Goal: Check status: Check status

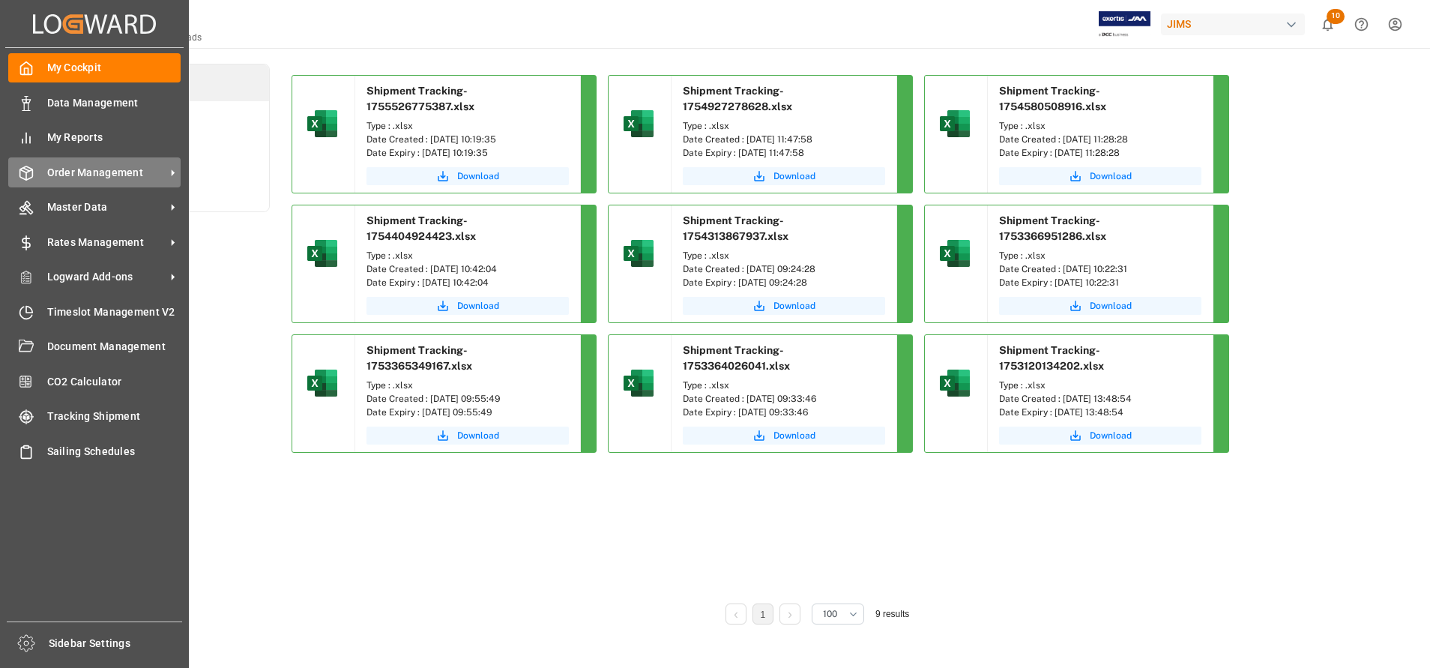
click at [71, 177] on span "Order Management" at bounding box center [106, 173] width 118 height 16
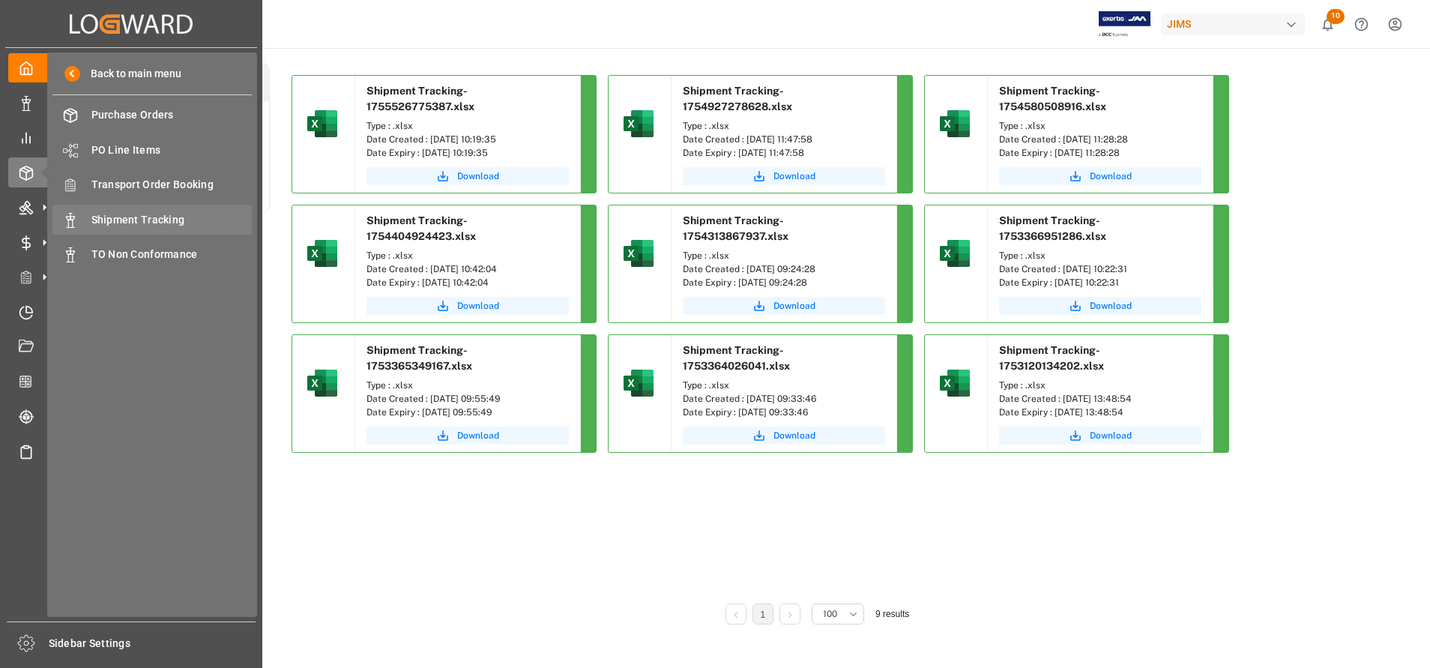
click at [100, 217] on span "Shipment Tracking" at bounding box center [171, 220] width 161 height 16
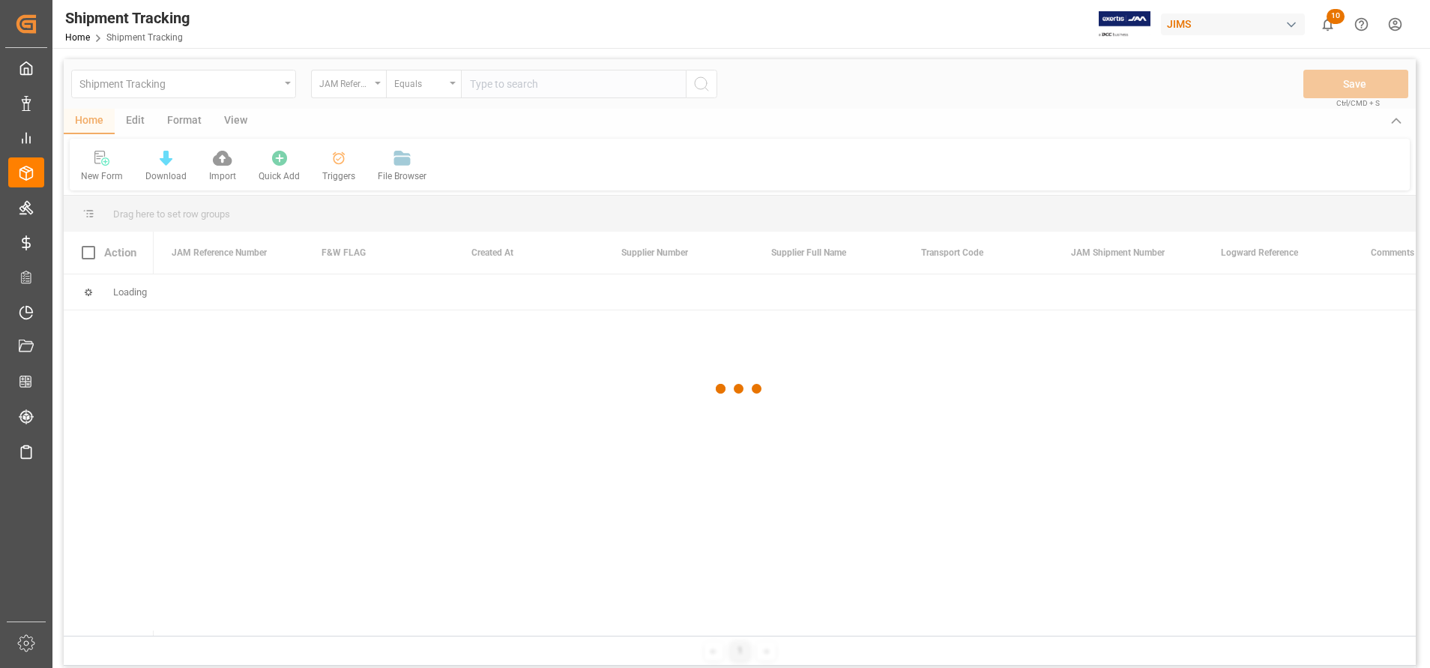
click at [360, 85] on div at bounding box center [740, 388] width 1352 height 659
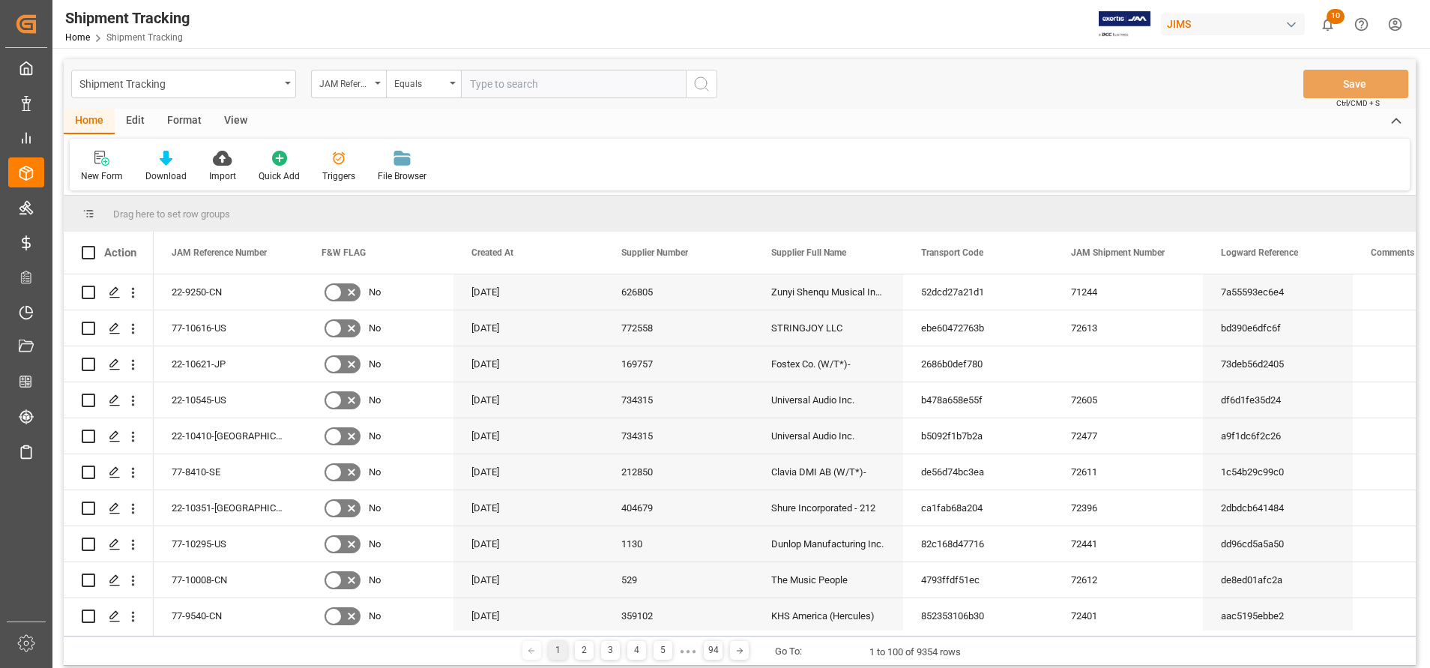
click at [360, 85] on div "JAM Reference Number" at bounding box center [344, 81] width 51 height 17
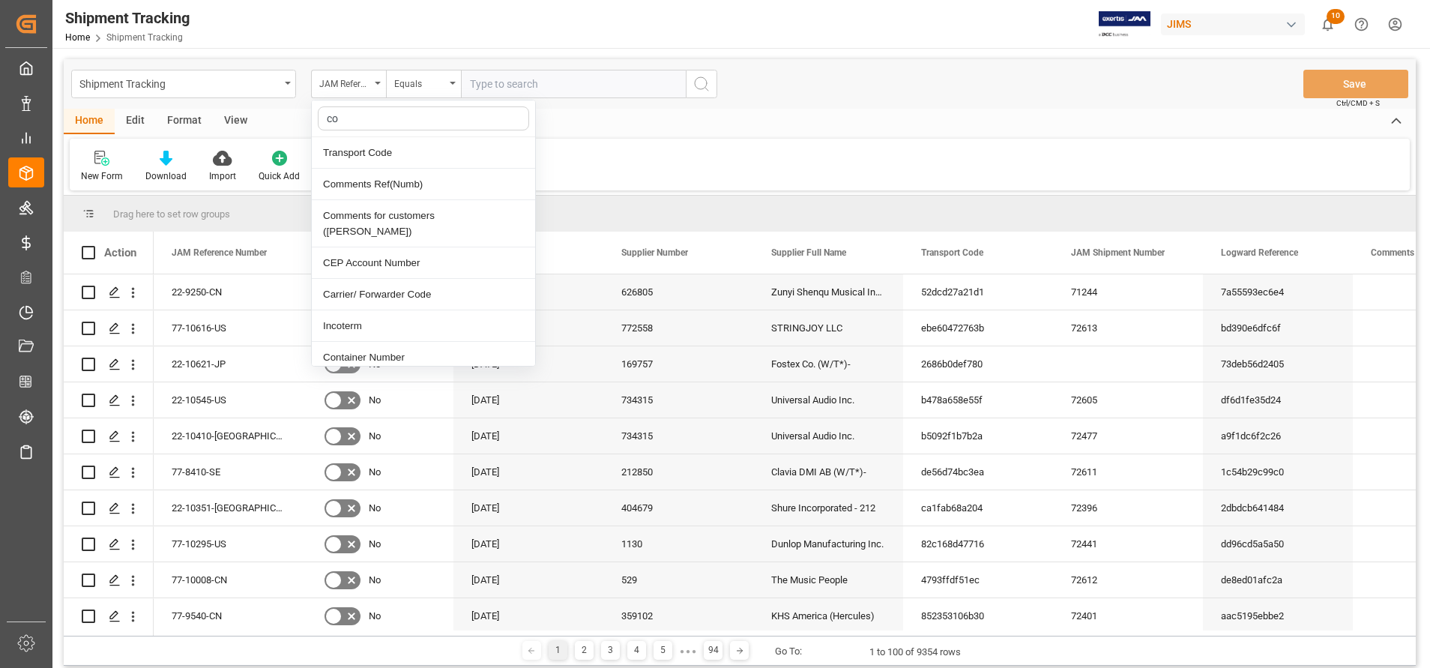
type input "con"
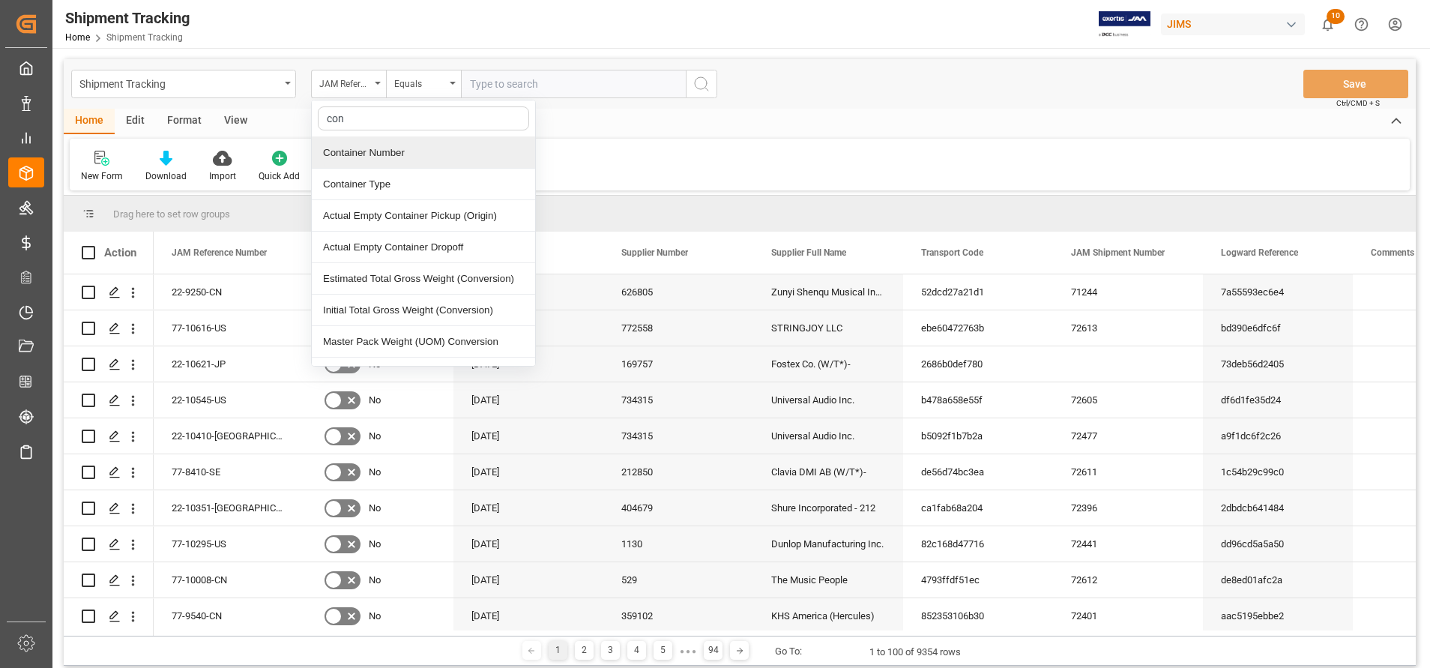
click at [392, 165] on div "Container Number" at bounding box center [423, 152] width 223 height 31
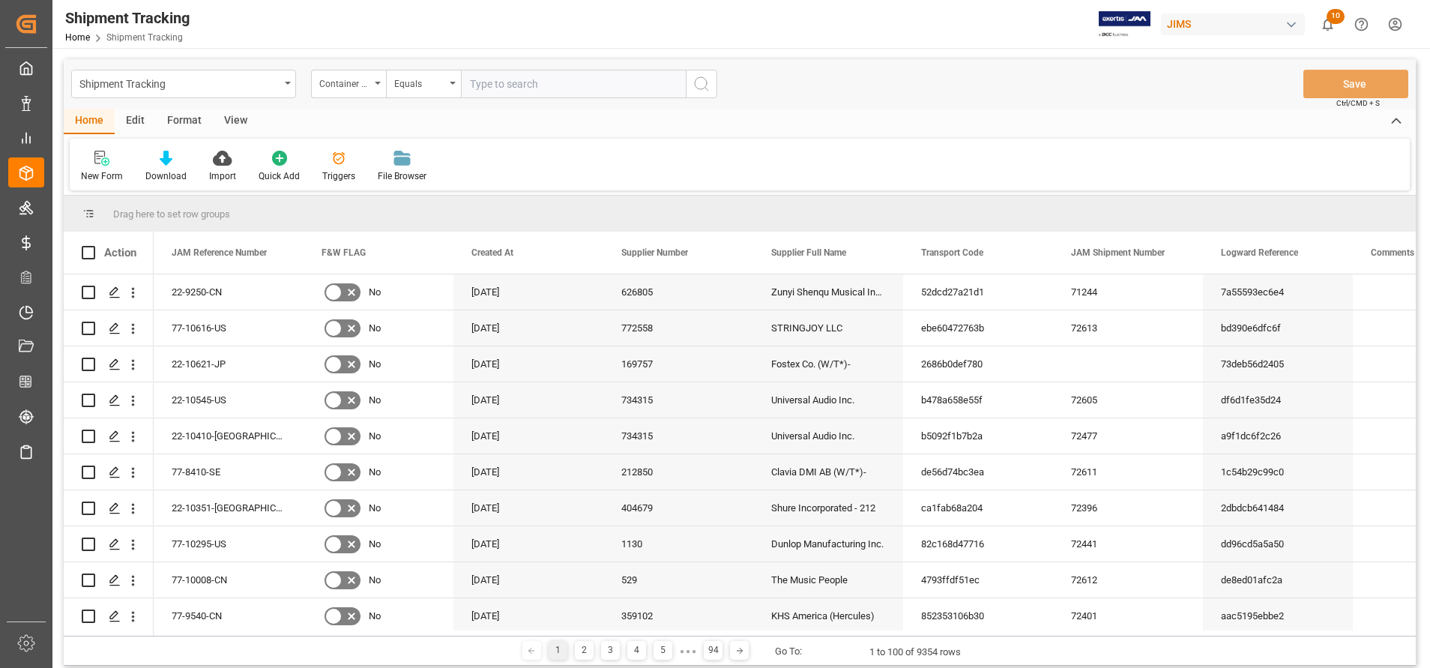
click at [565, 101] on div "Shipment Tracking Container Number Equals Save Ctrl/CMD + S" at bounding box center [740, 83] width 1352 height 49
click at [579, 88] on input "text" at bounding box center [573, 84] width 225 height 28
paste input "EITU9205197"
type input "EITU9205197"
click at [705, 85] on icon "search button" at bounding box center [702, 84] width 18 height 18
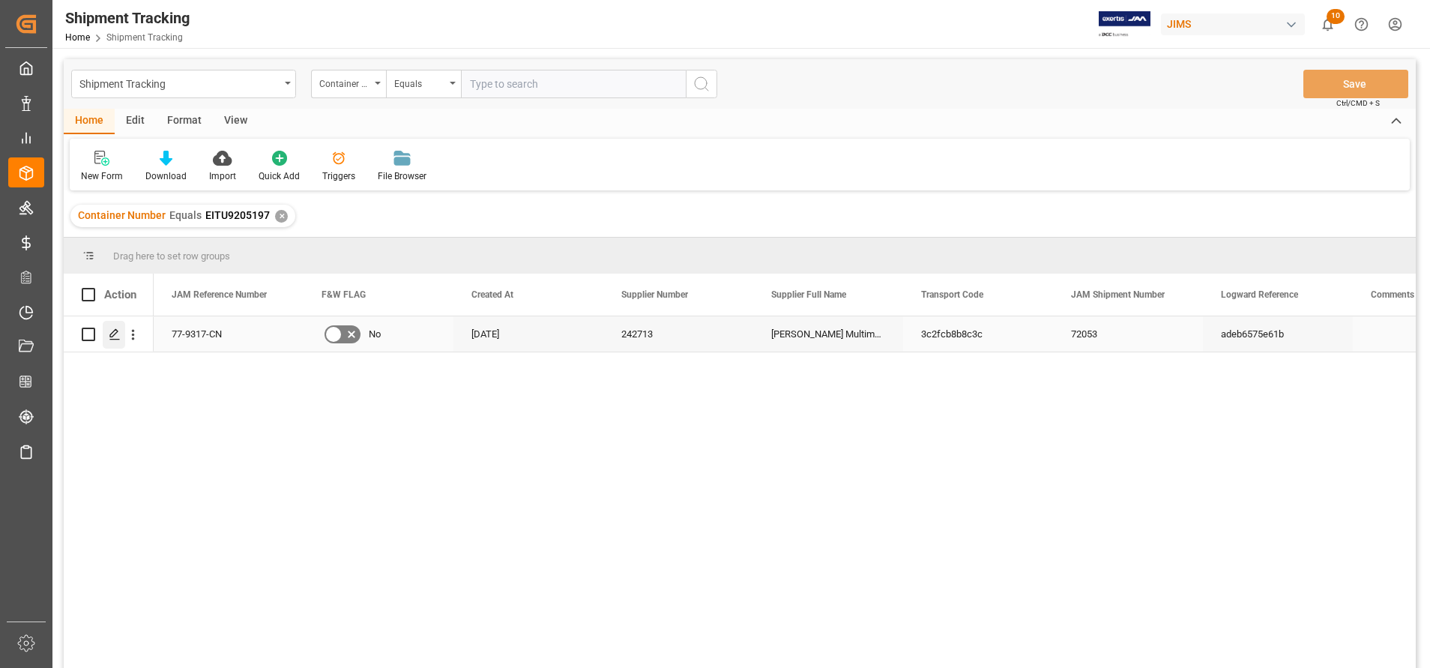
click at [112, 346] on div "Press SPACE to select this row." at bounding box center [114, 335] width 22 height 28
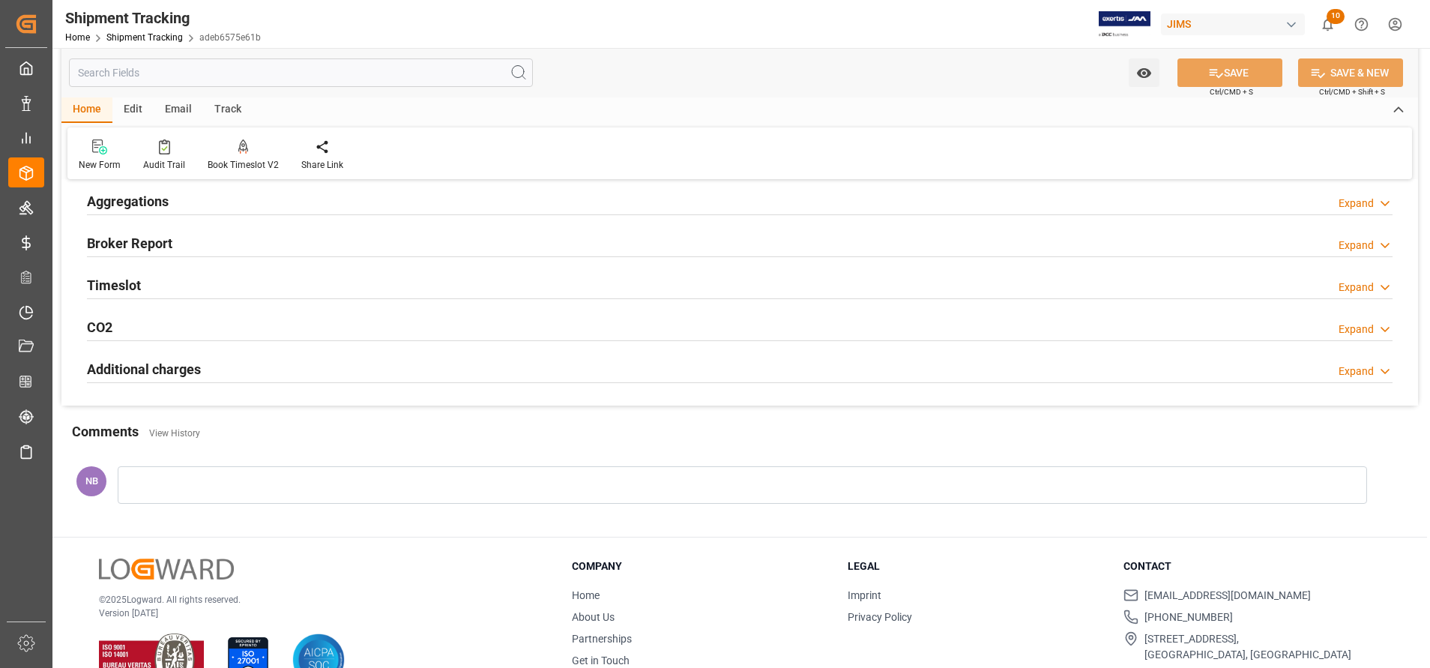
scroll to position [337, 0]
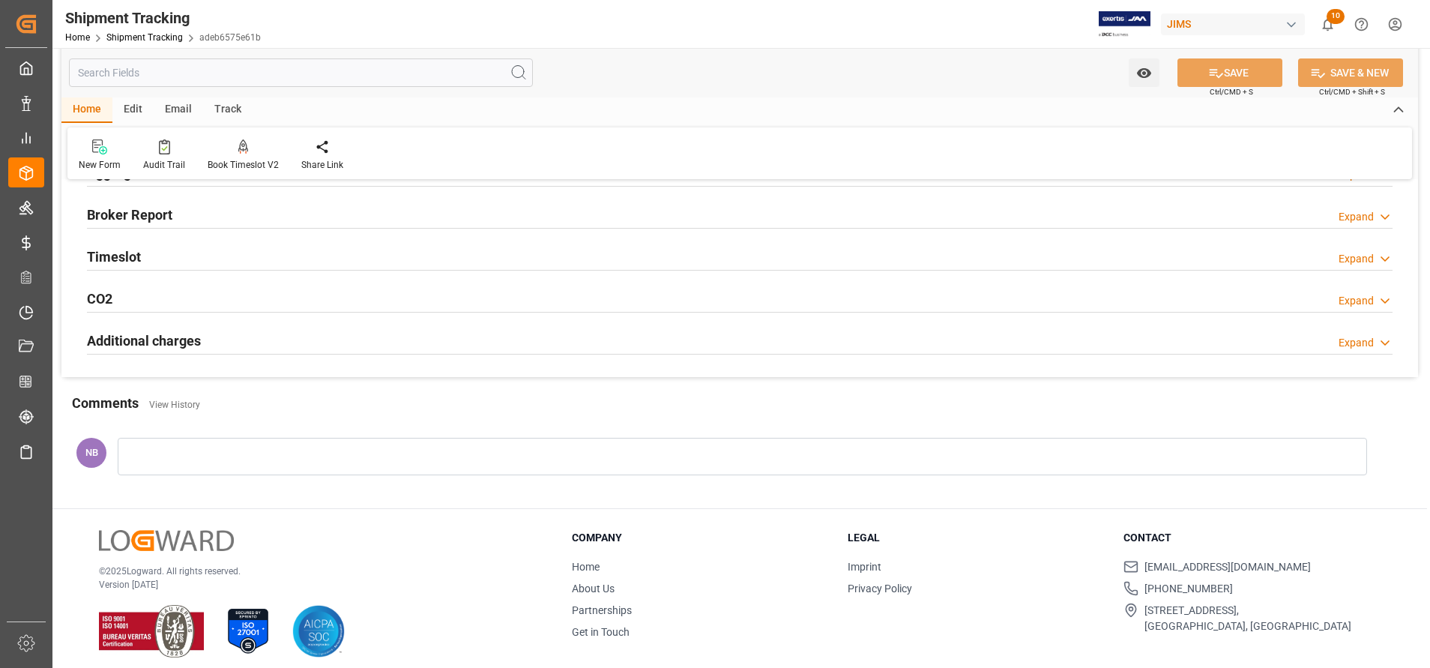
click at [175, 336] on h2 "Additional charges" at bounding box center [144, 341] width 114 height 20
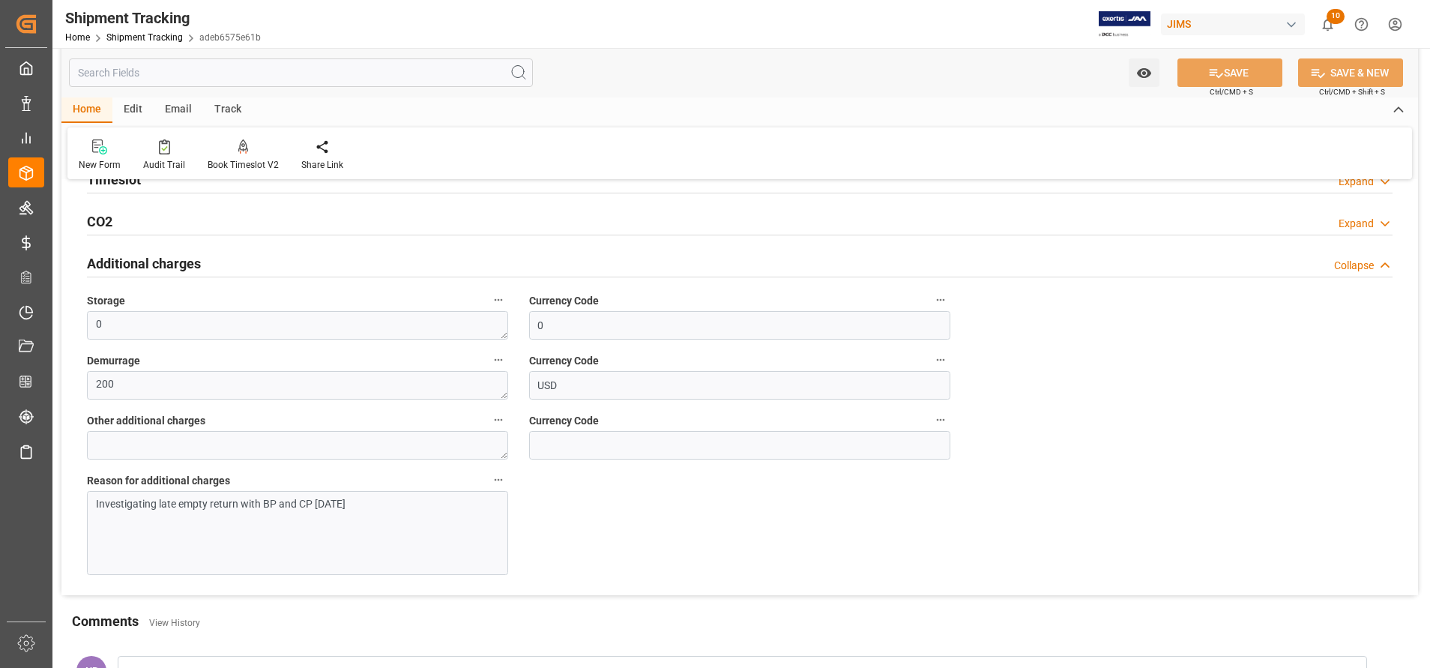
scroll to position [450, 0]
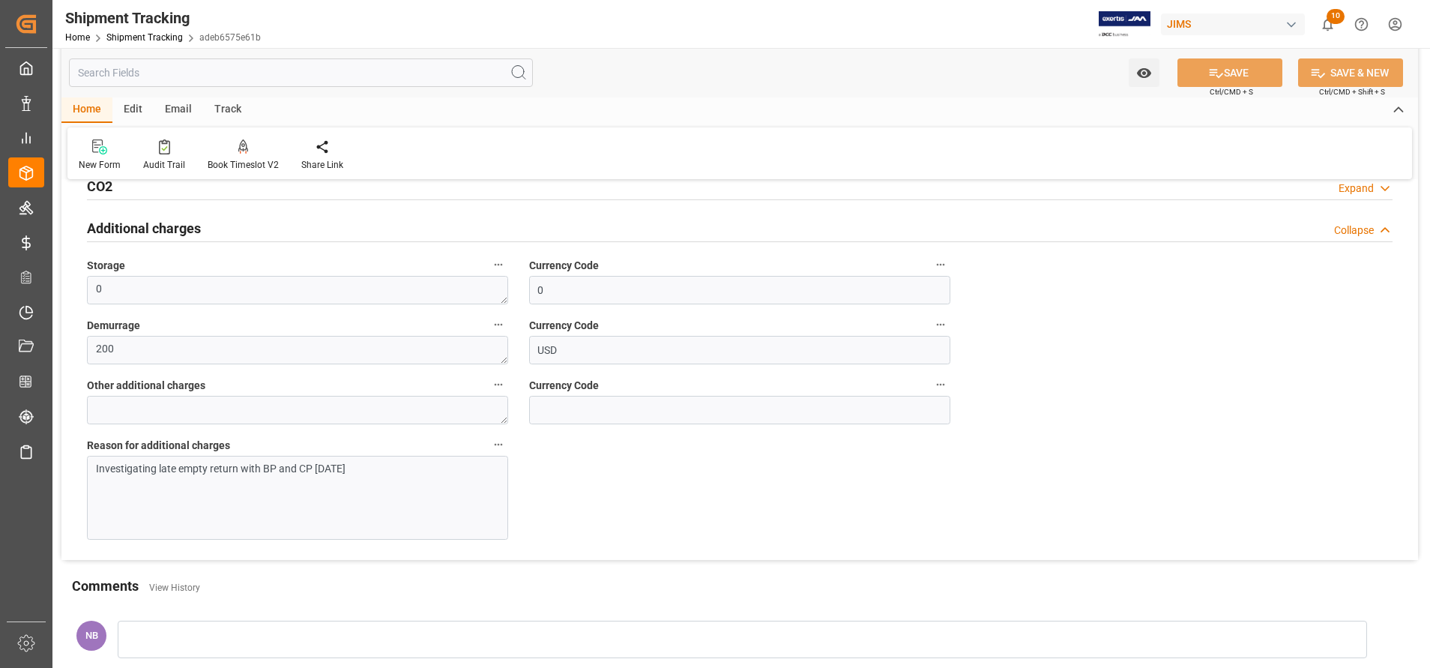
click at [392, 470] on p "Investigating late empty return with BP and CP [DATE]" at bounding box center [292, 469] width 392 height 16
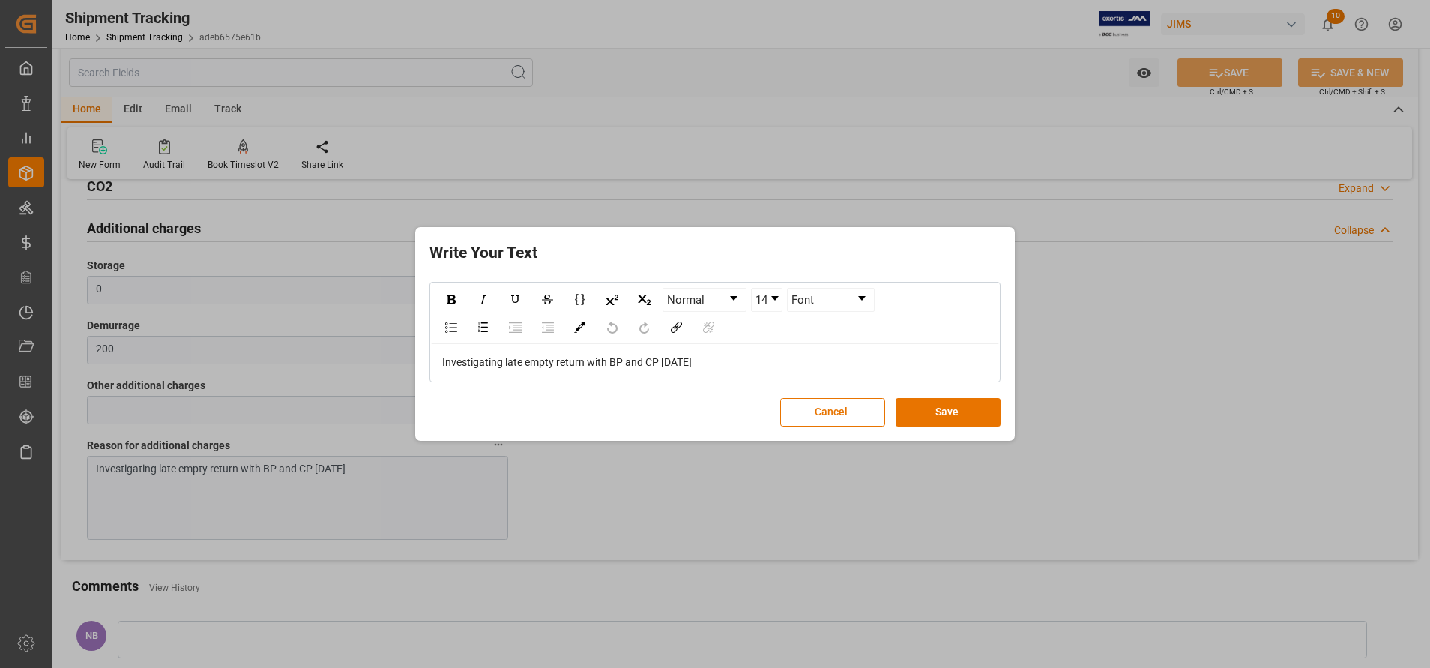
click at [670, 363] on span "Investigating late empty return with BP and CP [DATE]" at bounding box center [567, 362] width 250 height 12
click at [844, 358] on div "Investigating late empty return with BP and CP [DATE]" at bounding box center [715, 363] width 547 height 16
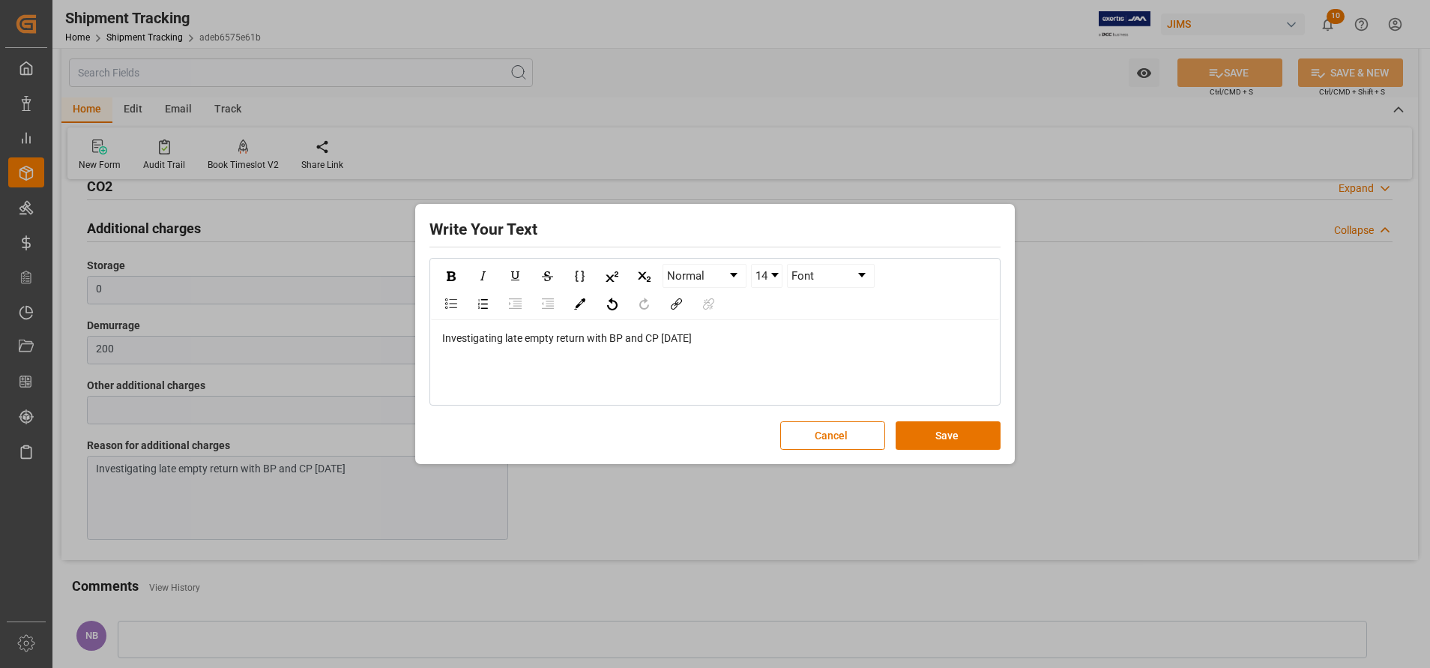
click at [669, 377] on div "rdw-editor" at bounding box center [715, 370] width 547 height 16
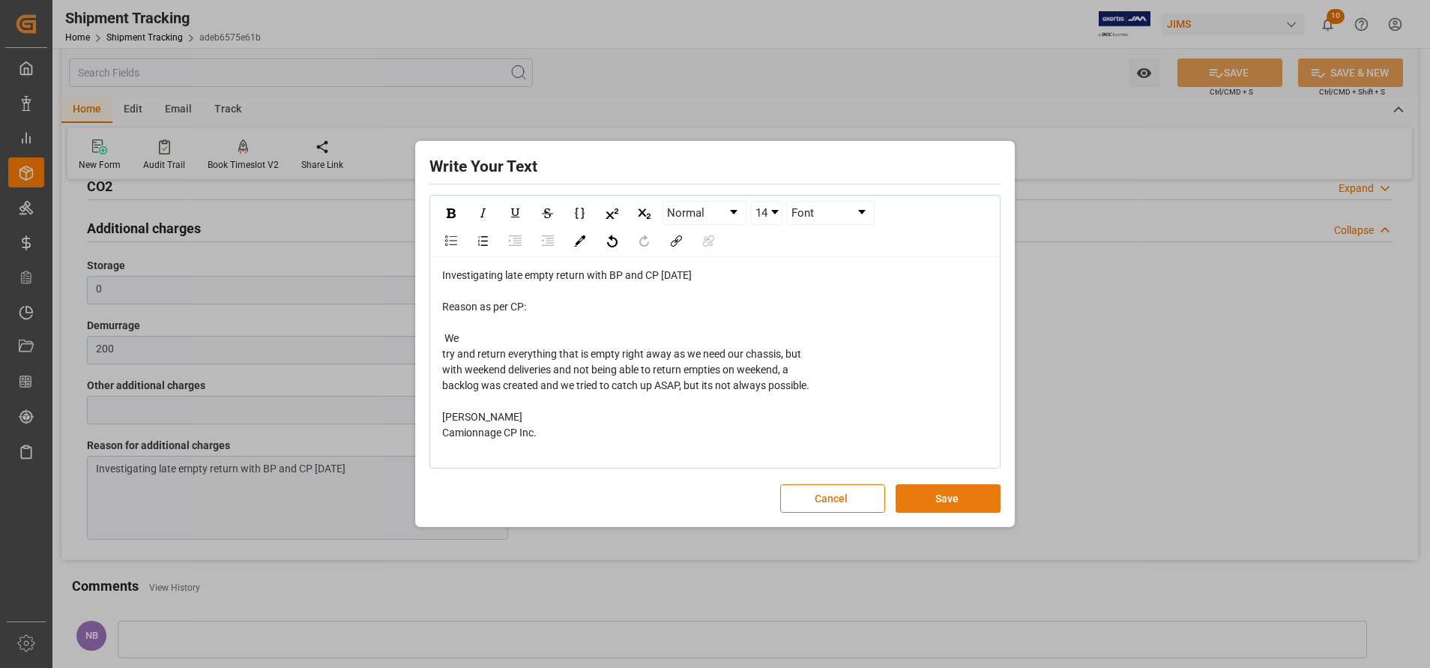
click at [923, 493] on button "Save" at bounding box center [948, 498] width 105 height 28
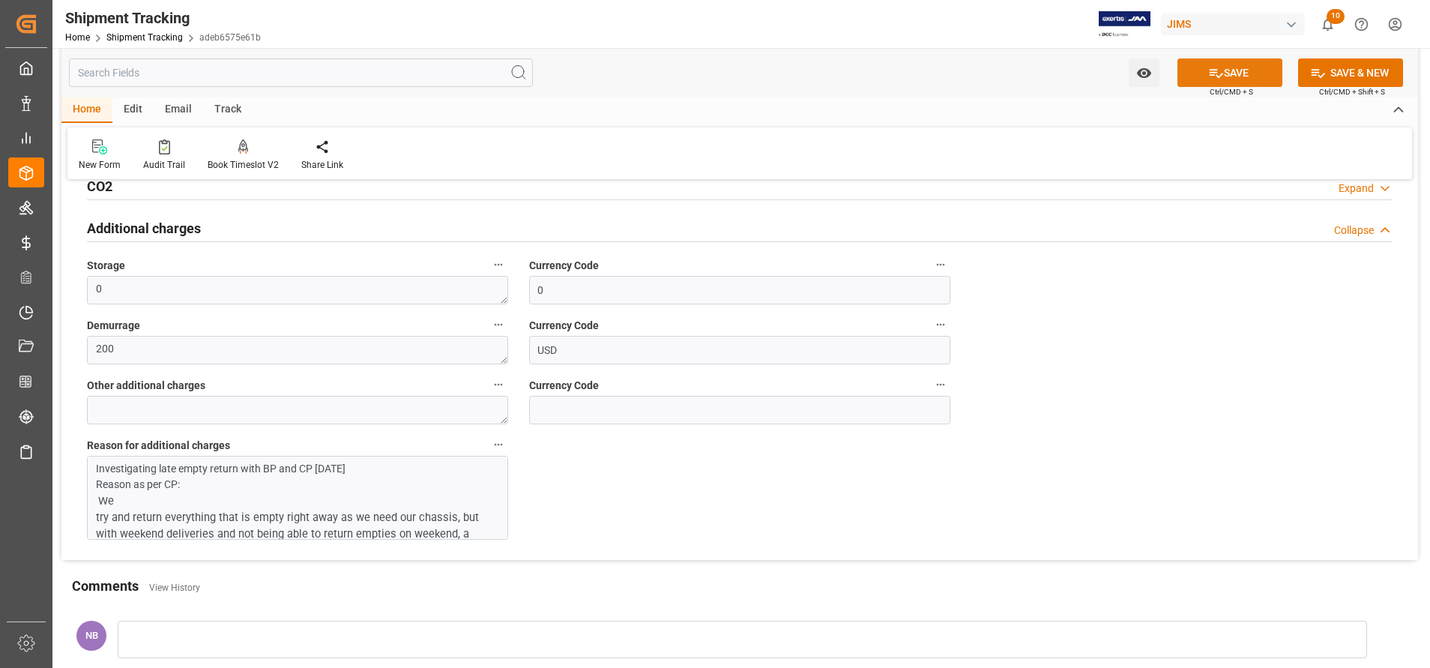
click at [1201, 73] on button "SAVE" at bounding box center [1230, 72] width 105 height 28
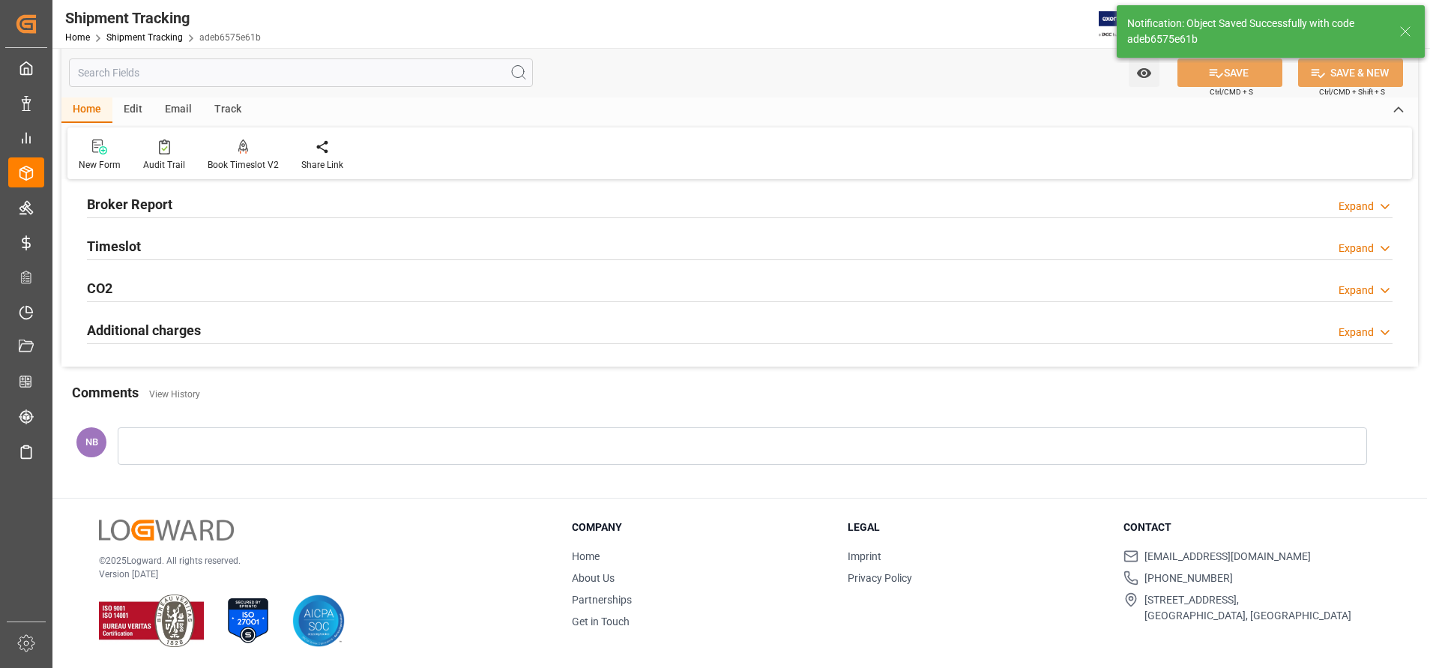
scroll to position [348, 0]
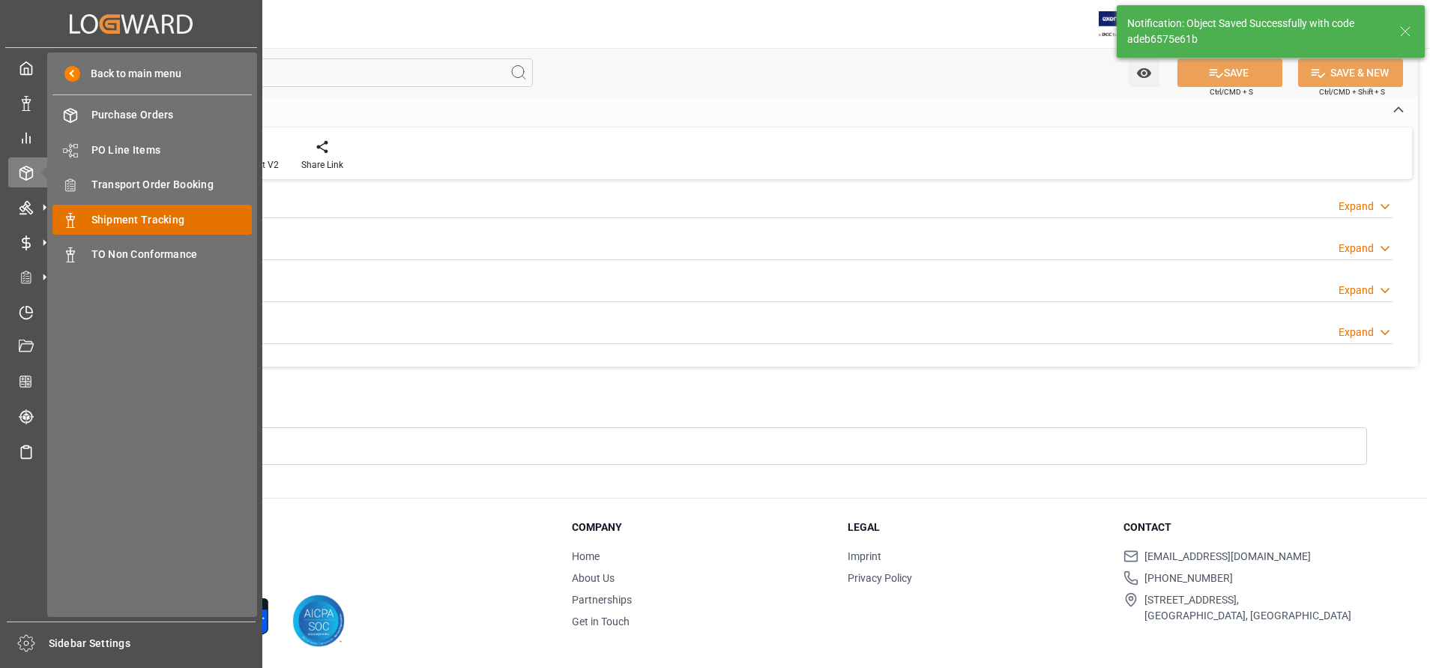
click at [134, 206] on div "Shipment Tracking Shipment Tracking" at bounding box center [151, 219] width 199 height 29
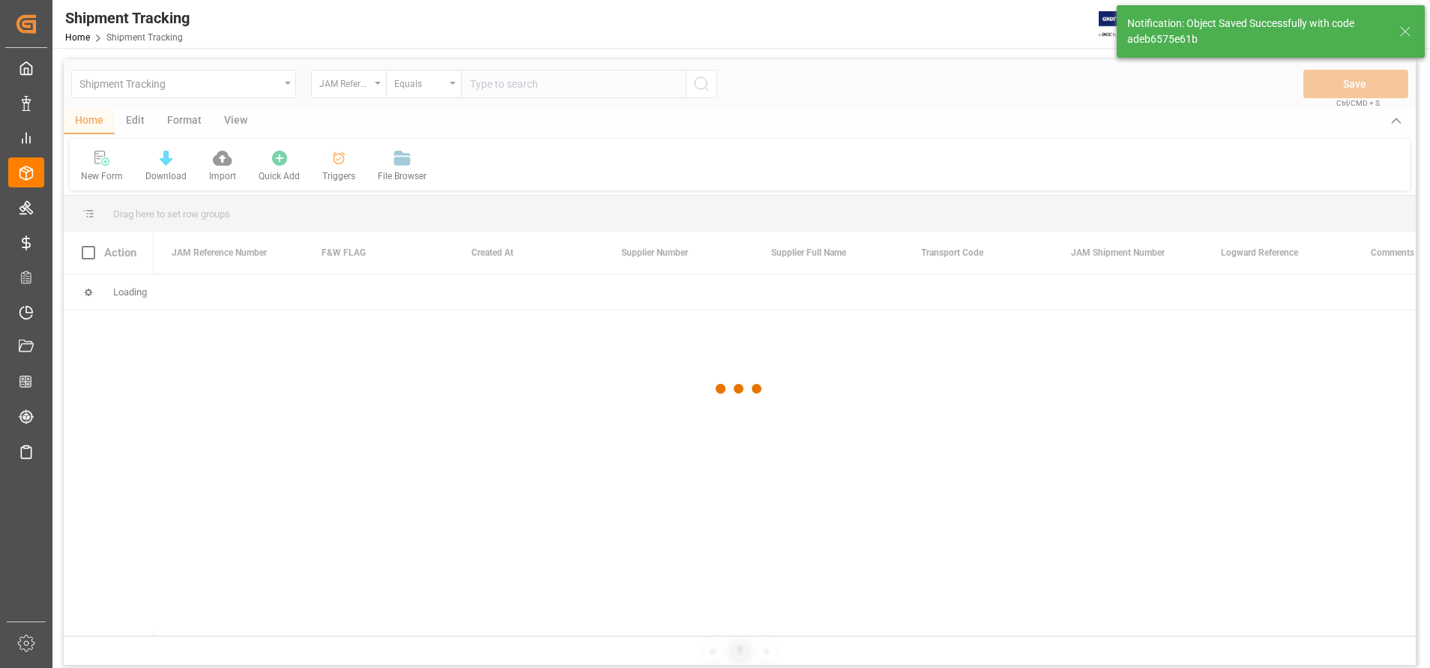
click at [334, 92] on div at bounding box center [740, 388] width 1352 height 659
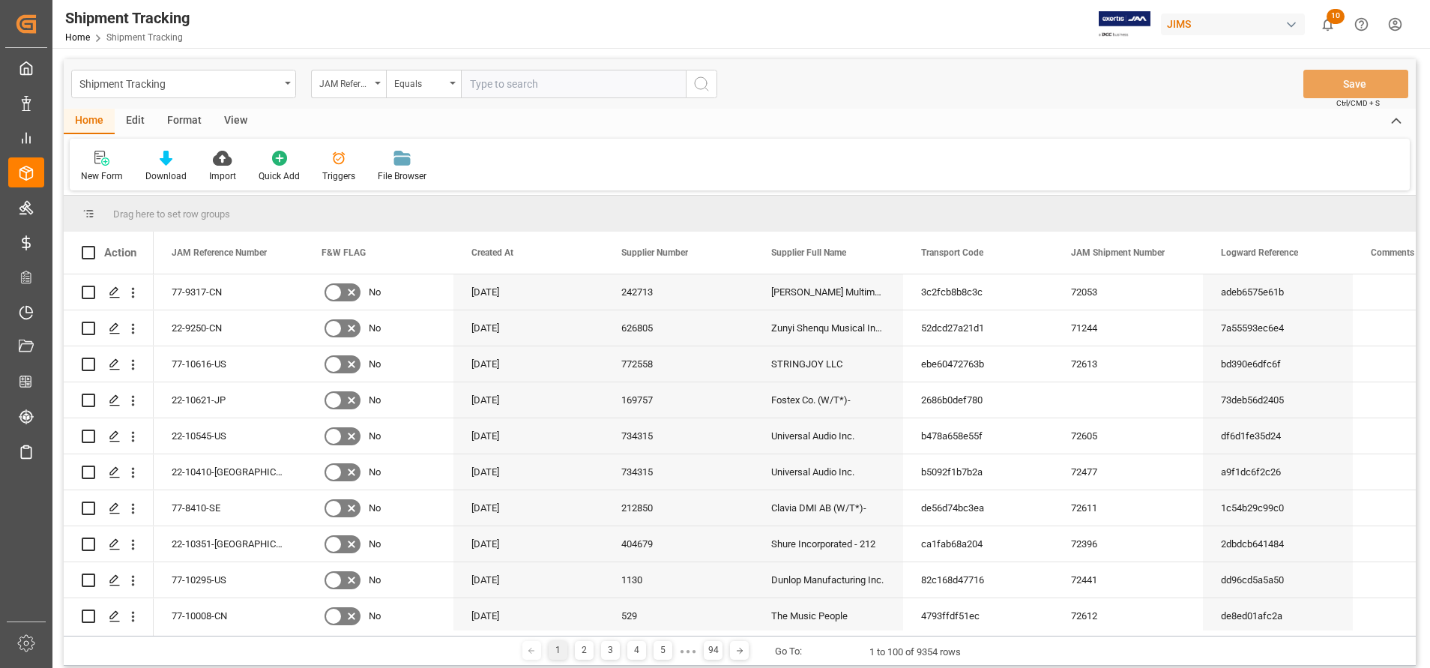
click at [334, 92] on div "JAM Reference Number" at bounding box center [348, 84] width 75 height 28
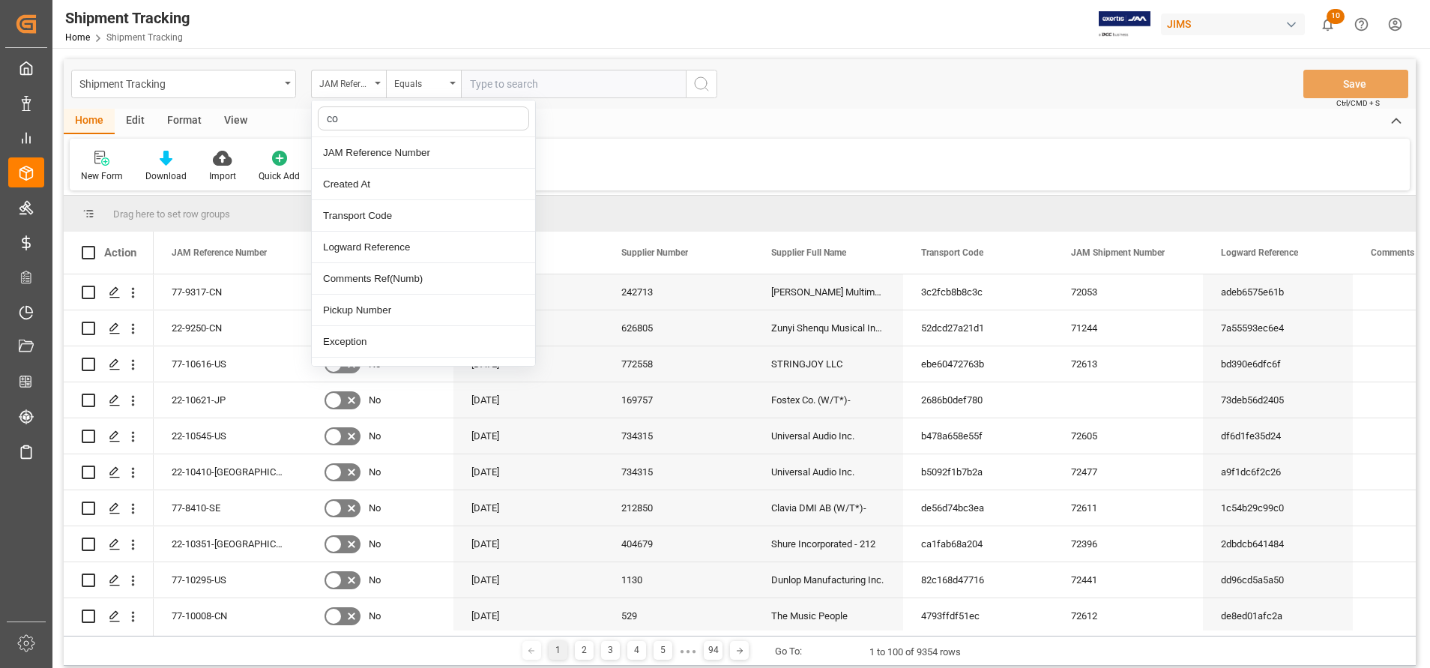
type input "con"
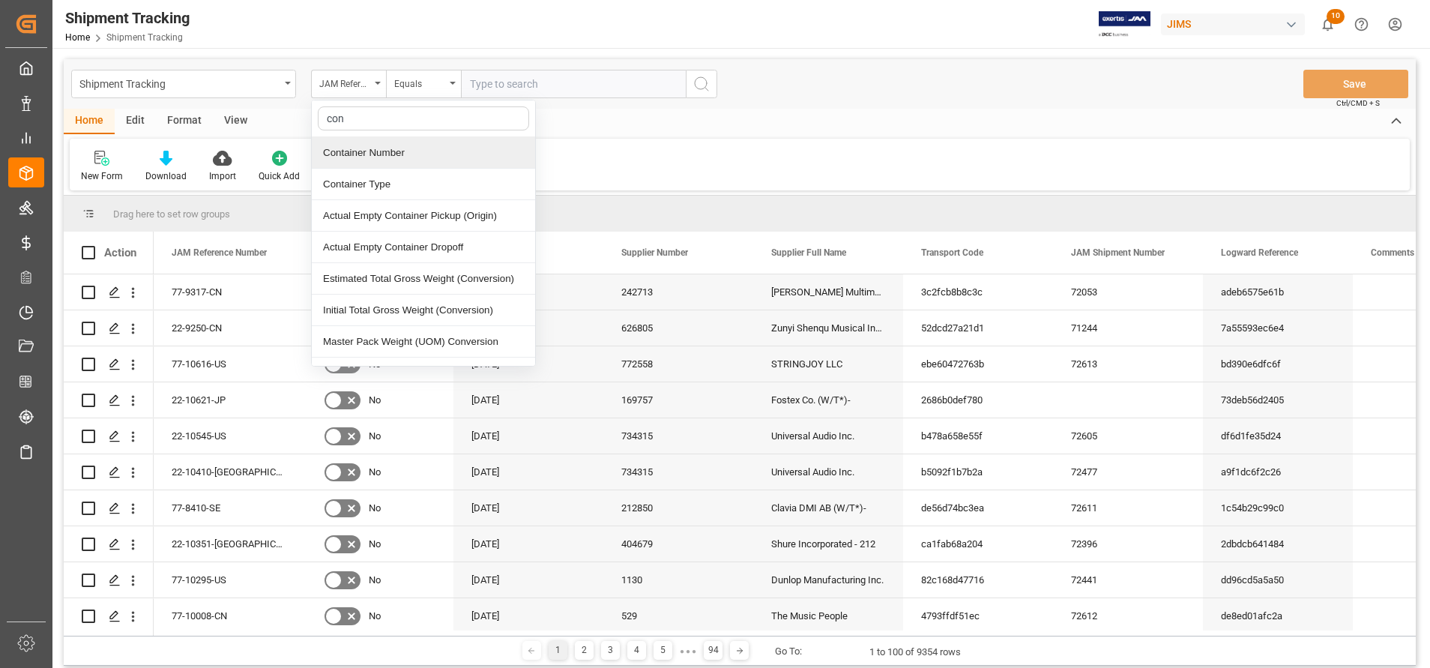
click at [385, 157] on div "Container Number" at bounding box center [423, 152] width 223 height 31
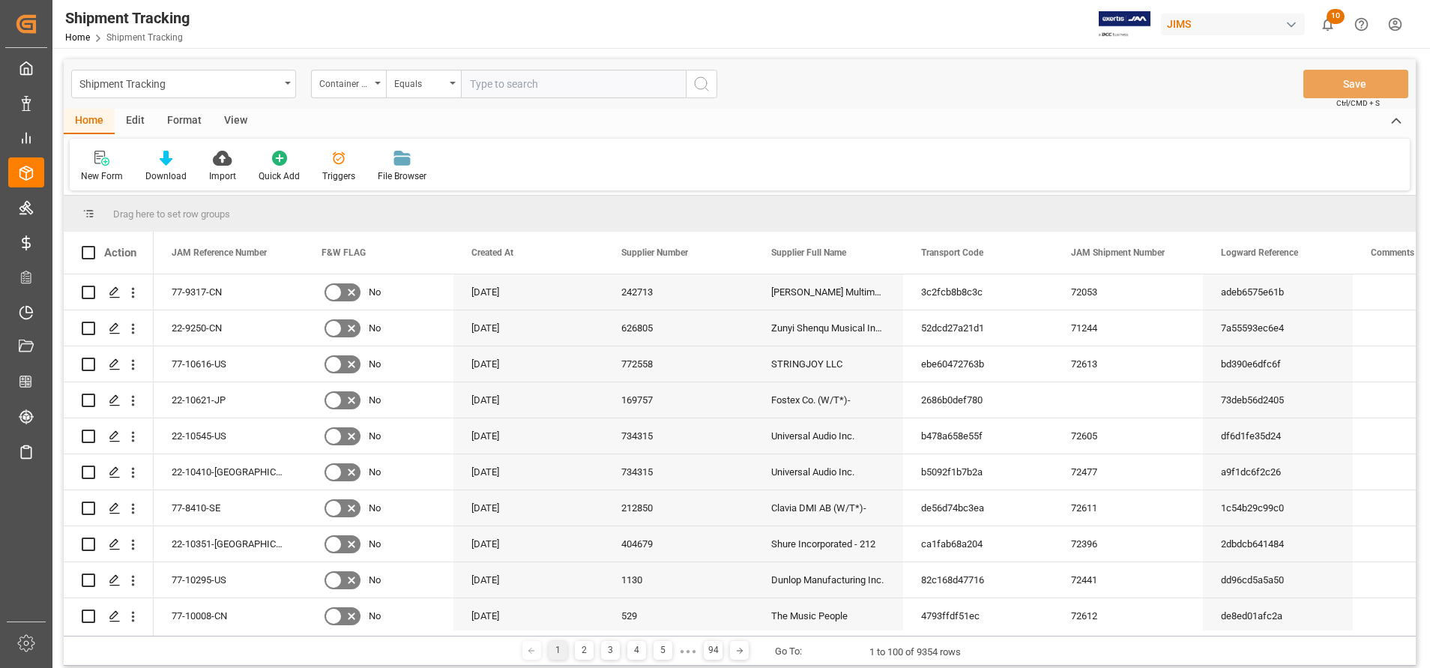
click at [588, 84] on input "text" at bounding box center [573, 84] width 225 height 28
paste input "EGHU9625774"
drag, startPoint x: 710, startPoint y: 90, endPoint x: 630, endPoint y: 83, distance: 80.5
click at [630, 83] on div "Container Number Equals EGHU9625774" at bounding box center [514, 84] width 406 height 28
click at [630, 83] on input "EGHU9625774" at bounding box center [573, 84] width 225 height 28
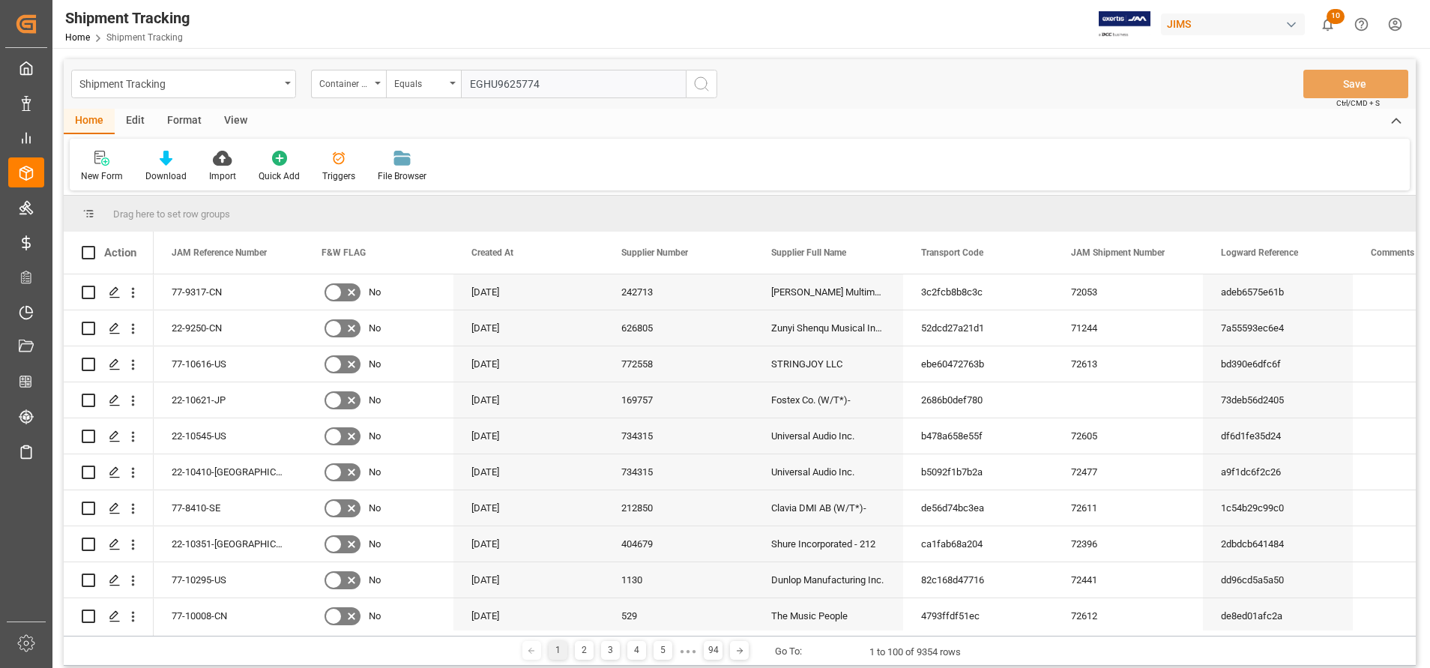
type input "EGHU9625774"
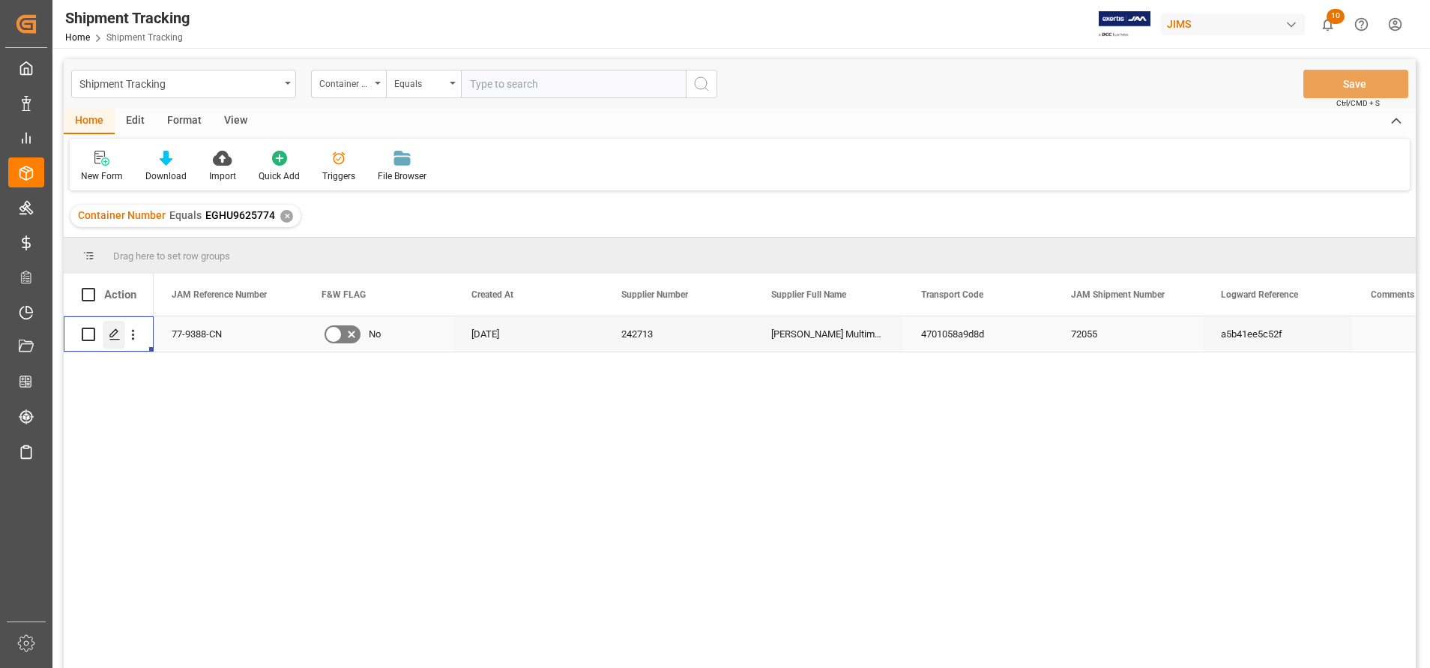
click at [121, 327] on div "Press SPACE to select this row." at bounding box center [114, 335] width 22 height 28
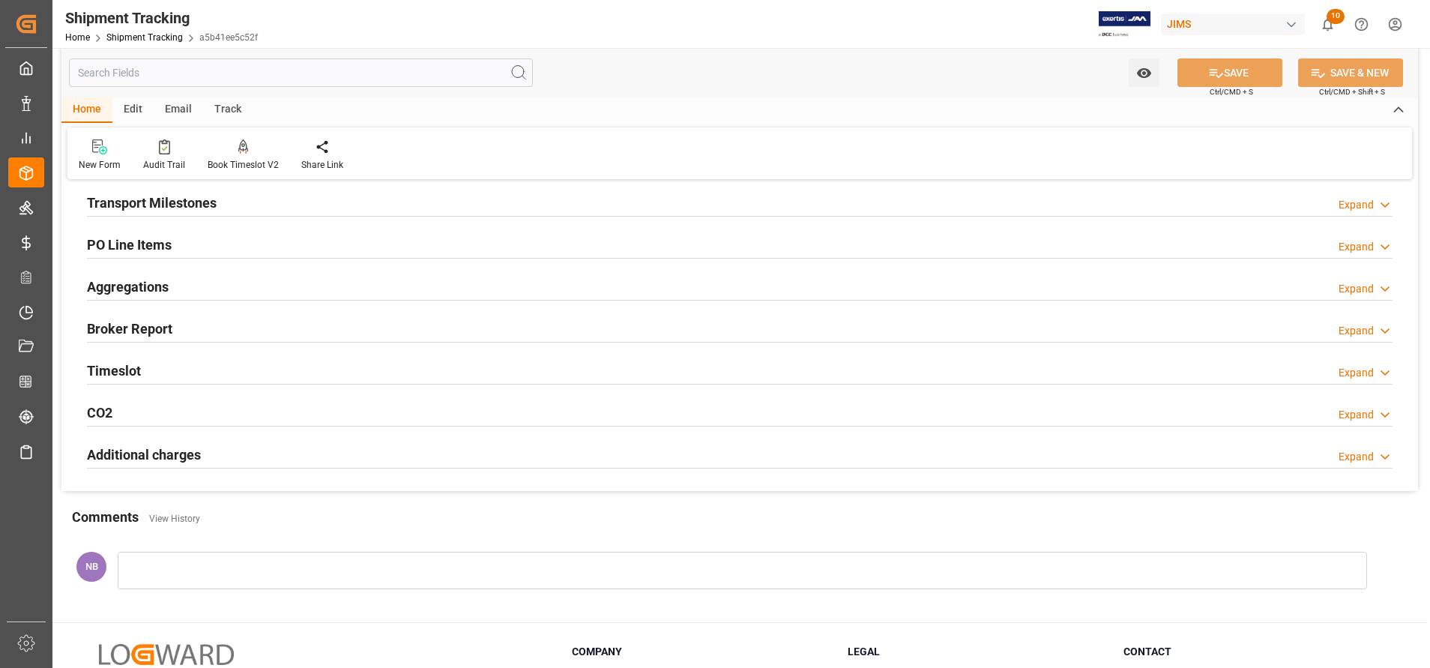
scroll to position [225, 0]
click at [166, 457] on h2 "Additional charges" at bounding box center [144, 453] width 114 height 20
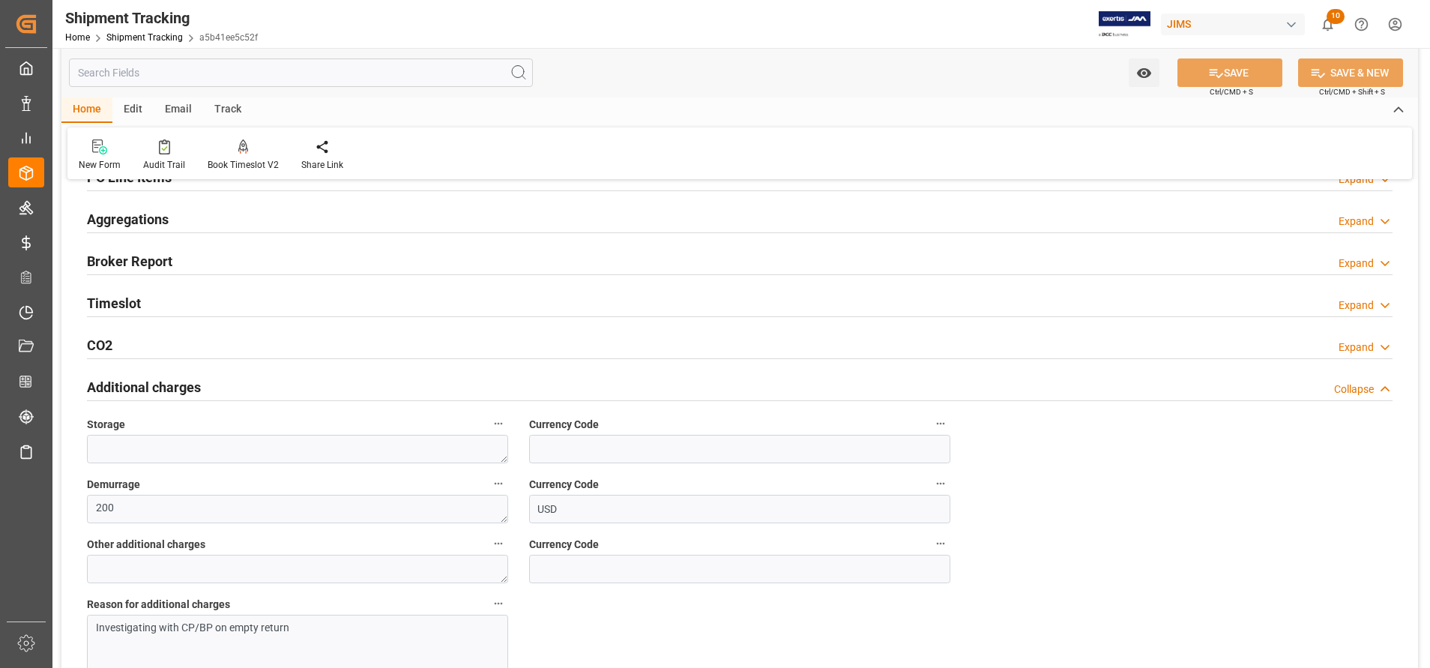
scroll to position [450, 0]
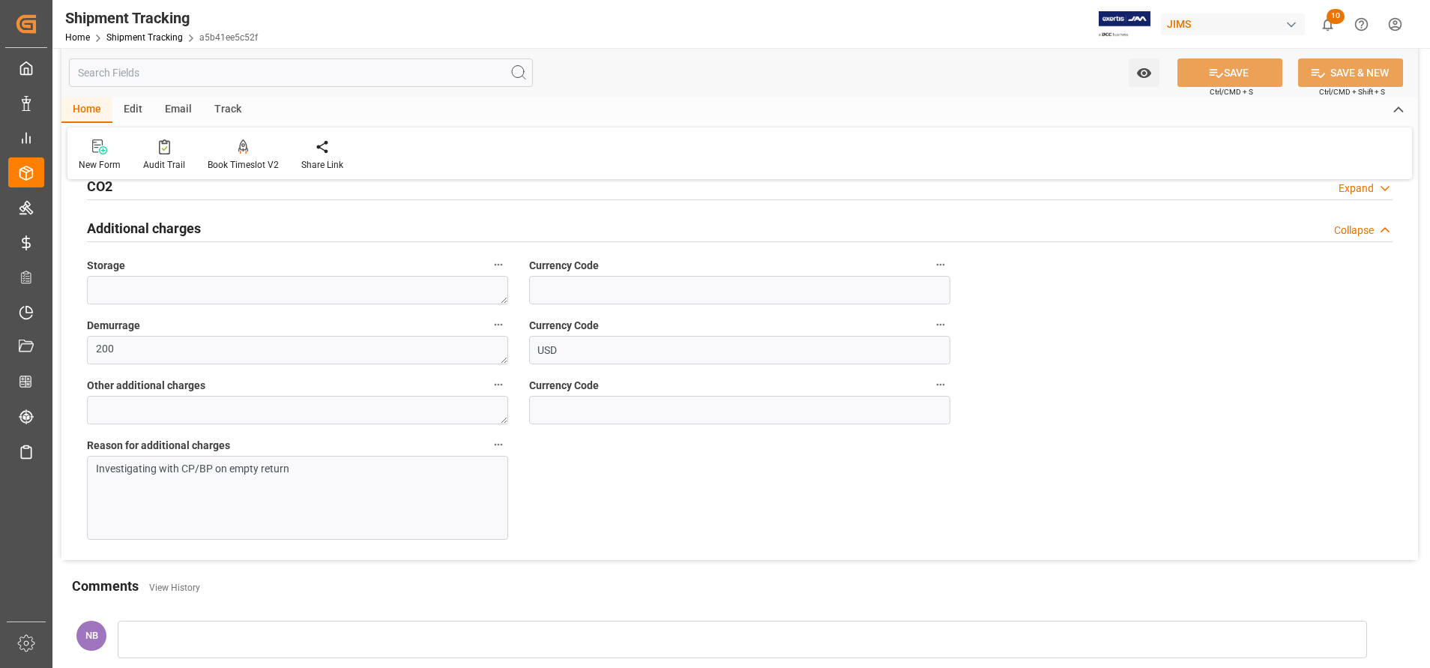
click at [341, 475] on p "Investigating with CP/BP on empty return" at bounding box center [292, 469] width 392 height 16
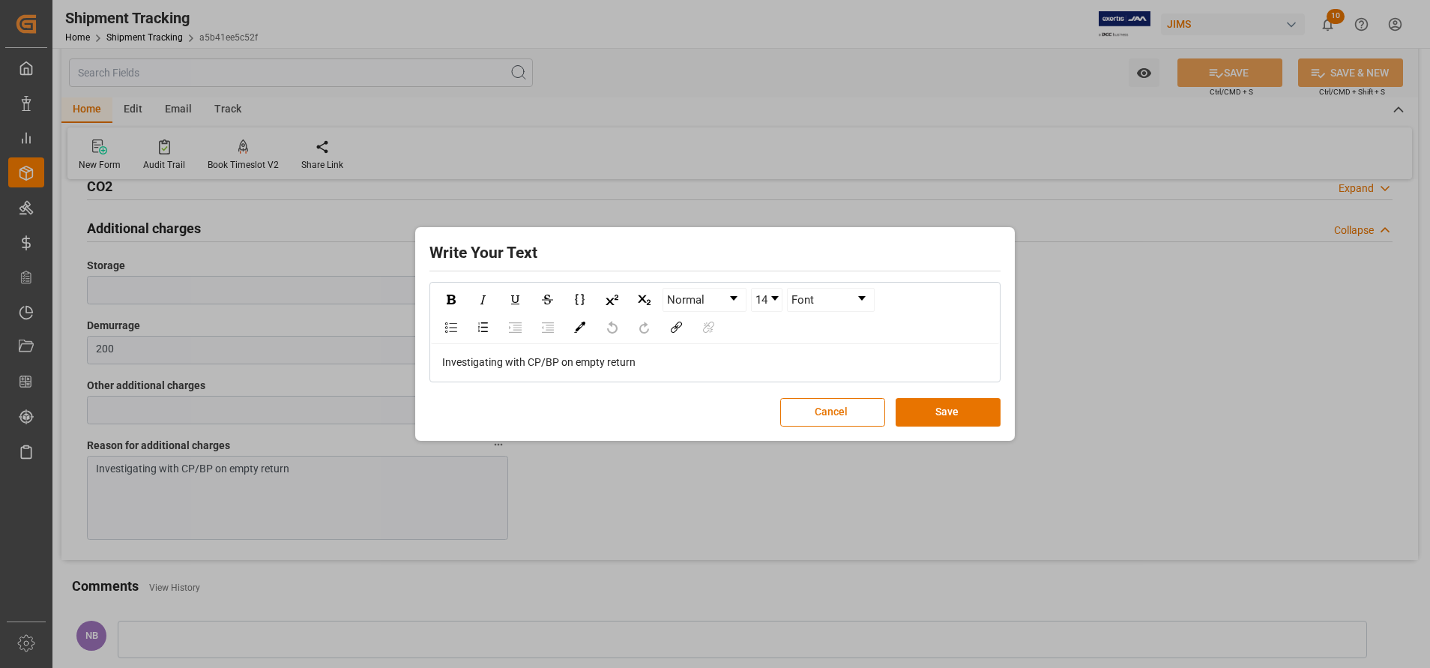
click at [722, 363] on div "Investigating with CP/BP on empty return" at bounding box center [715, 363] width 547 height 16
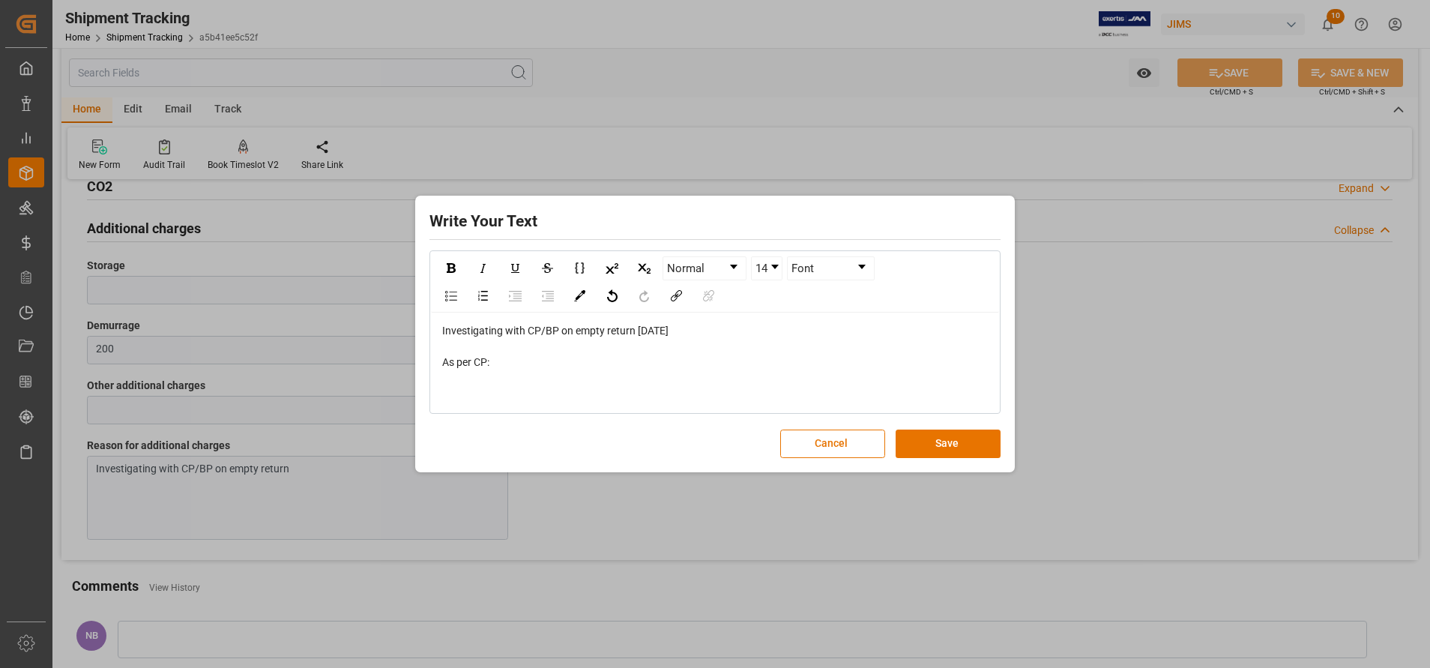
click at [618, 397] on div "rdw-editor" at bounding box center [715, 394] width 547 height 16
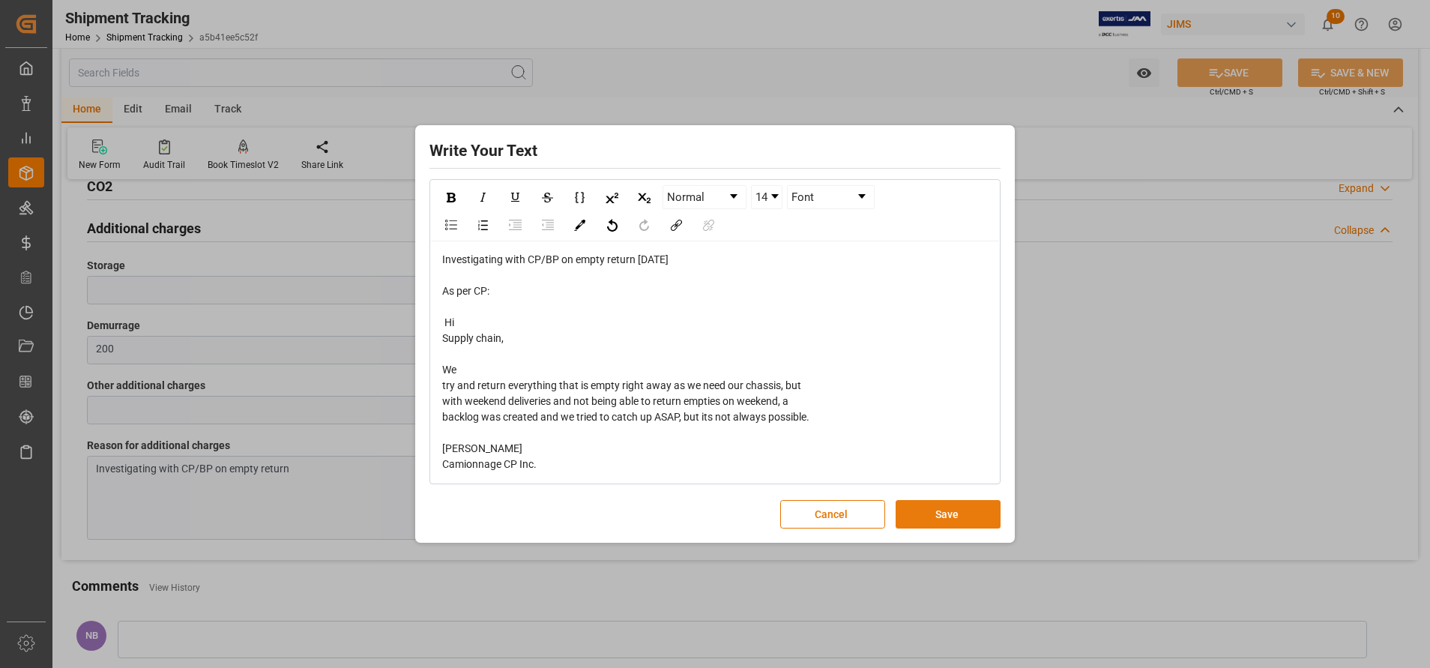
click at [937, 507] on button "Save" at bounding box center [948, 514] width 105 height 28
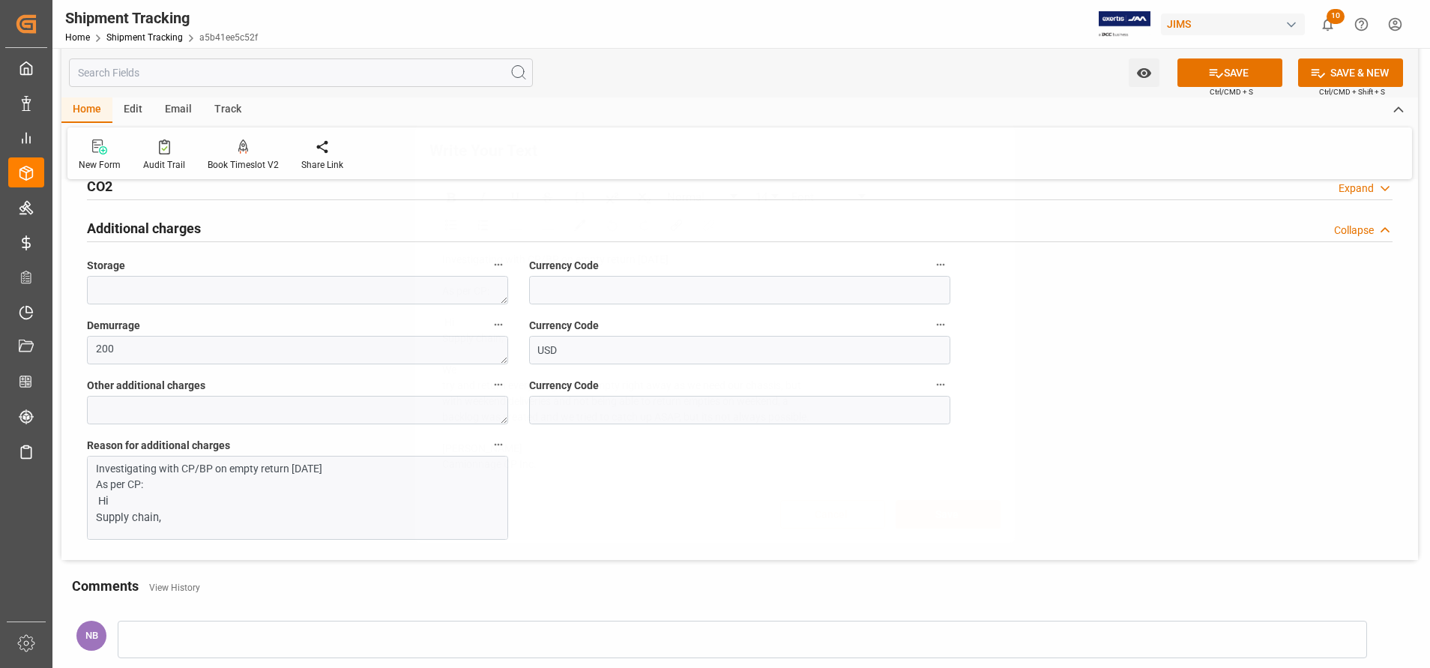
click at [1226, 75] on button "SAVE" at bounding box center [1230, 72] width 105 height 28
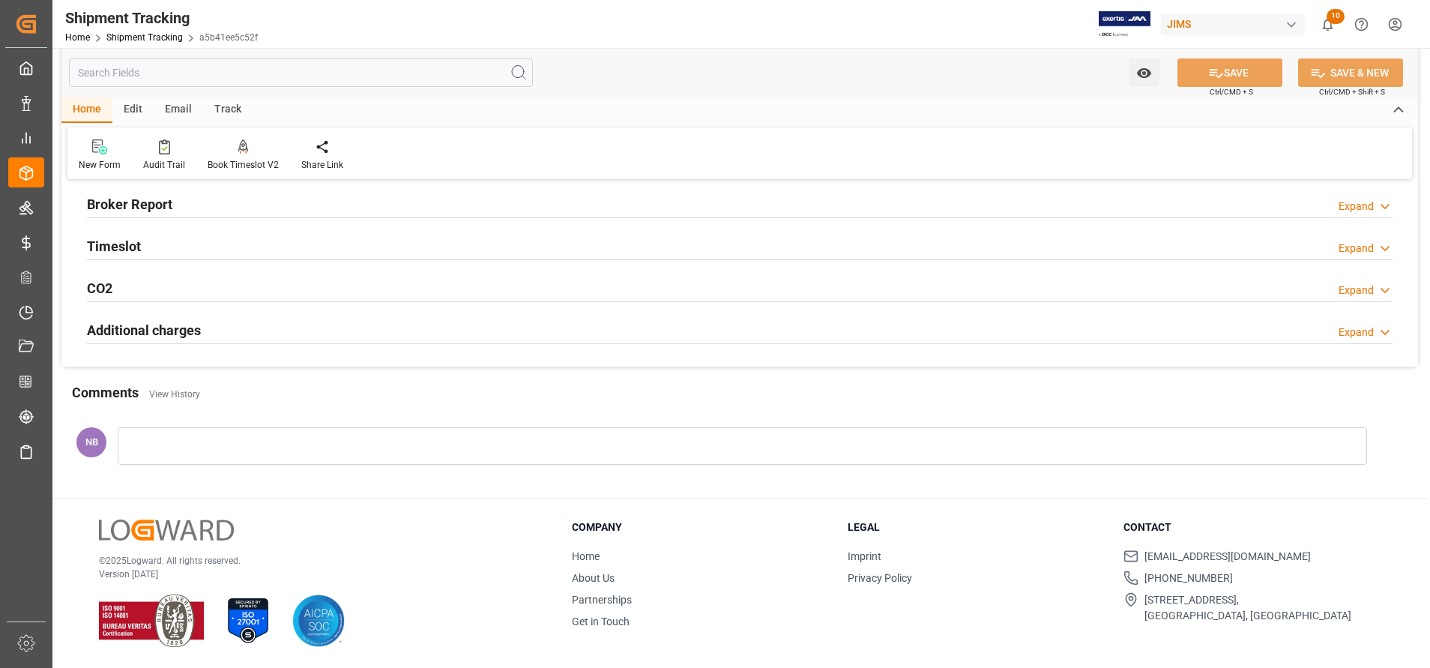
scroll to position [348, 0]
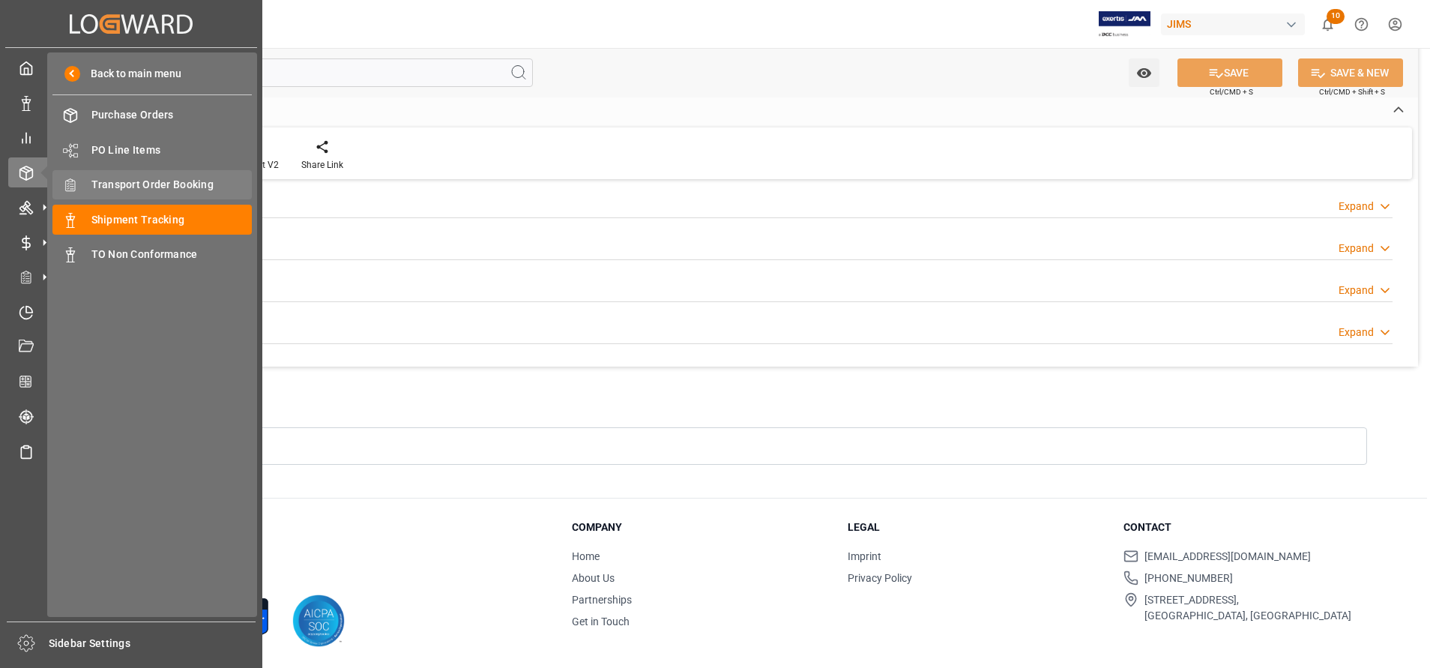
click at [138, 186] on span "Transport Order Booking" at bounding box center [171, 185] width 161 height 16
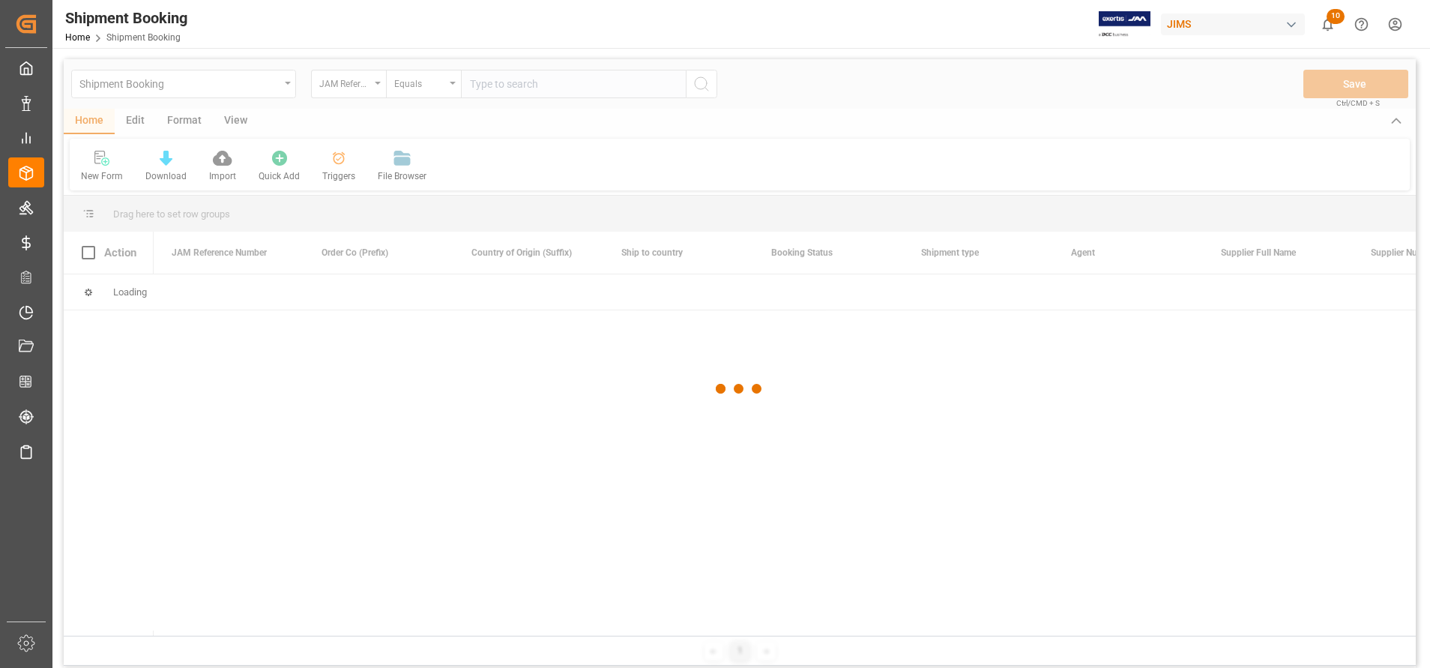
click at [588, 88] on div at bounding box center [740, 388] width 1352 height 659
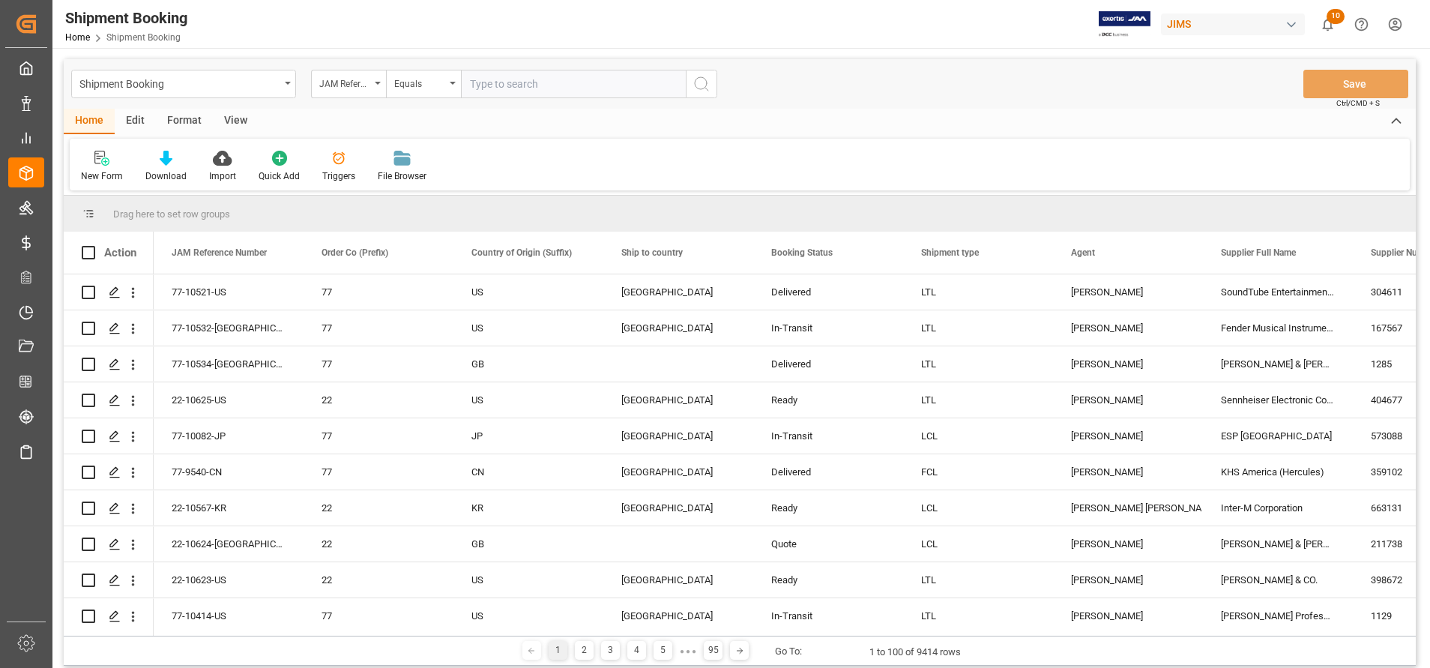
click at [589, 86] on input "text" at bounding box center [573, 84] width 225 height 28
paste input "99-10455-CN"
type input "99-10455-CN"
click at [711, 76] on button "search button" at bounding box center [701, 84] width 31 height 28
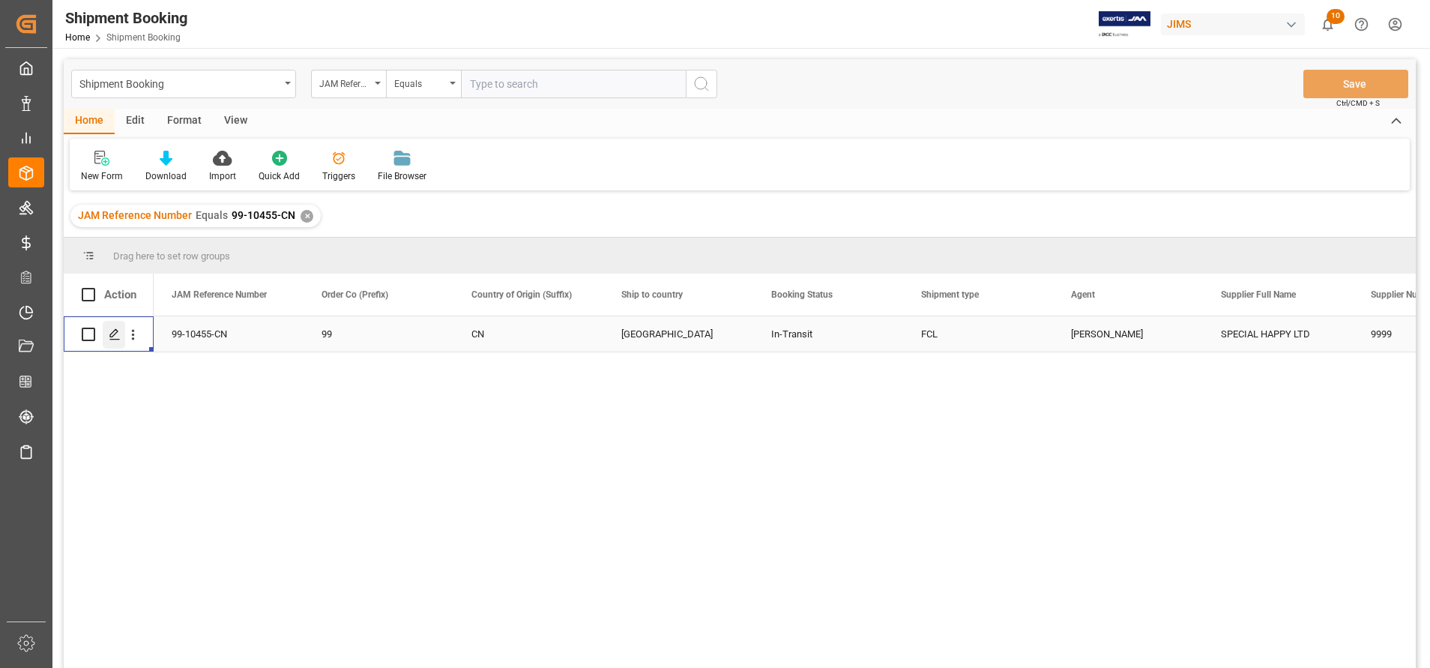
click at [122, 332] on div "Press SPACE to select this row." at bounding box center [114, 335] width 22 height 28
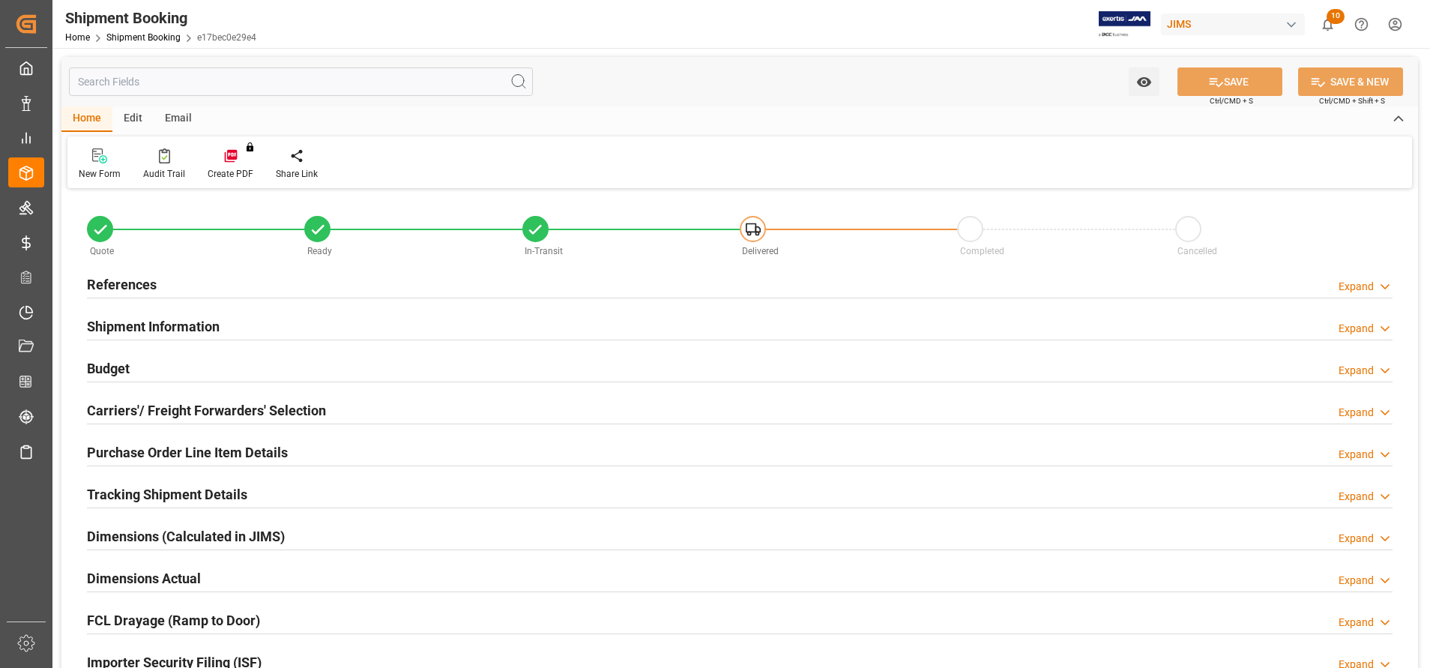
type input "2"
type input "[DATE] 00:00"
type input "[DATE]"
type input "[DATE] 00:00"
click at [104, 286] on h2 "References" at bounding box center [122, 284] width 70 height 20
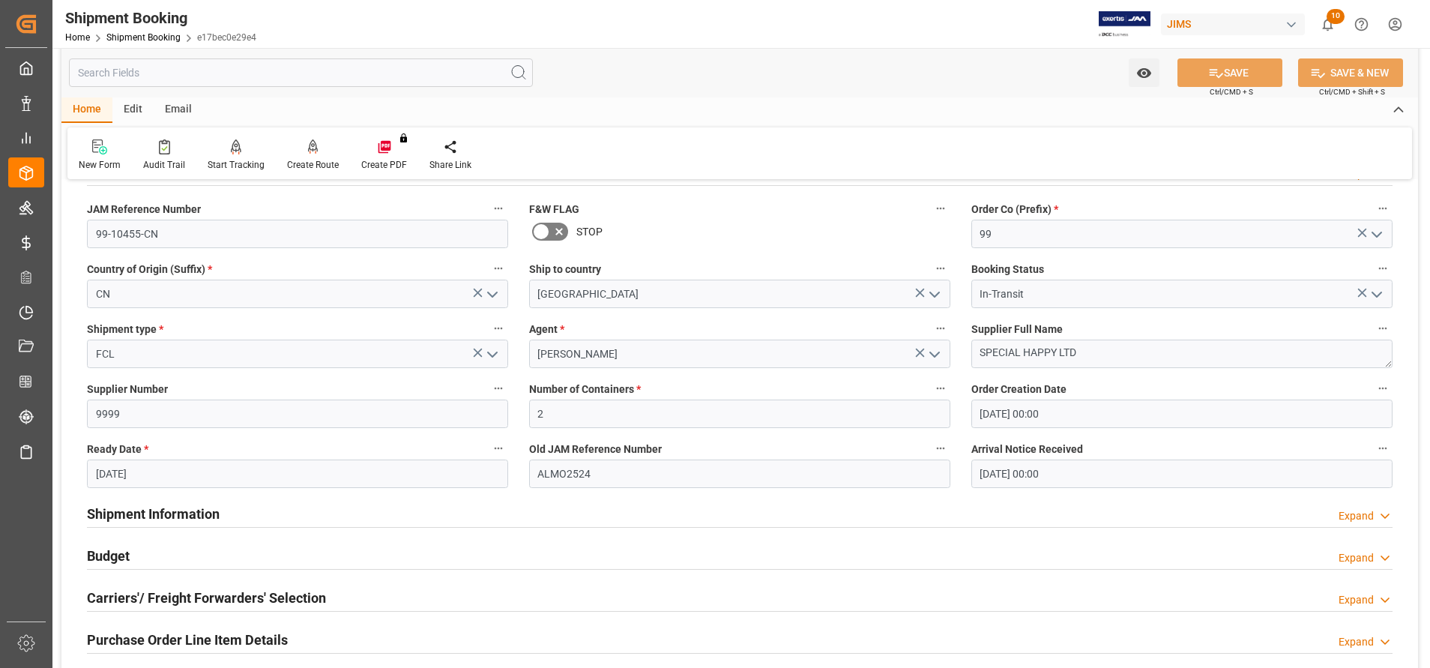
scroll to position [225, 0]
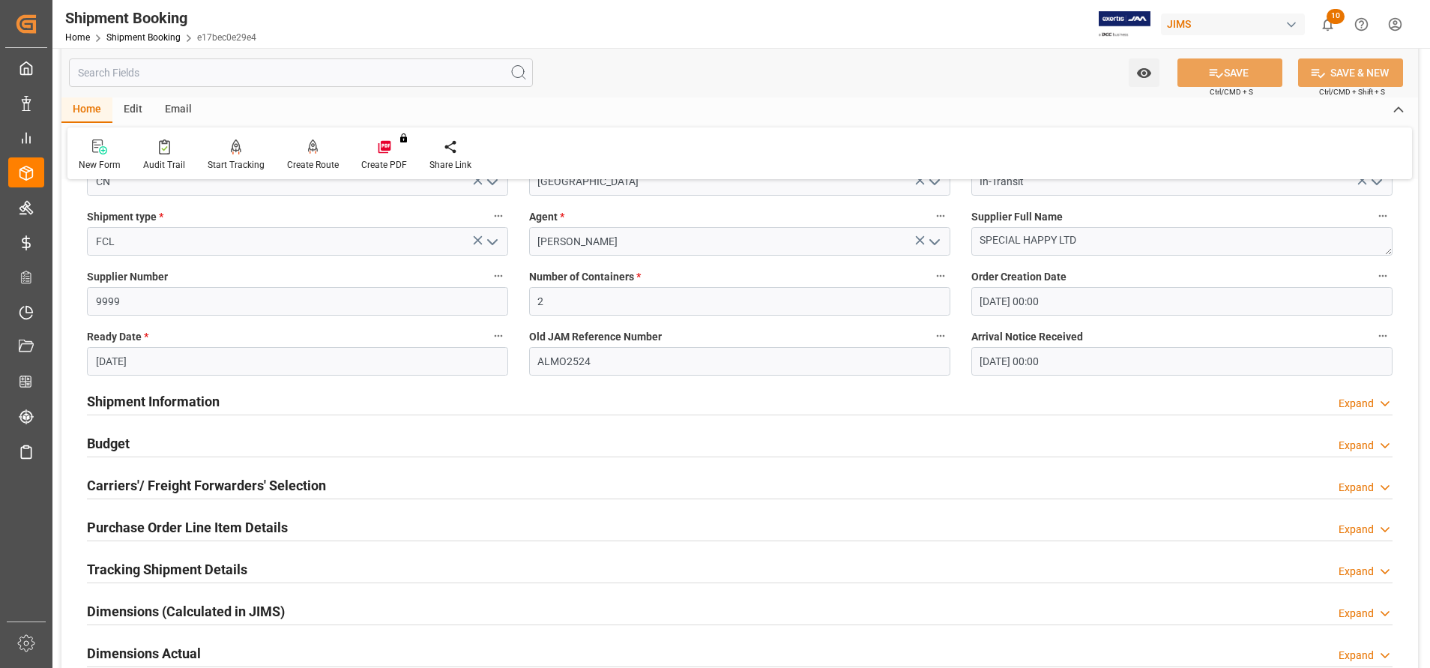
click at [143, 409] on h2 "Shipment Information" at bounding box center [153, 401] width 133 height 20
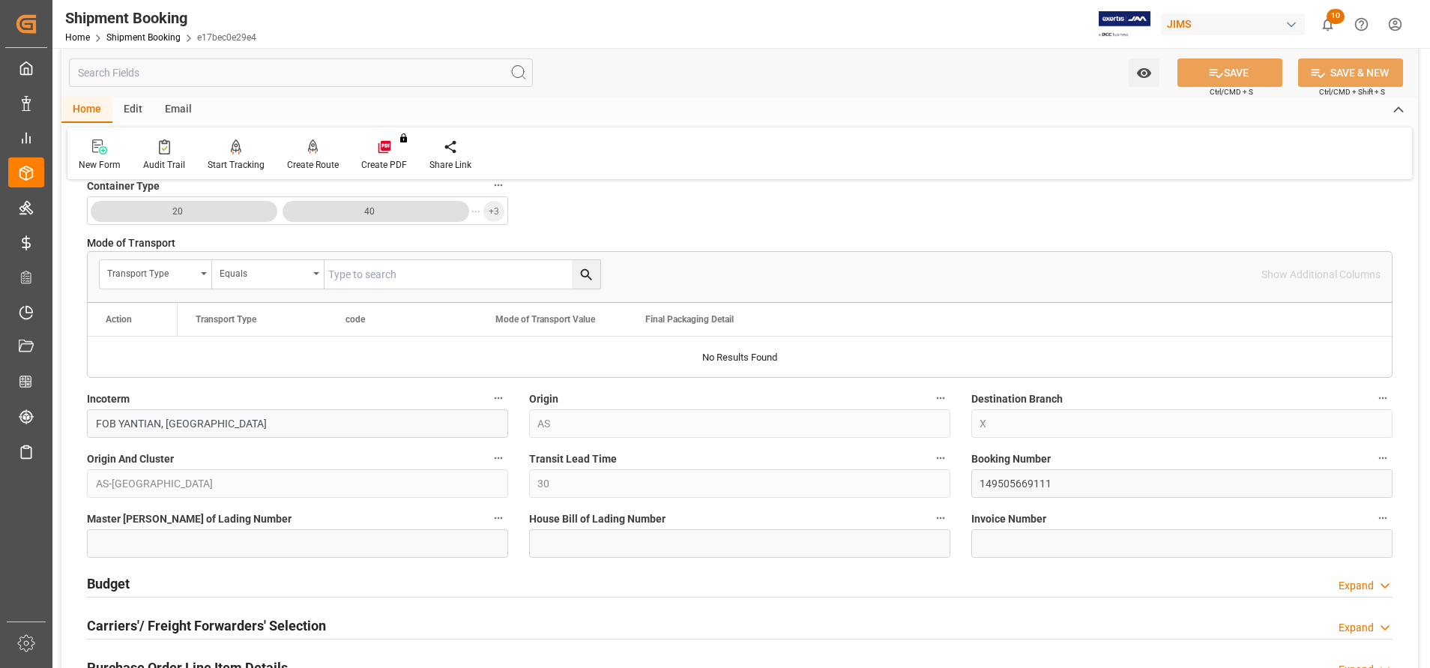
scroll to position [675, 0]
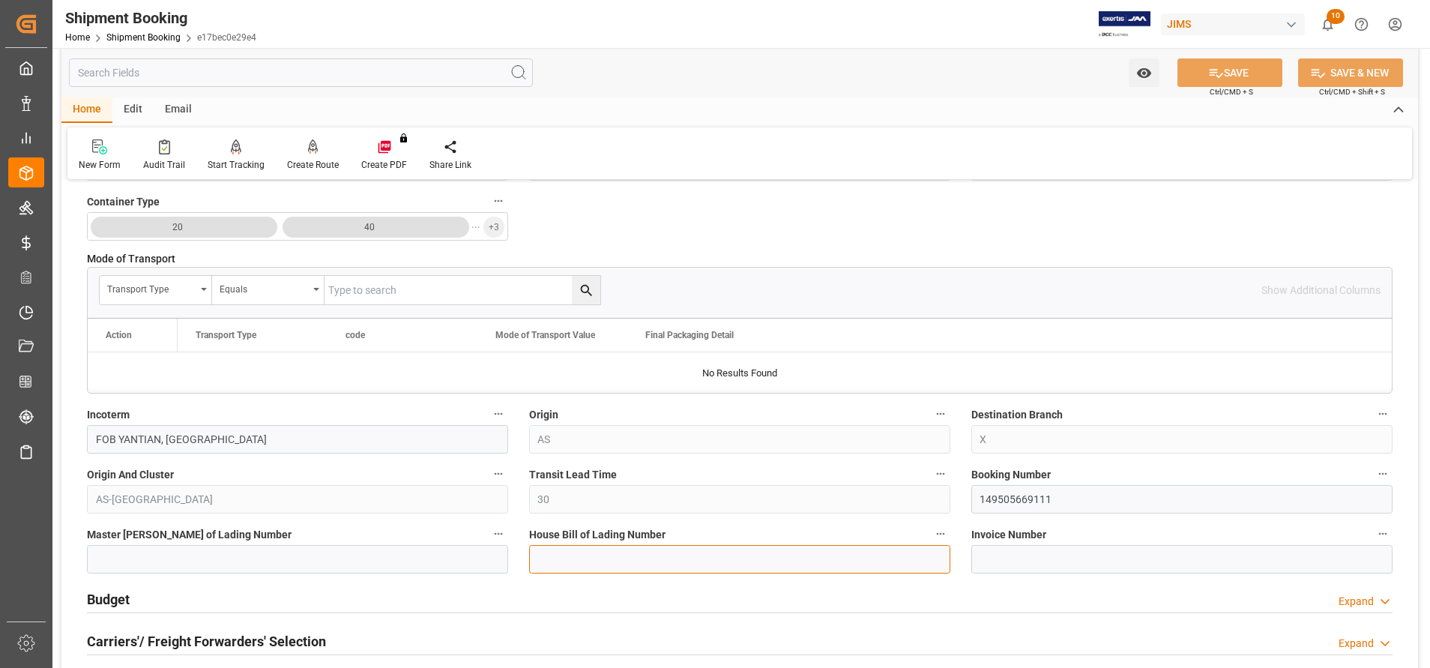
click at [783, 550] on input at bounding box center [739, 559] width 421 height 28
paste input "149505669111"
click at [541, 552] on input "149505669111" at bounding box center [739, 559] width 421 height 28
click at [539, 554] on input "149505669111" at bounding box center [739, 559] width 421 height 28
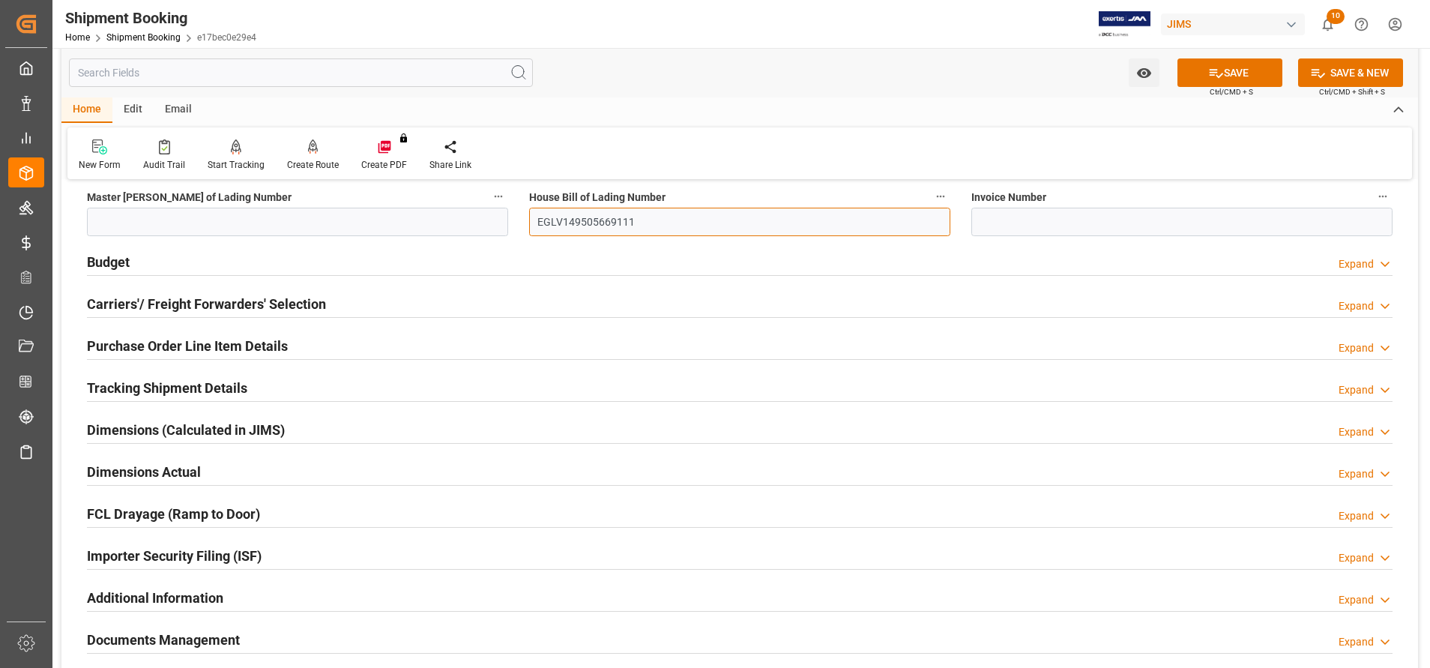
scroll to position [900, 0]
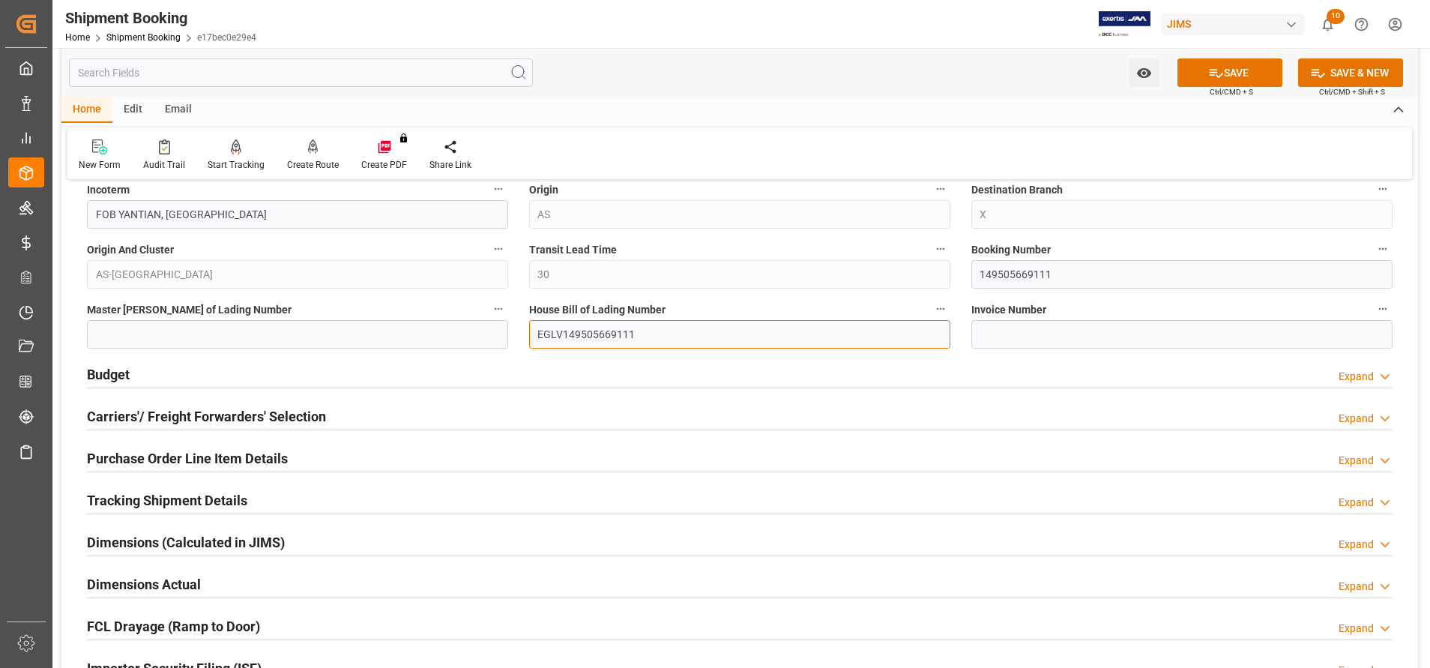
type input "EGLV149505669111"
click at [106, 367] on h2 "Budget" at bounding box center [108, 374] width 43 height 20
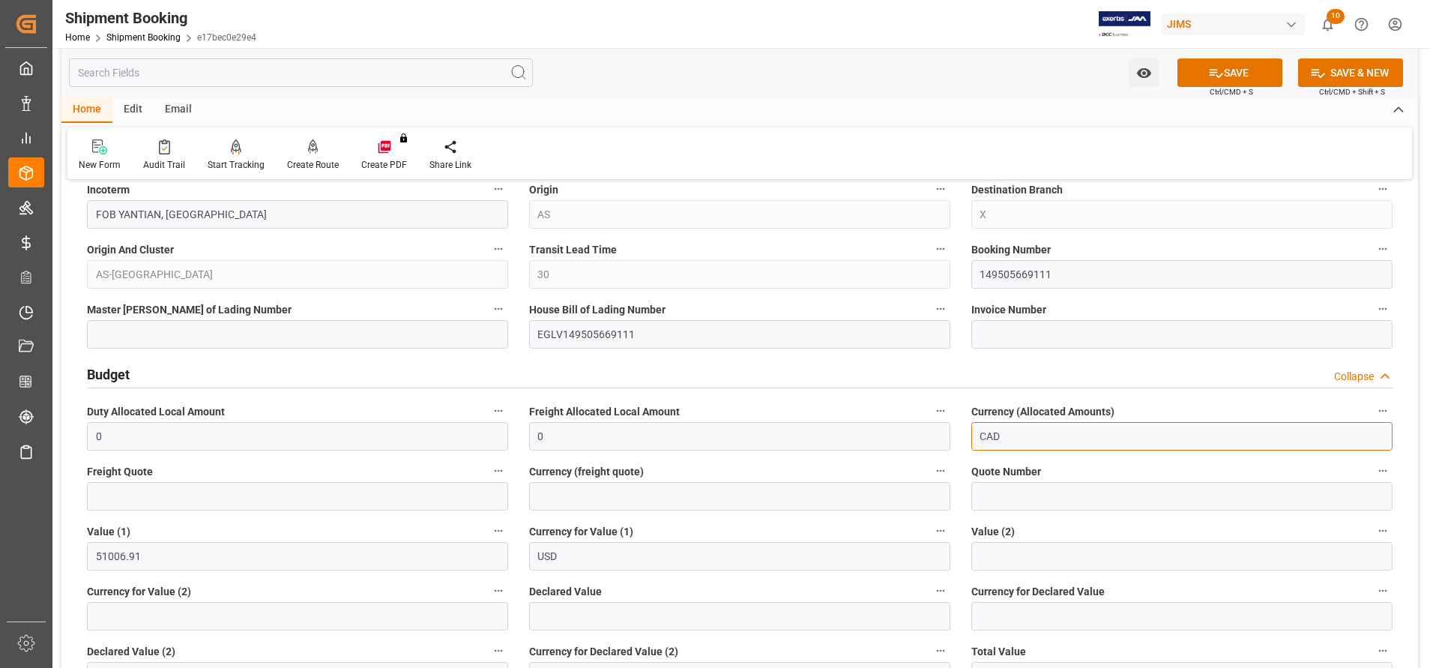
click at [1033, 442] on input "CAD" at bounding box center [1182, 436] width 421 height 28
type input "C"
type input "USD"
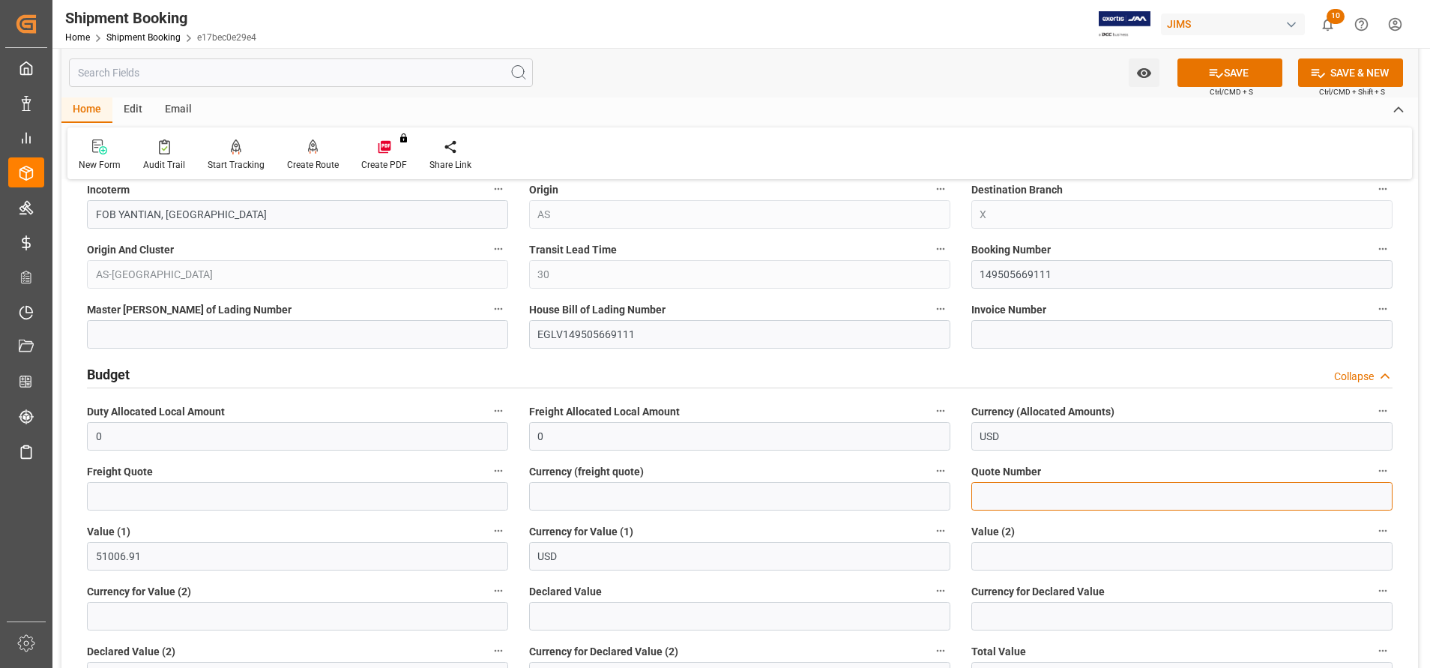
click at [1106, 486] on input at bounding box center [1182, 496] width 421 height 28
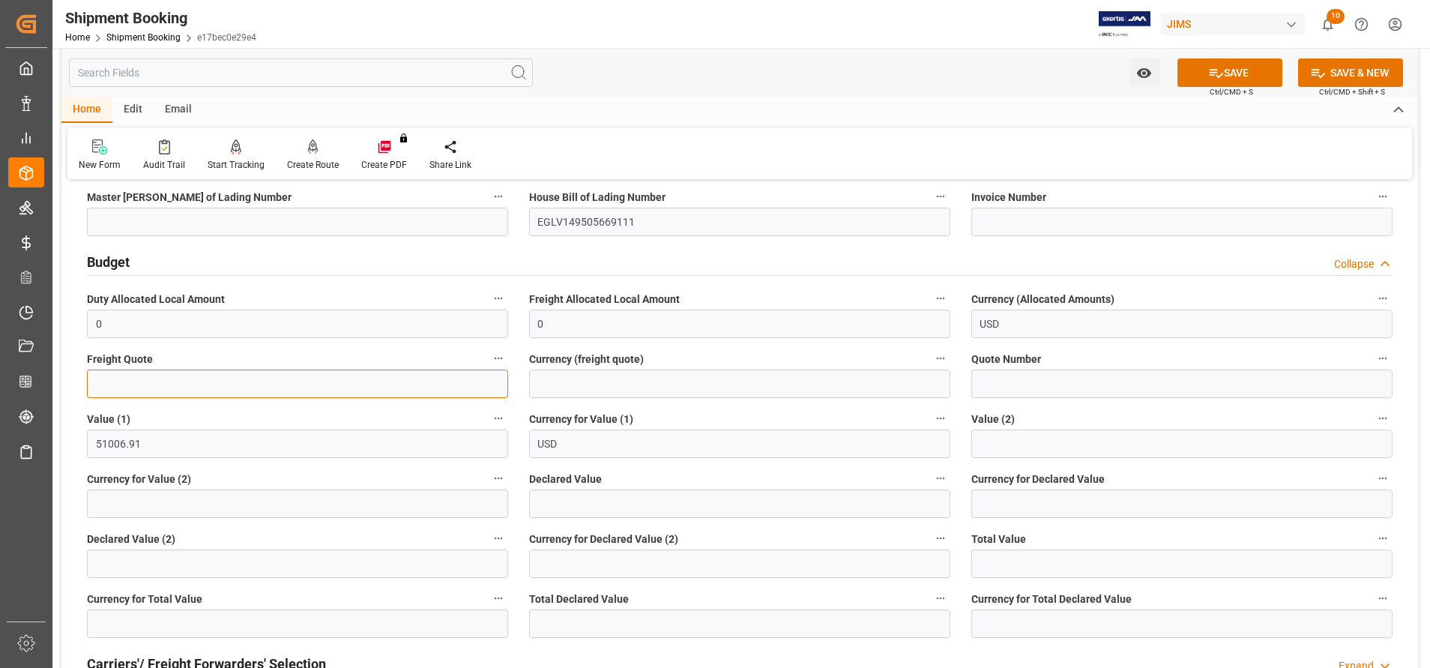
click at [475, 388] on input "text" at bounding box center [297, 384] width 421 height 28
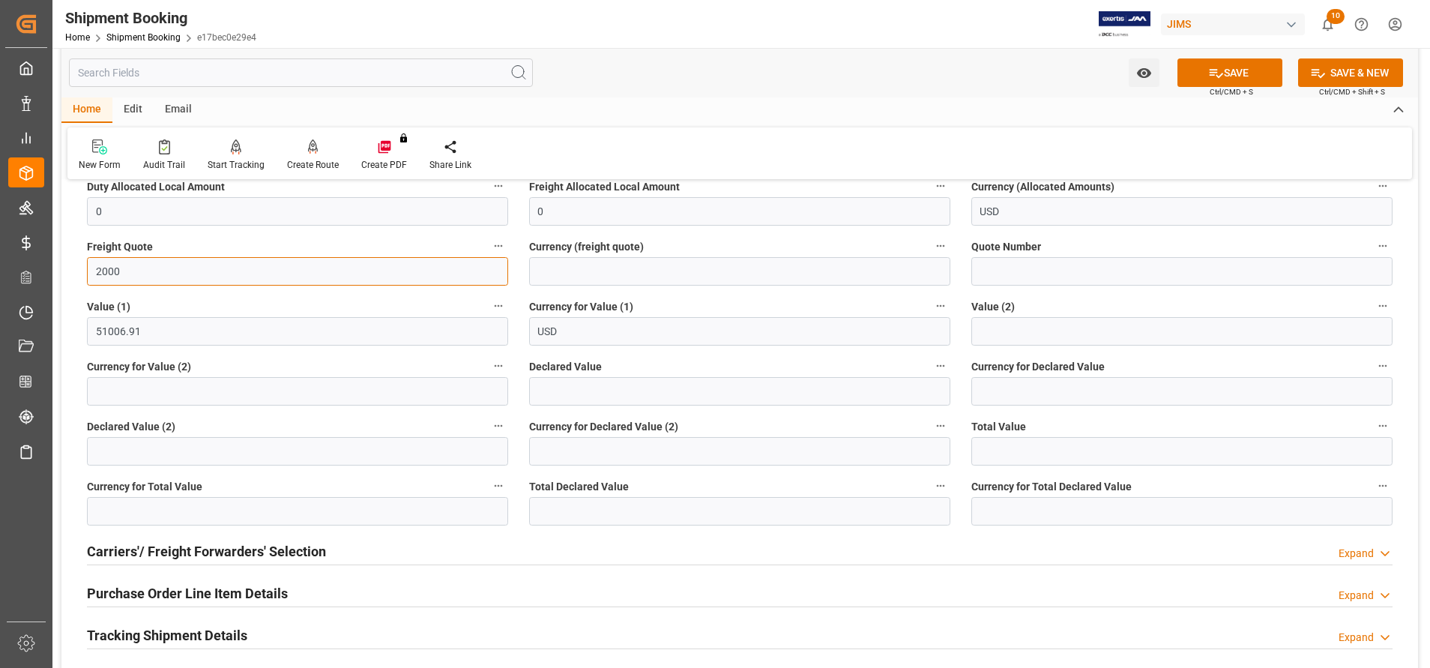
type input "2000"
click at [193, 562] on div "Carriers'/ Freight Forwarders' Selection" at bounding box center [206, 550] width 239 height 28
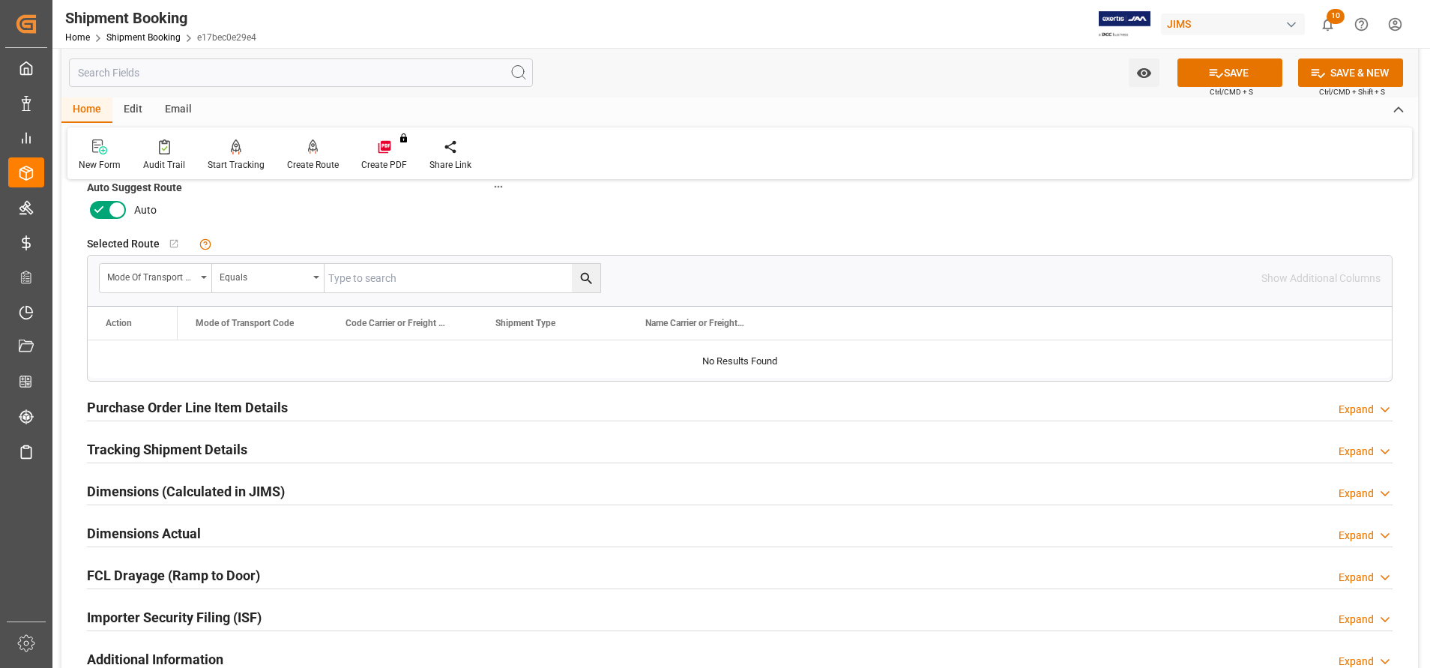
scroll to position [1687, 0]
click at [224, 396] on h2 "Purchase Order Line Item Details" at bounding box center [187, 406] width 201 height 20
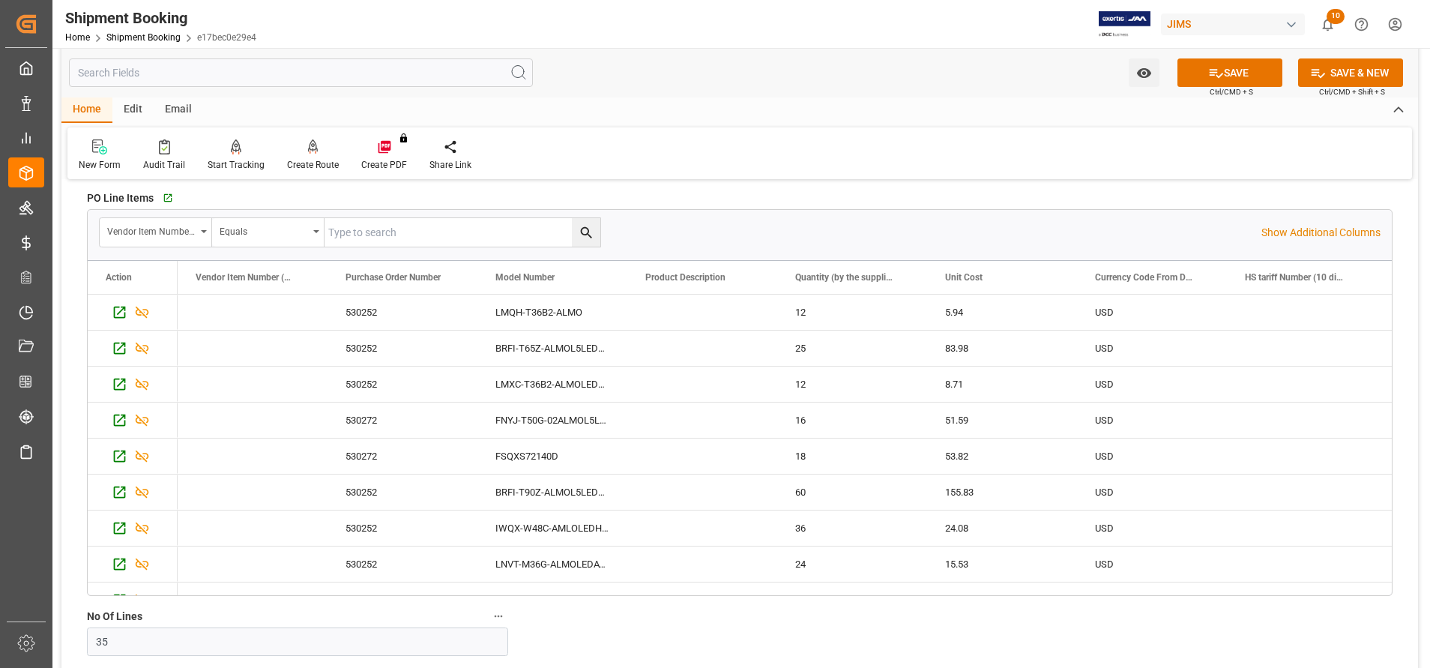
scroll to position [2024, 0]
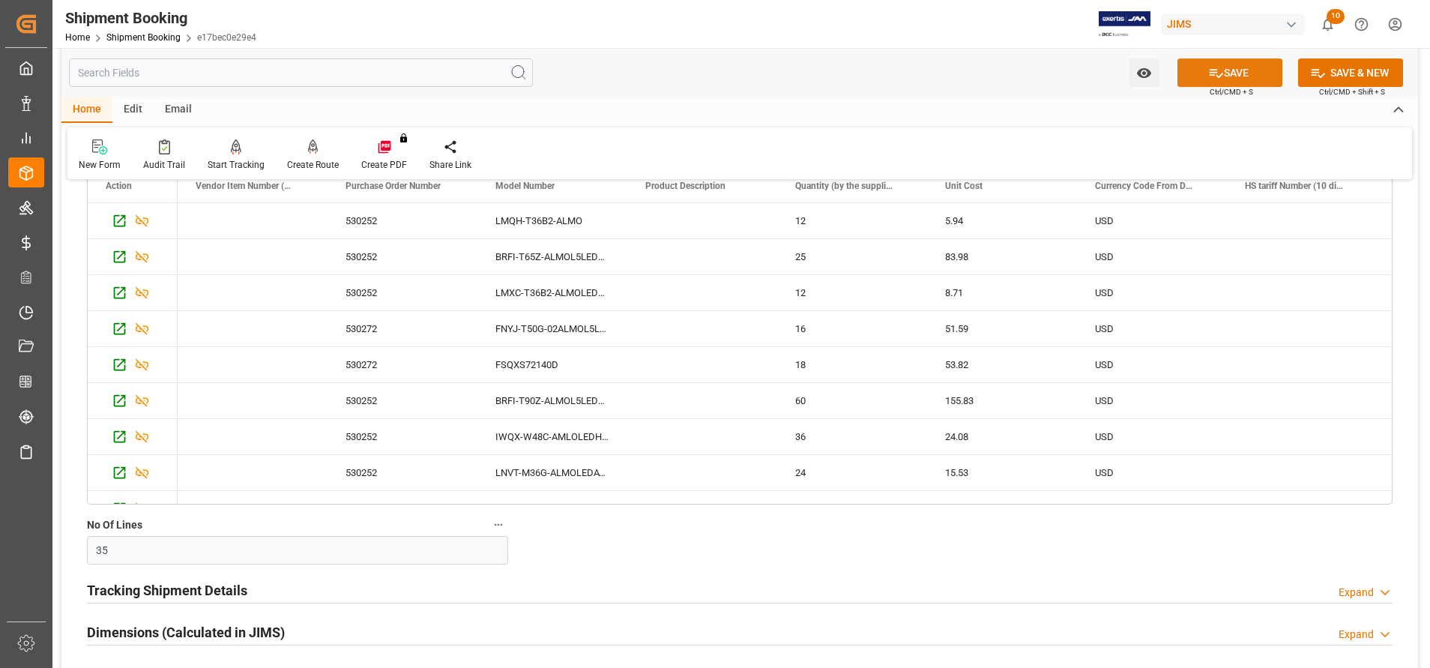
click at [1250, 71] on button "SAVE" at bounding box center [1230, 72] width 105 height 28
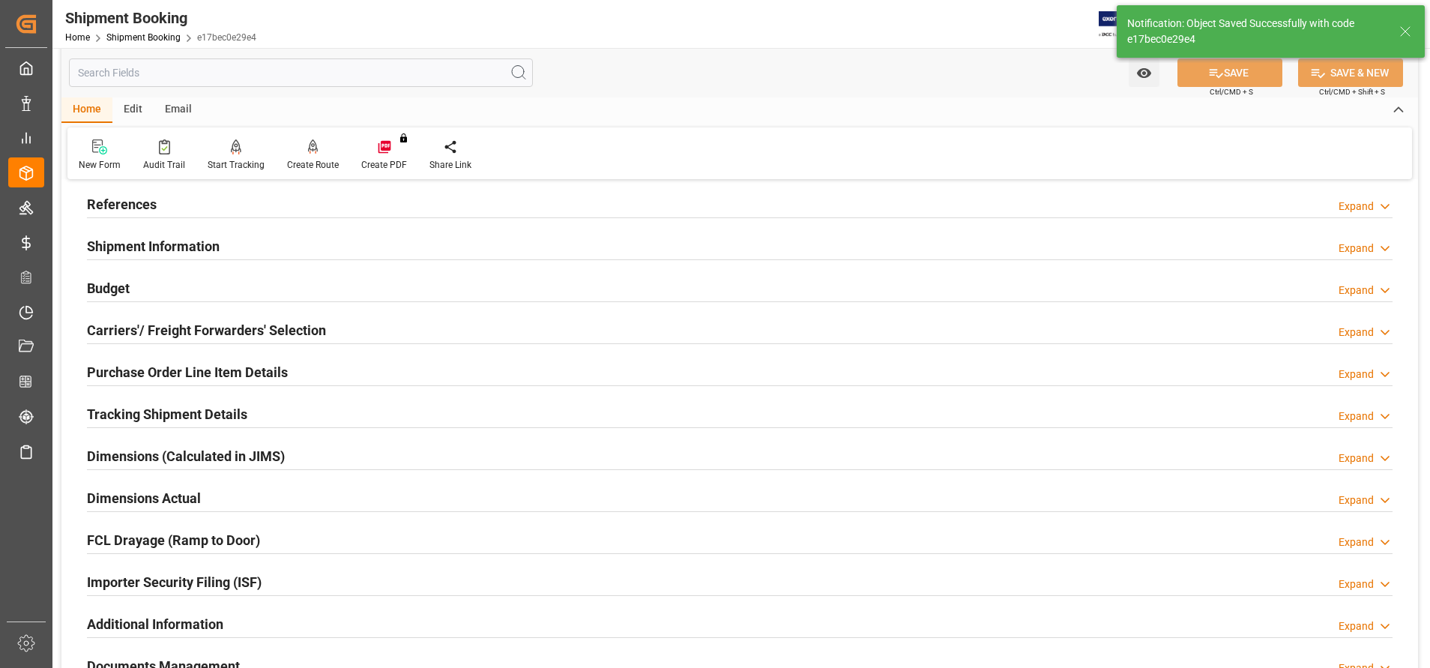
scroll to position [46, 0]
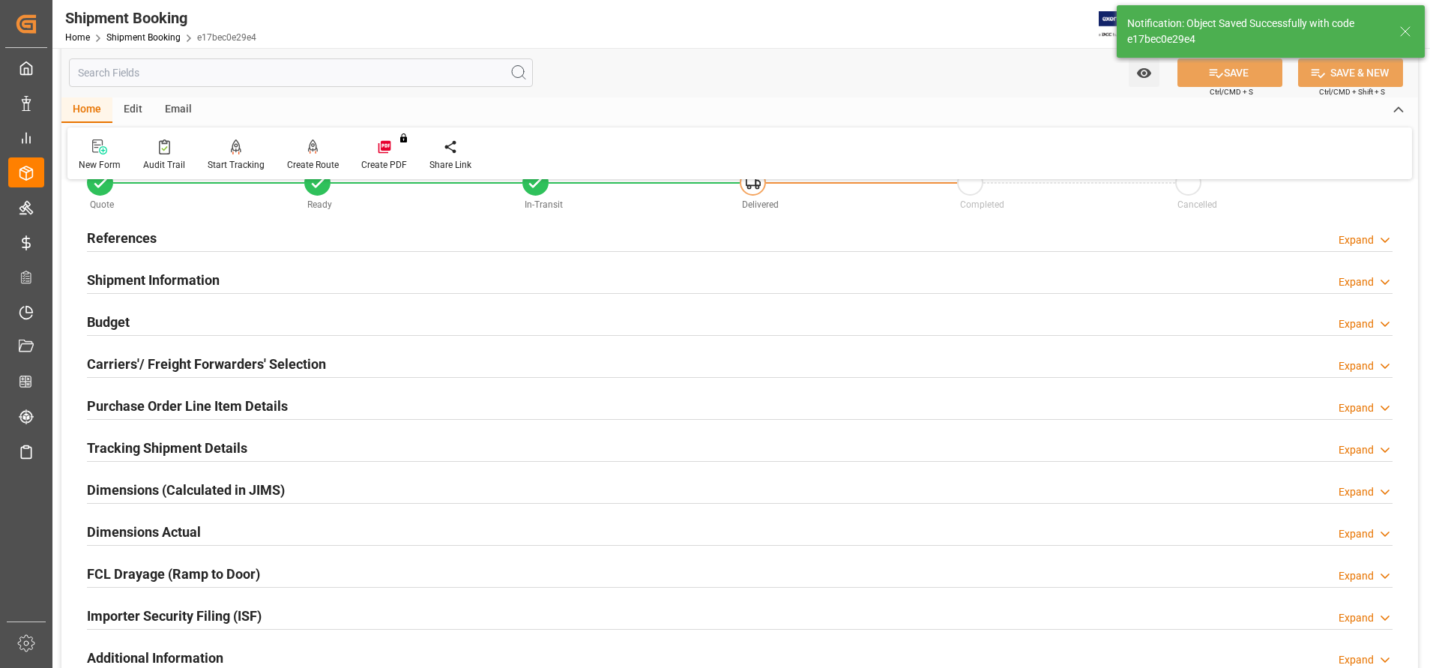
click at [214, 402] on h2 "Purchase Order Line Item Details" at bounding box center [187, 406] width 201 height 20
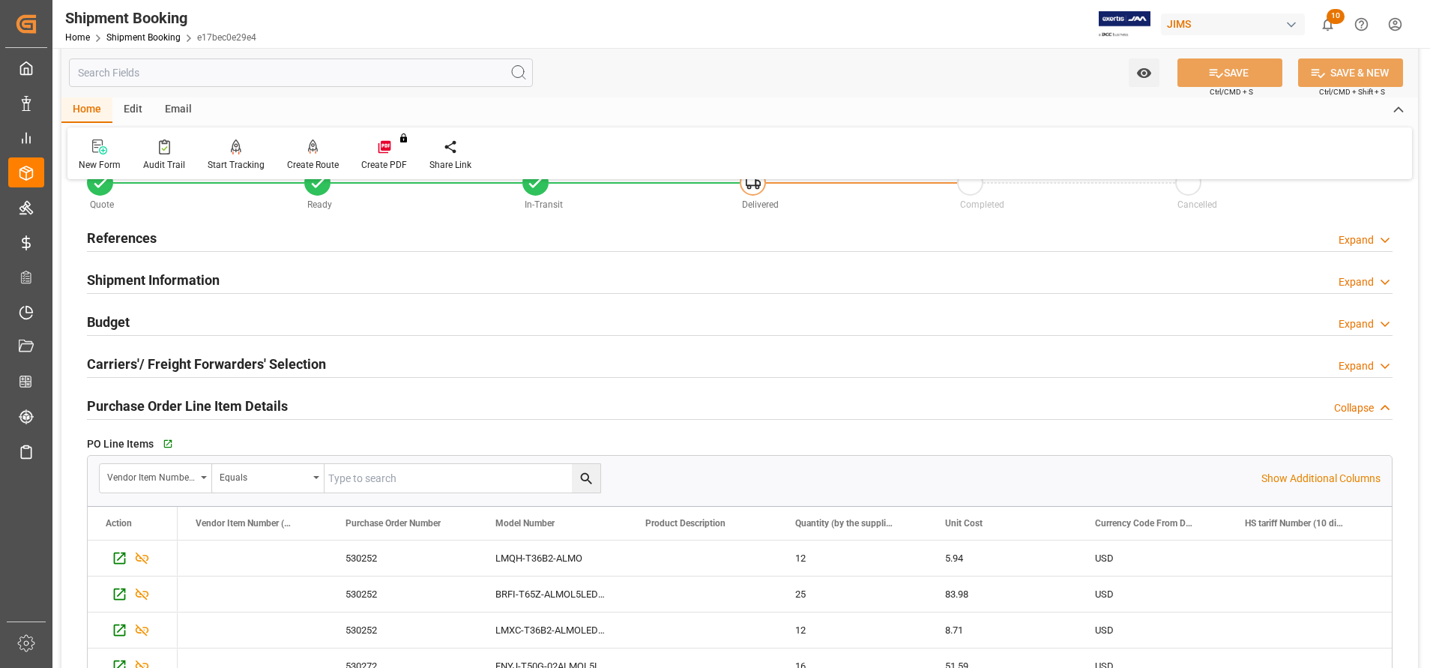
click at [214, 401] on h2 "Purchase Order Line Item Details" at bounding box center [187, 406] width 201 height 20
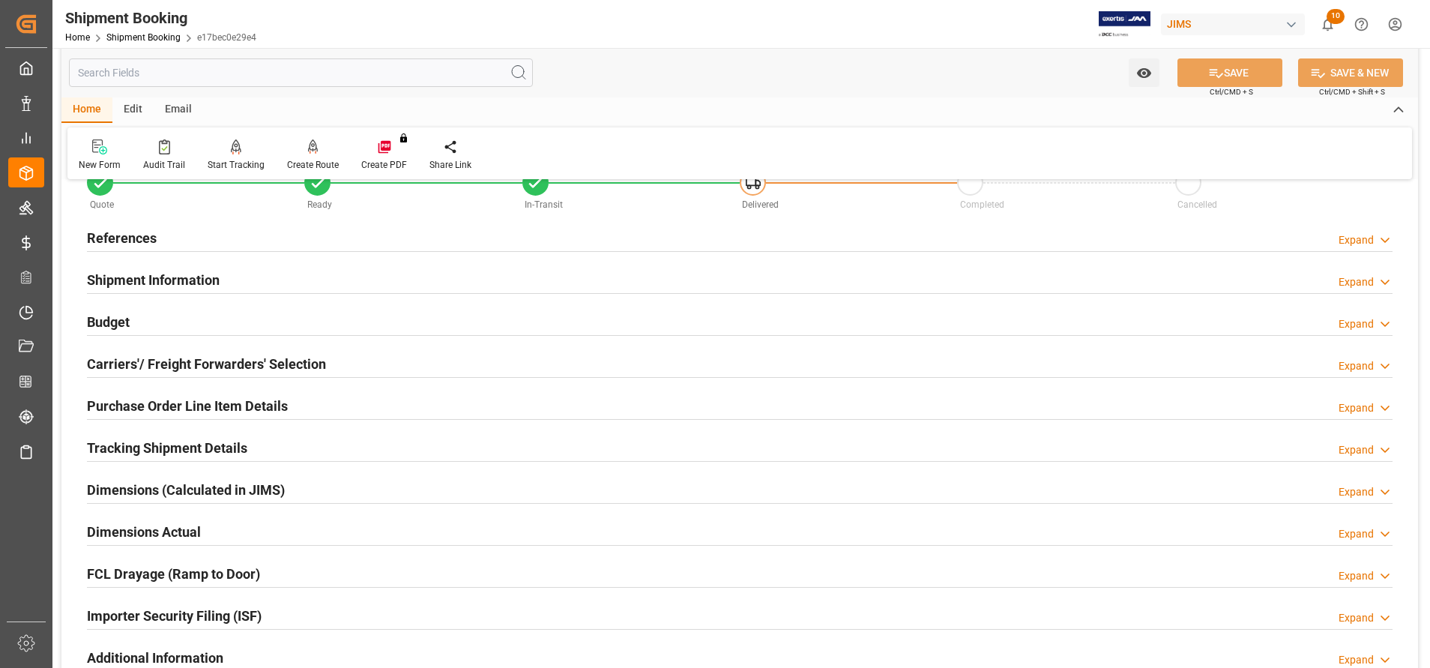
click at [205, 448] on h2 "Tracking Shipment Details" at bounding box center [167, 448] width 160 height 20
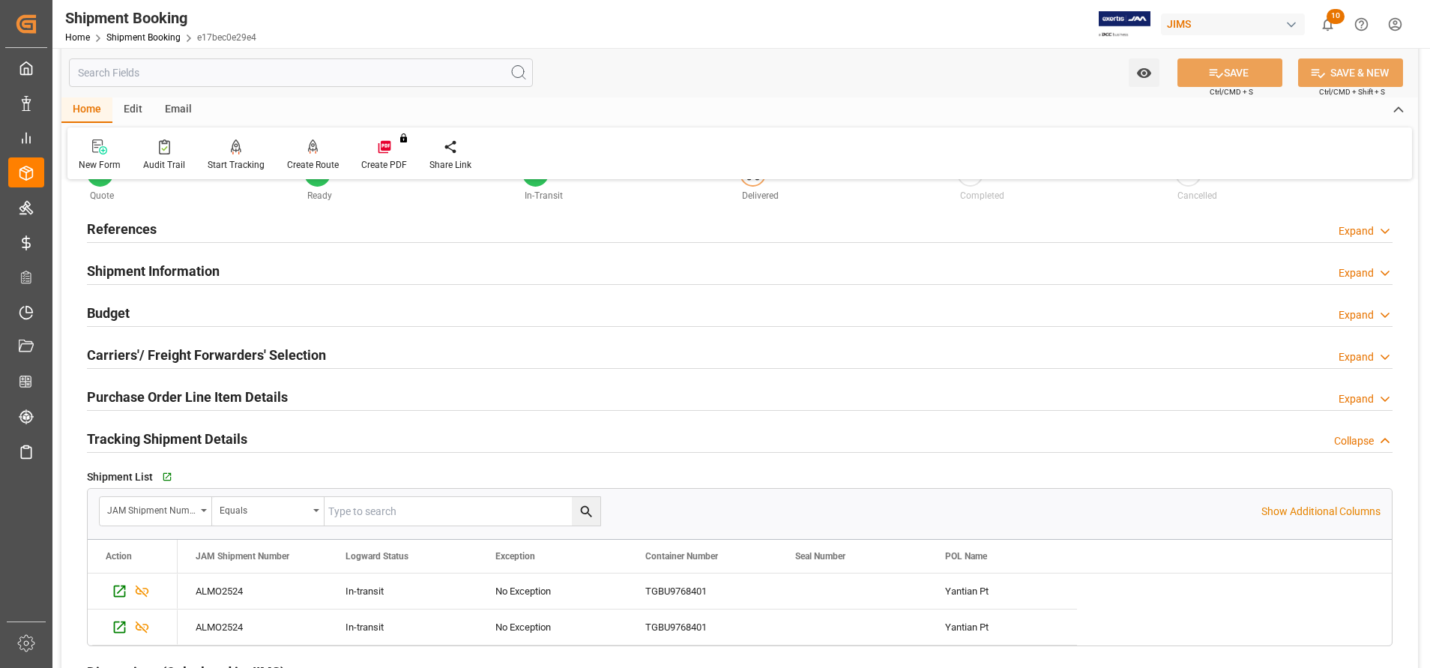
scroll to position [0, 0]
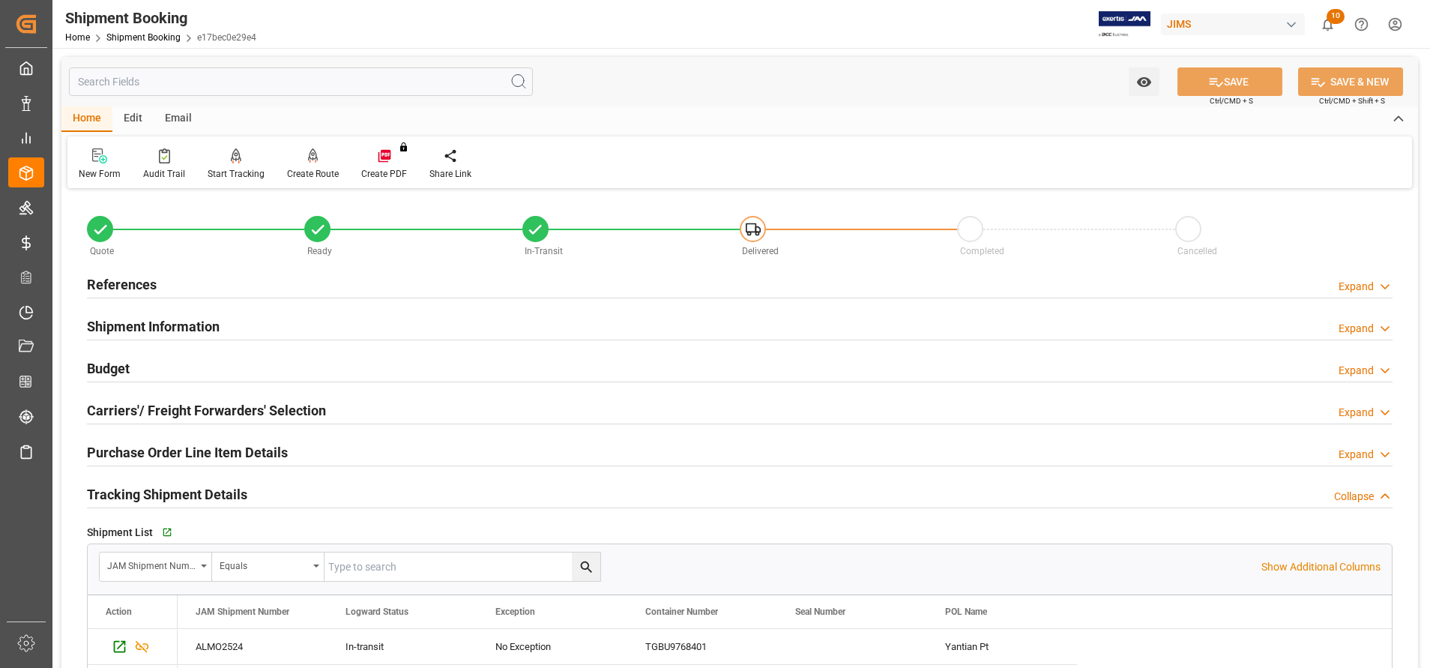
click at [183, 329] on h2 "Shipment Information" at bounding box center [153, 326] width 133 height 20
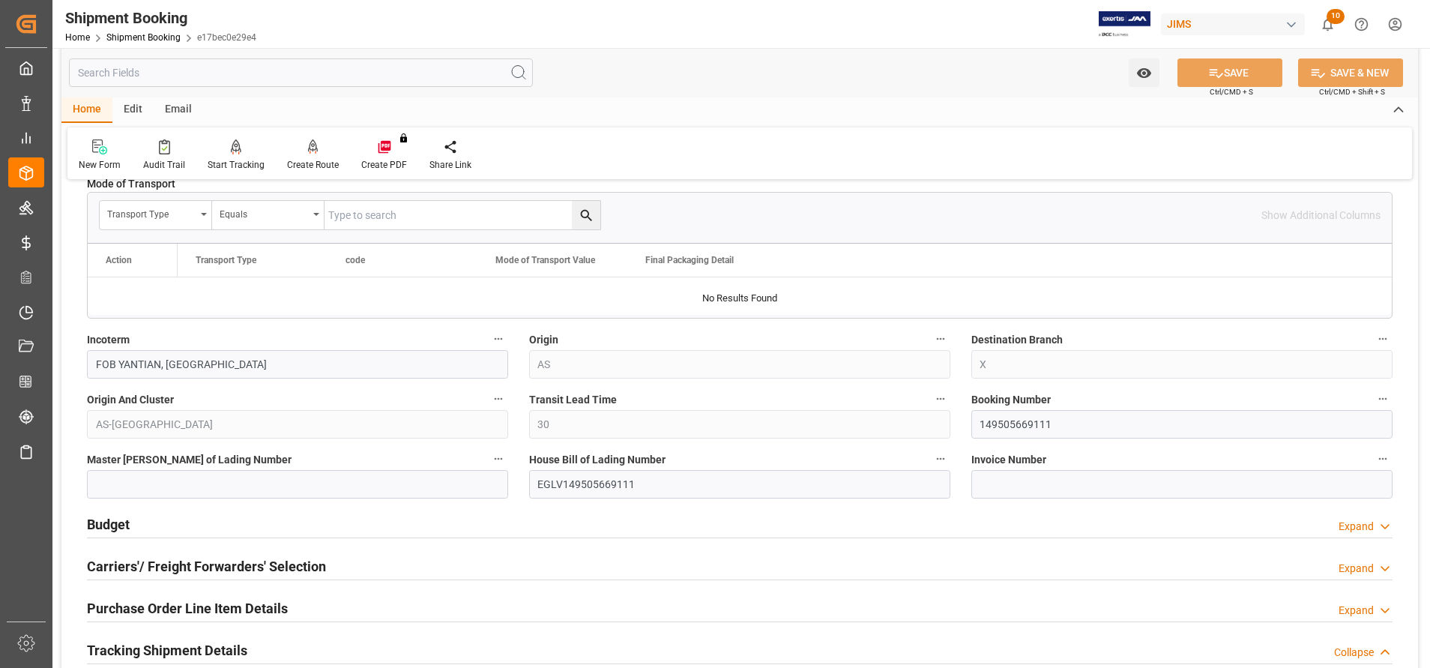
scroll to position [562, 0]
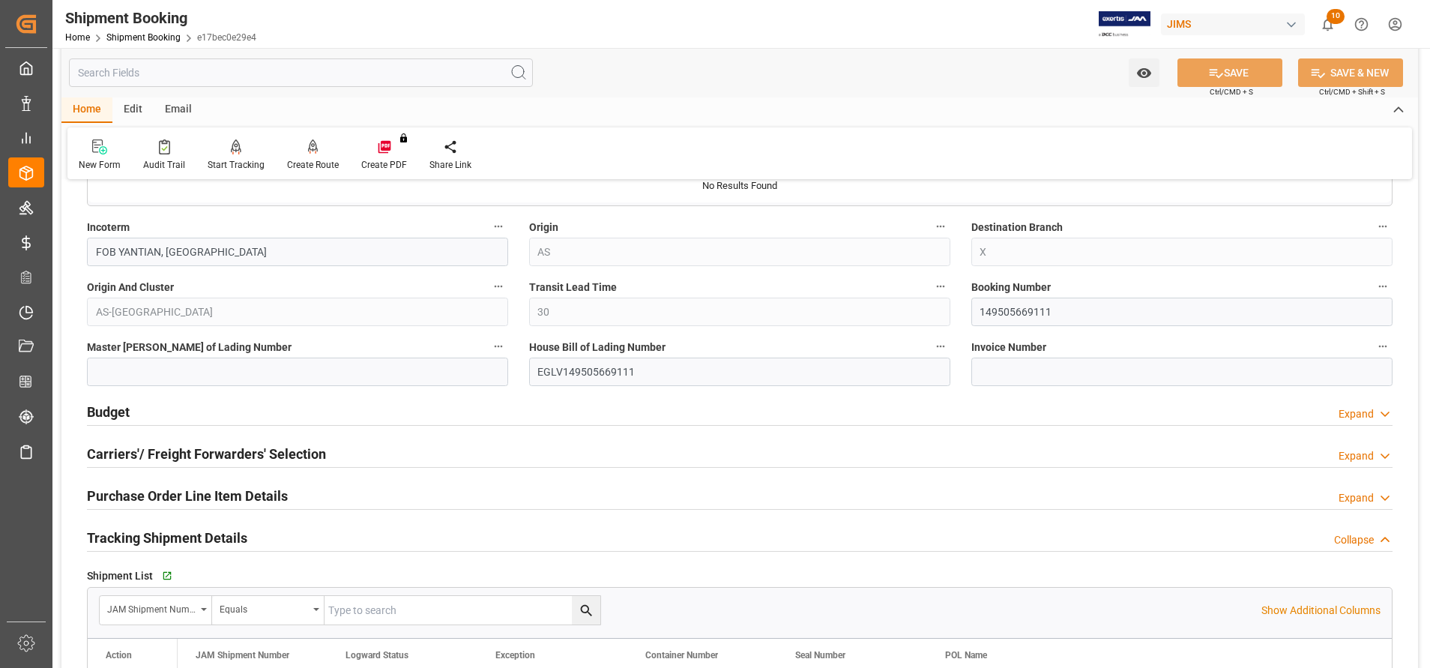
click at [102, 415] on h2 "Budget" at bounding box center [108, 412] width 43 height 20
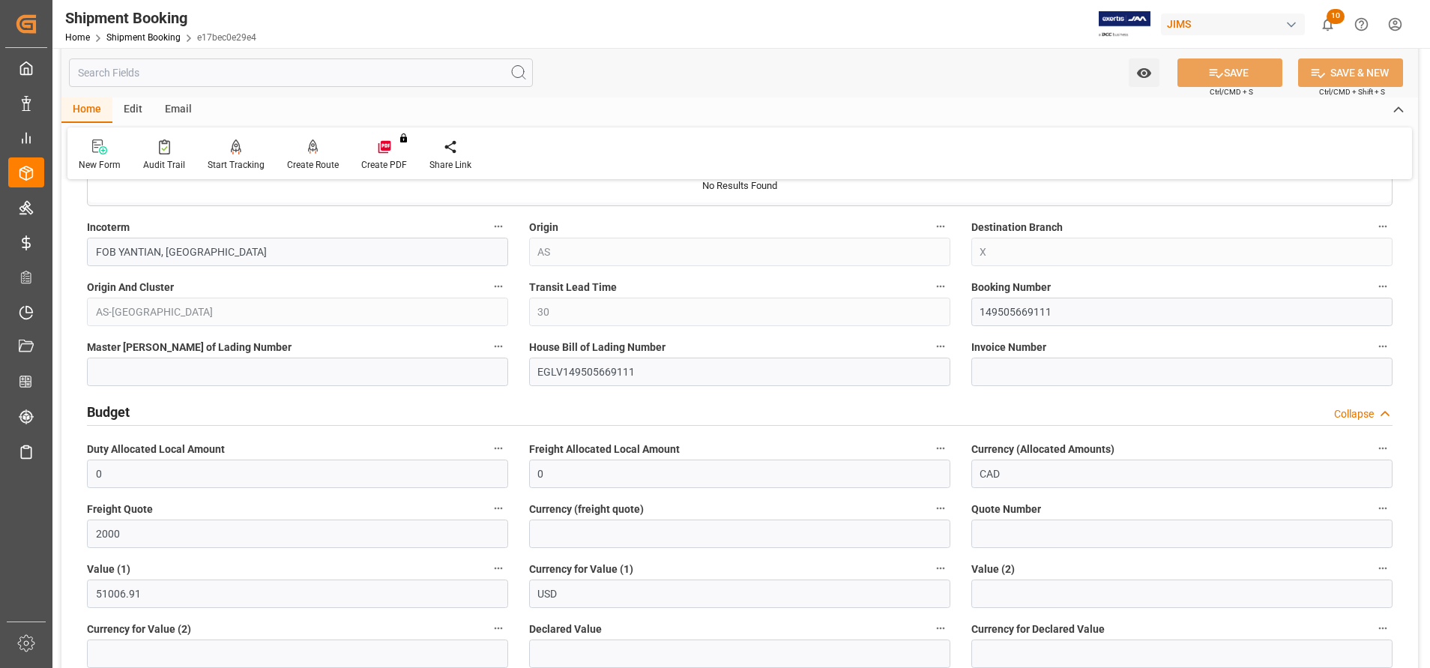
click at [102, 415] on h2 "Budget" at bounding box center [108, 412] width 43 height 20
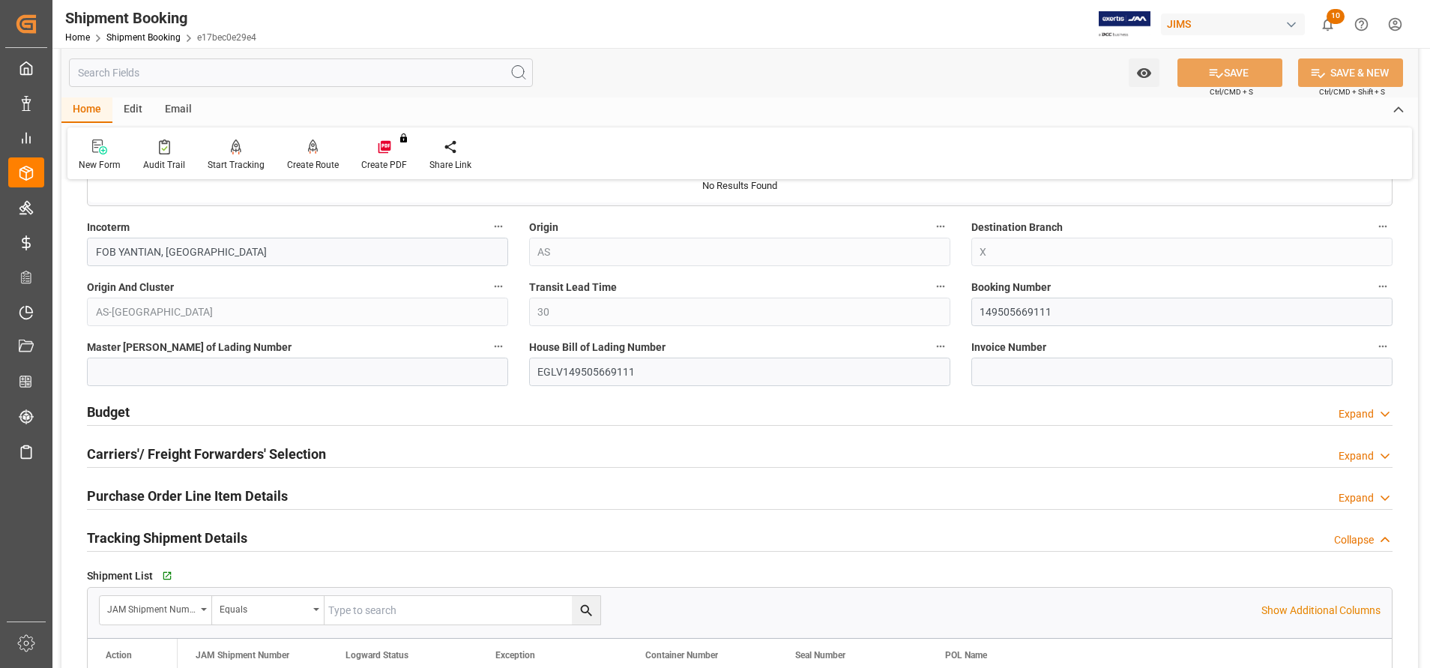
click at [131, 457] on h2 "Carriers'/ Freight Forwarders' Selection" at bounding box center [206, 454] width 239 height 20
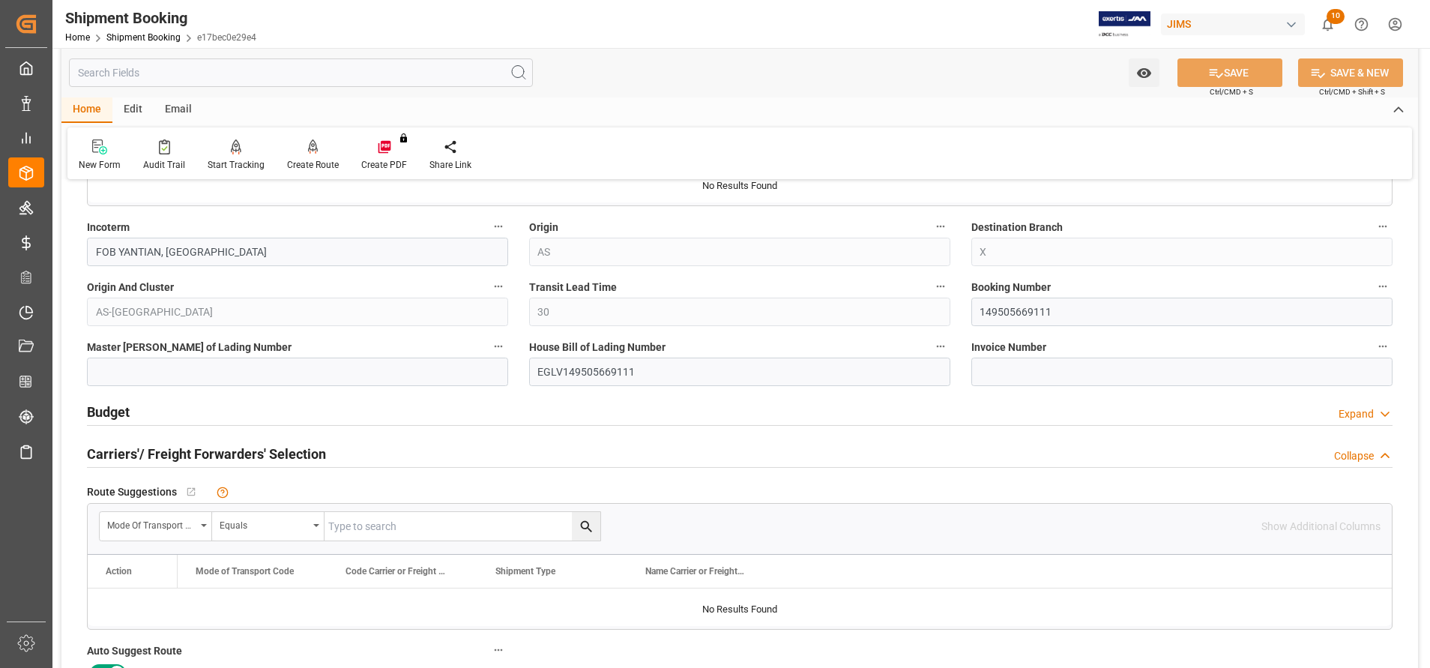
click at [130, 457] on h2 "Carriers'/ Freight Forwarders' Selection" at bounding box center [206, 454] width 239 height 20
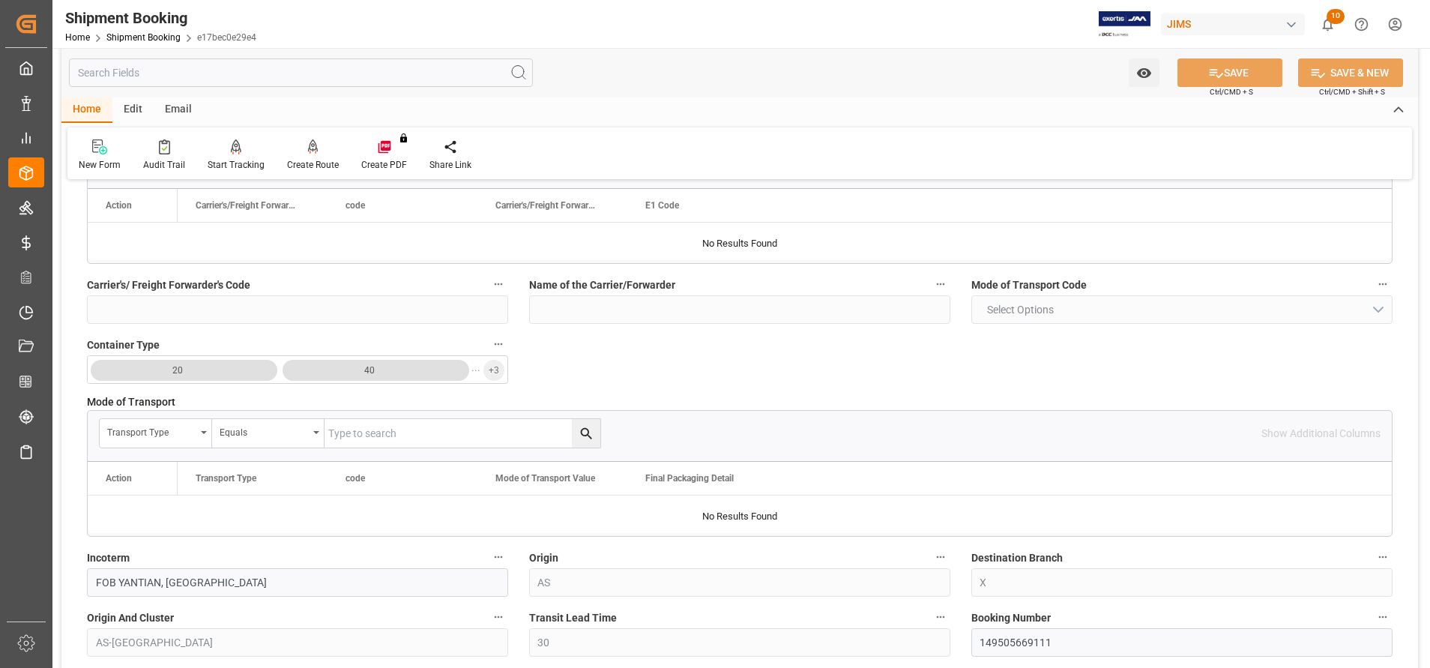
scroll to position [0, 0]
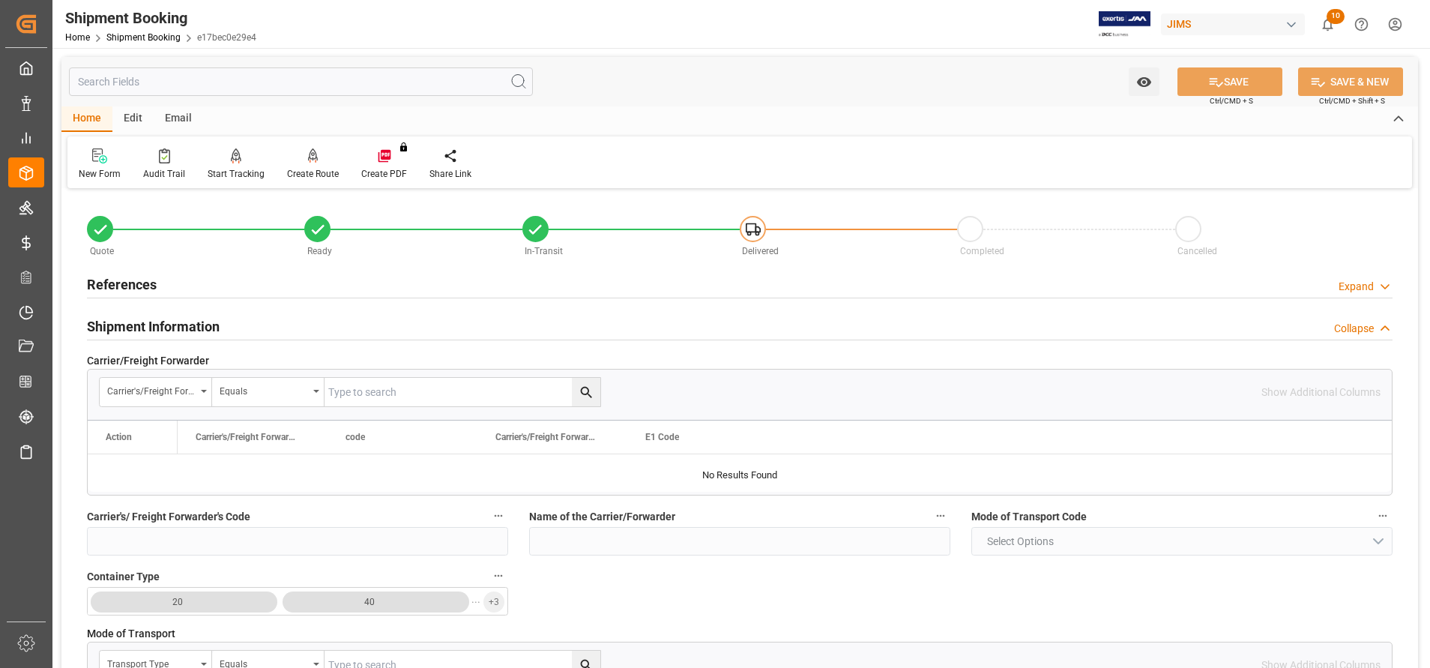
click at [298, 74] on input "text" at bounding box center [301, 81] width 464 height 28
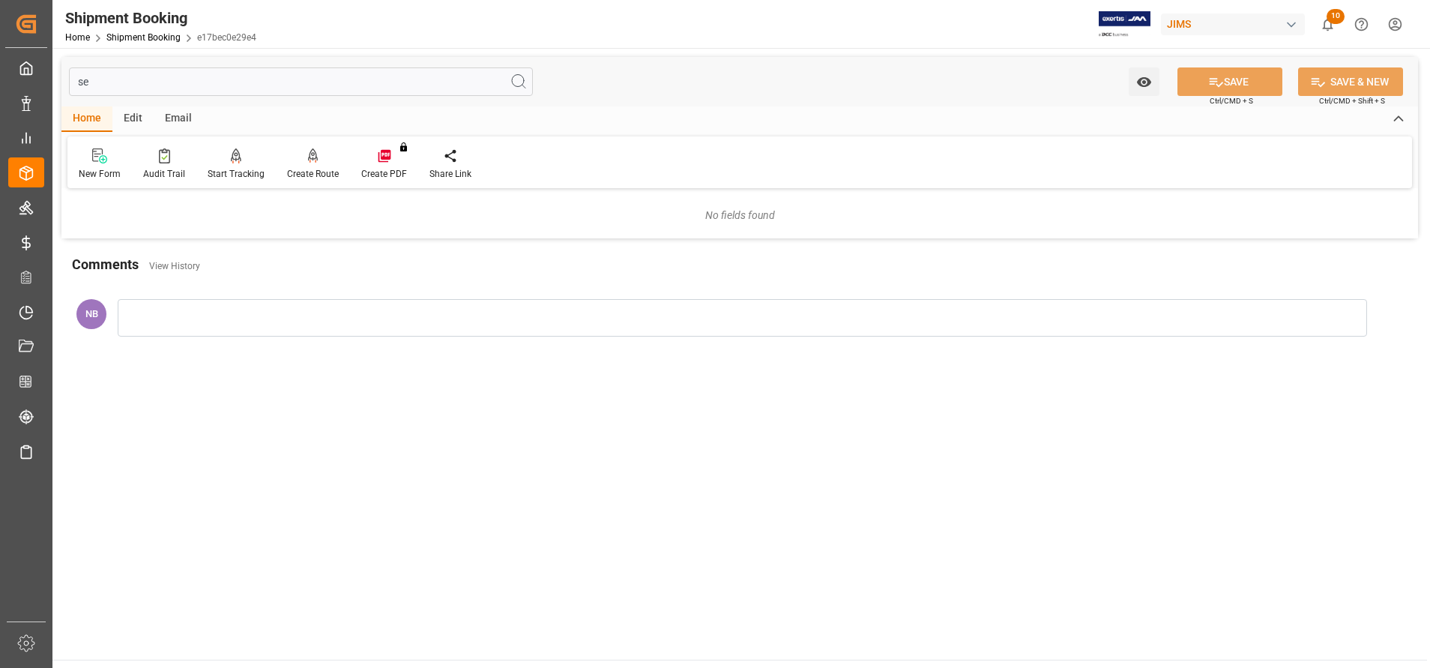
type input "s"
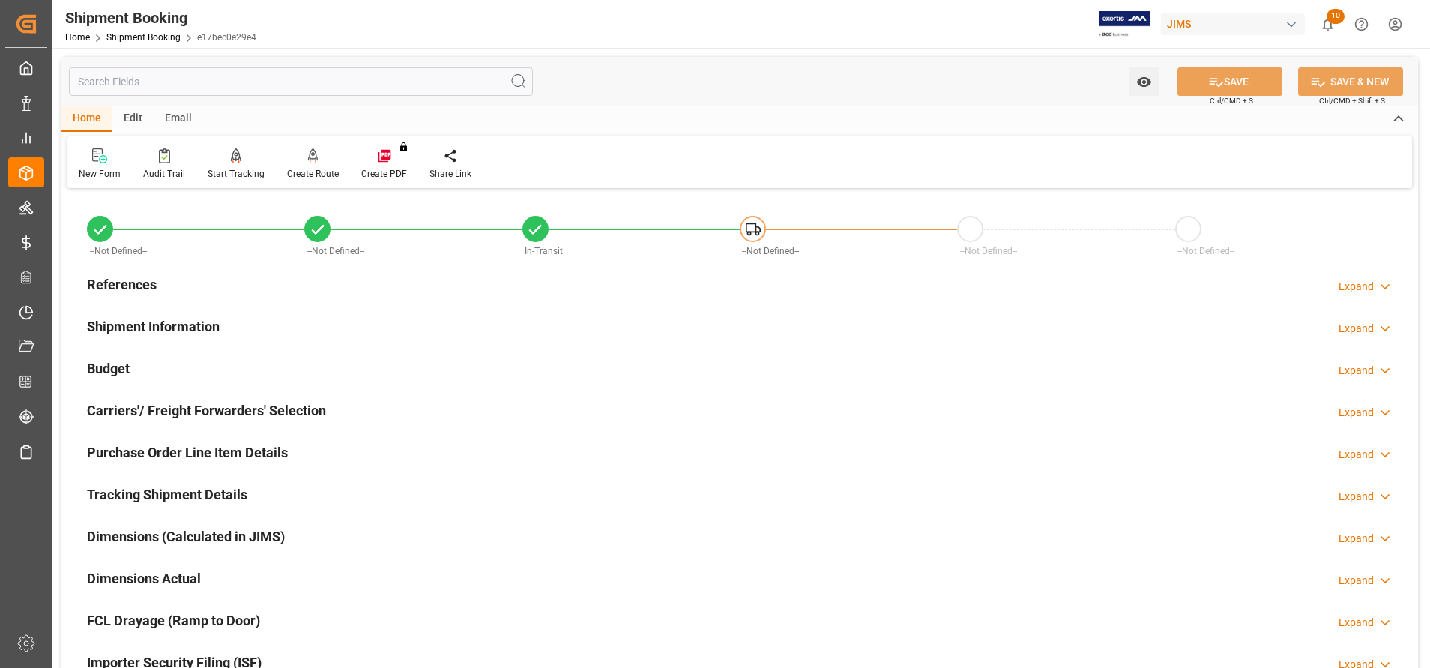
click at [143, 407] on h2 "Carriers'/ Freight Forwarders' Selection" at bounding box center [206, 410] width 239 height 20
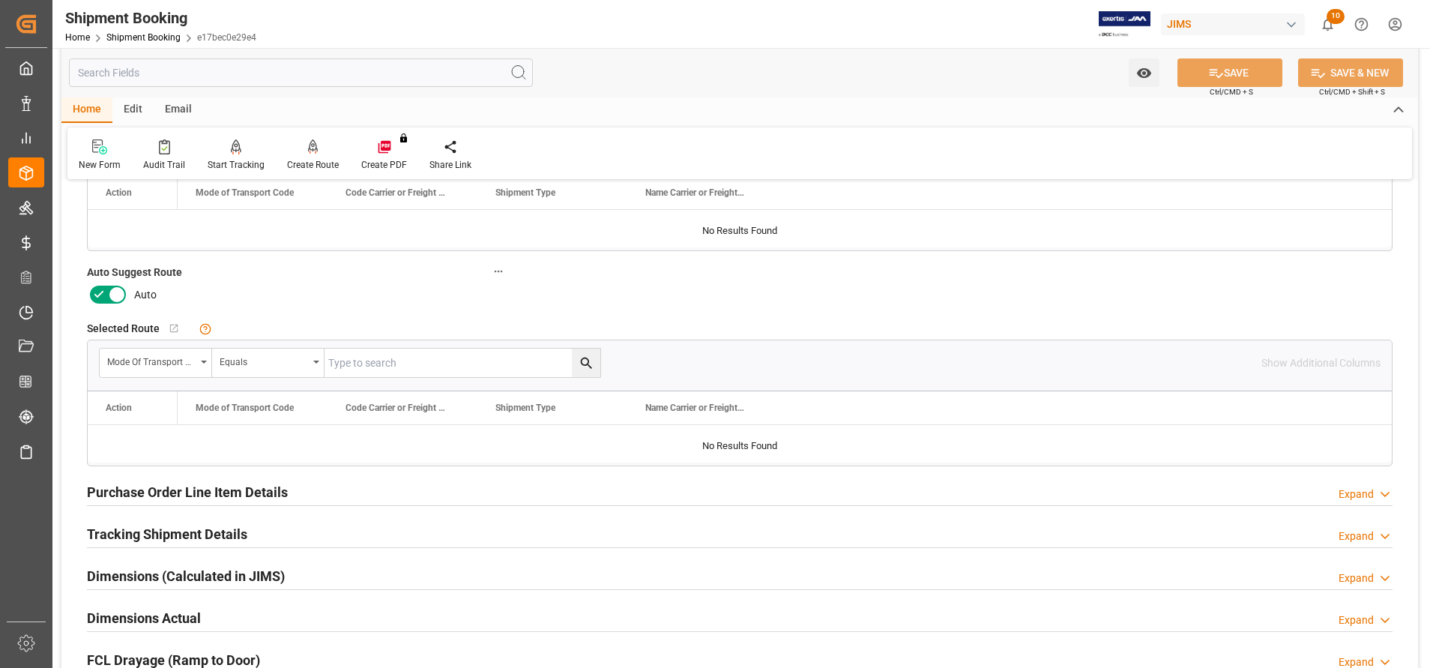
scroll to position [337, 0]
click at [211, 490] on h2 "Purchase Order Line Item Details" at bounding box center [187, 490] width 201 height 20
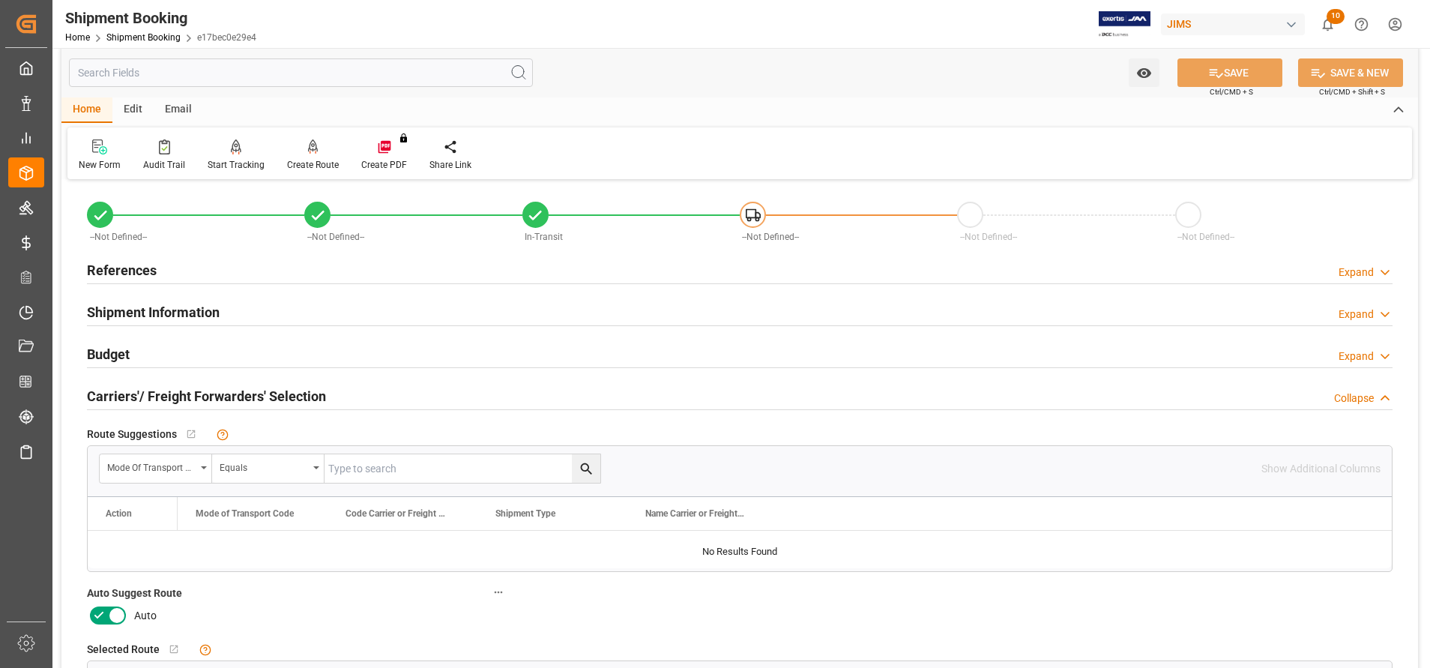
scroll to position [0, 0]
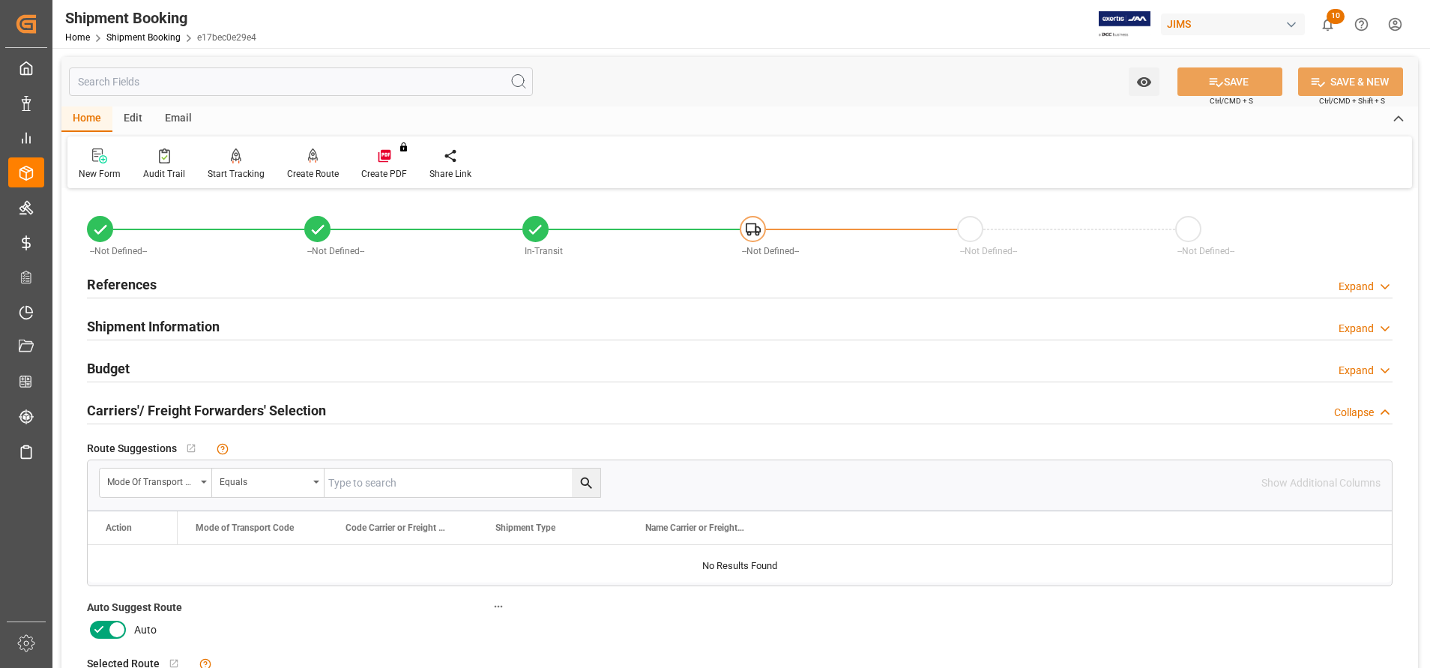
click at [82, 374] on div "Budget Expand" at bounding box center [739, 369] width 1327 height 42
click at [98, 373] on h2 "Budget" at bounding box center [108, 368] width 43 height 20
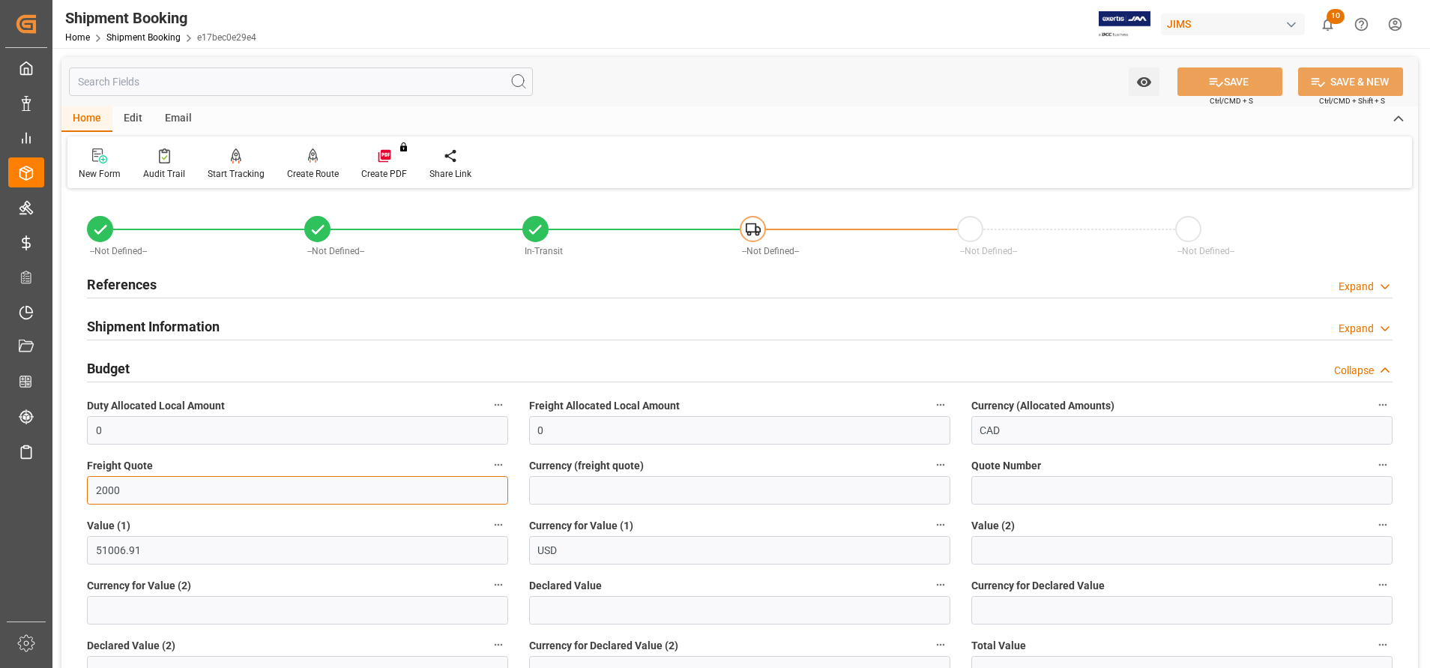
drag, startPoint x: 127, startPoint y: 490, endPoint x: 94, endPoint y: 487, distance: 33.1
click at [94, 487] on input "2000" at bounding box center [297, 490] width 421 height 28
type input "4000"
drag, startPoint x: 1046, startPoint y: 434, endPoint x: 962, endPoint y: 431, distance: 84.0
click at [962, 431] on div "Currency (Allocated Amounts) CAD" at bounding box center [1182, 420] width 442 height 60
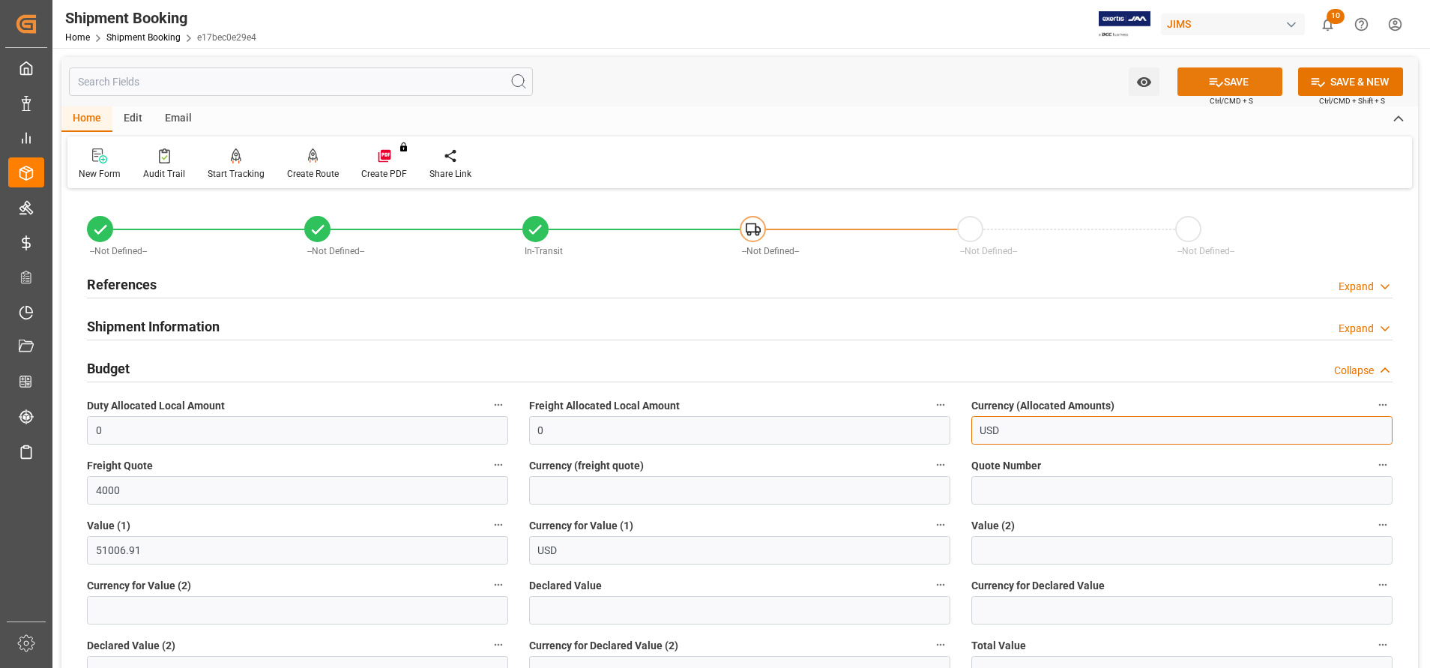
type input "USD"
click at [1229, 88] on button "SAVE" at bounding box center [1230, 81] width 105 height 28
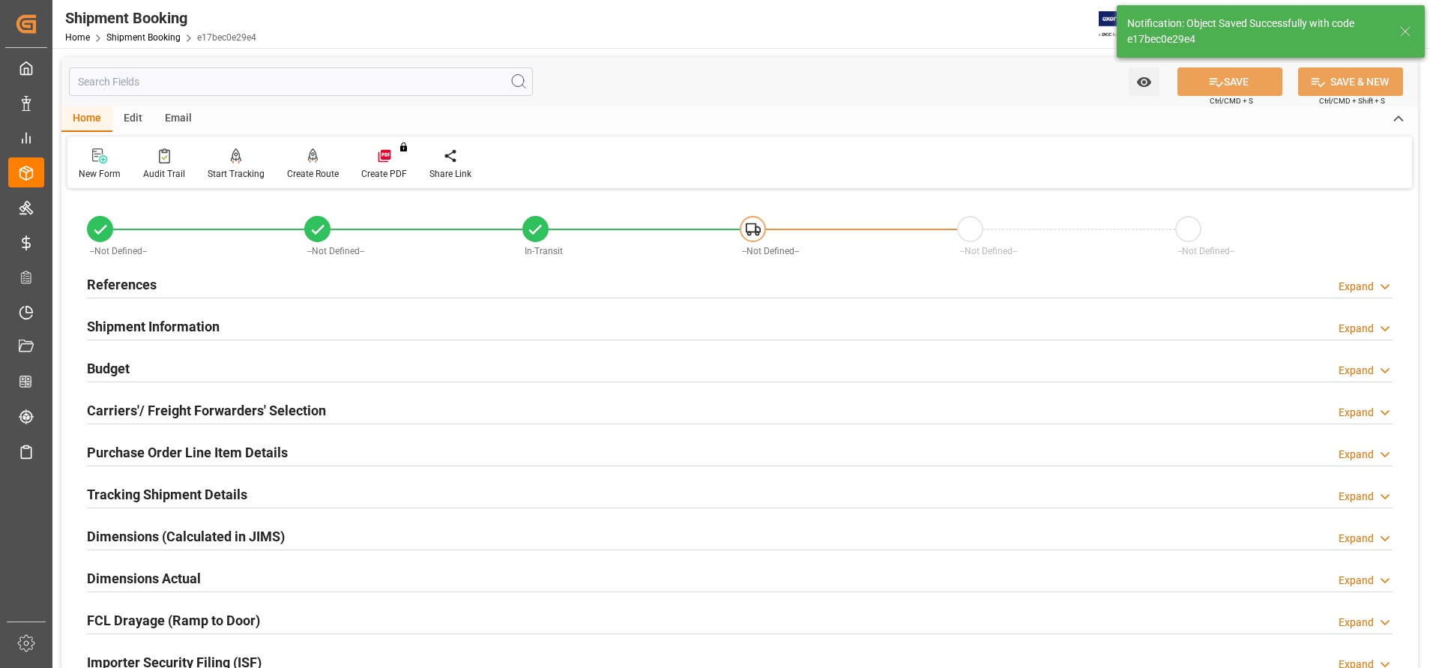
click at [274, 550] on div at bounding box center [740, 550] width 1306 height 1
click at [256, 545] on h2 "Dimensions (Calculated in JIMS)" at bounding box center [186, 536] width 198 height 20
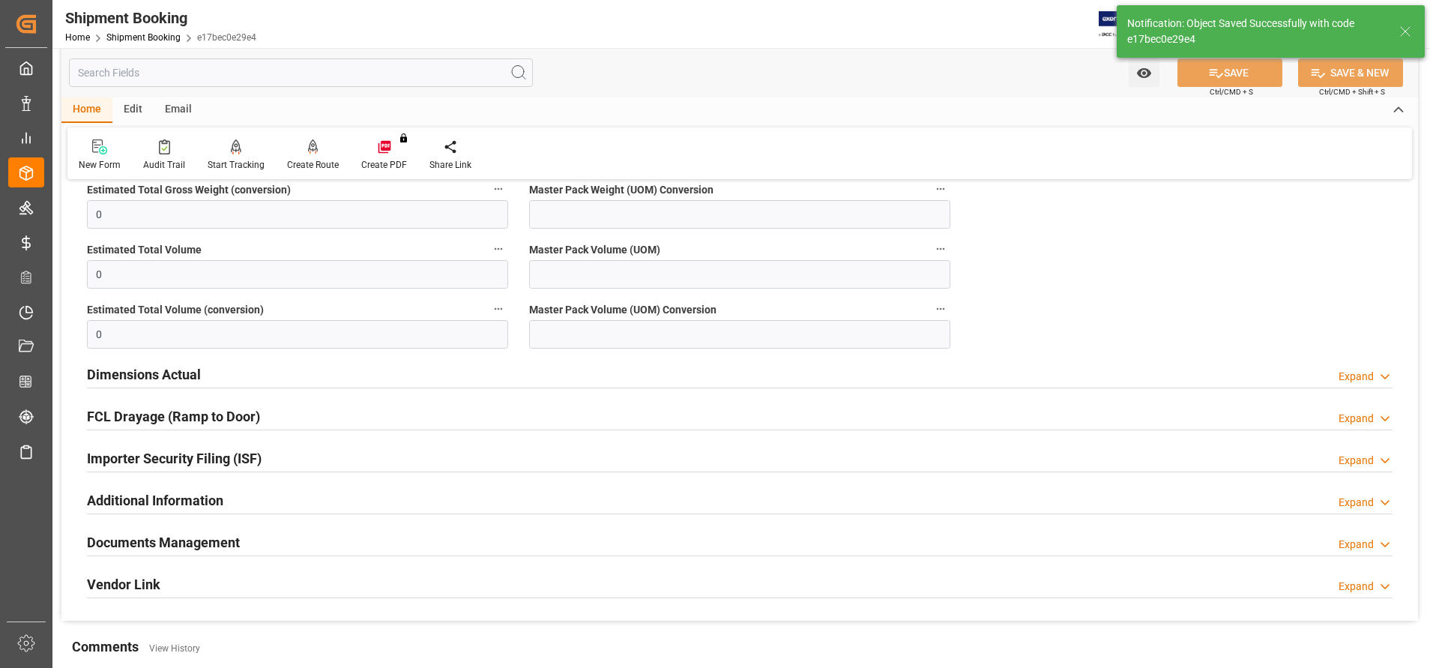
scroll to position [450, 0]
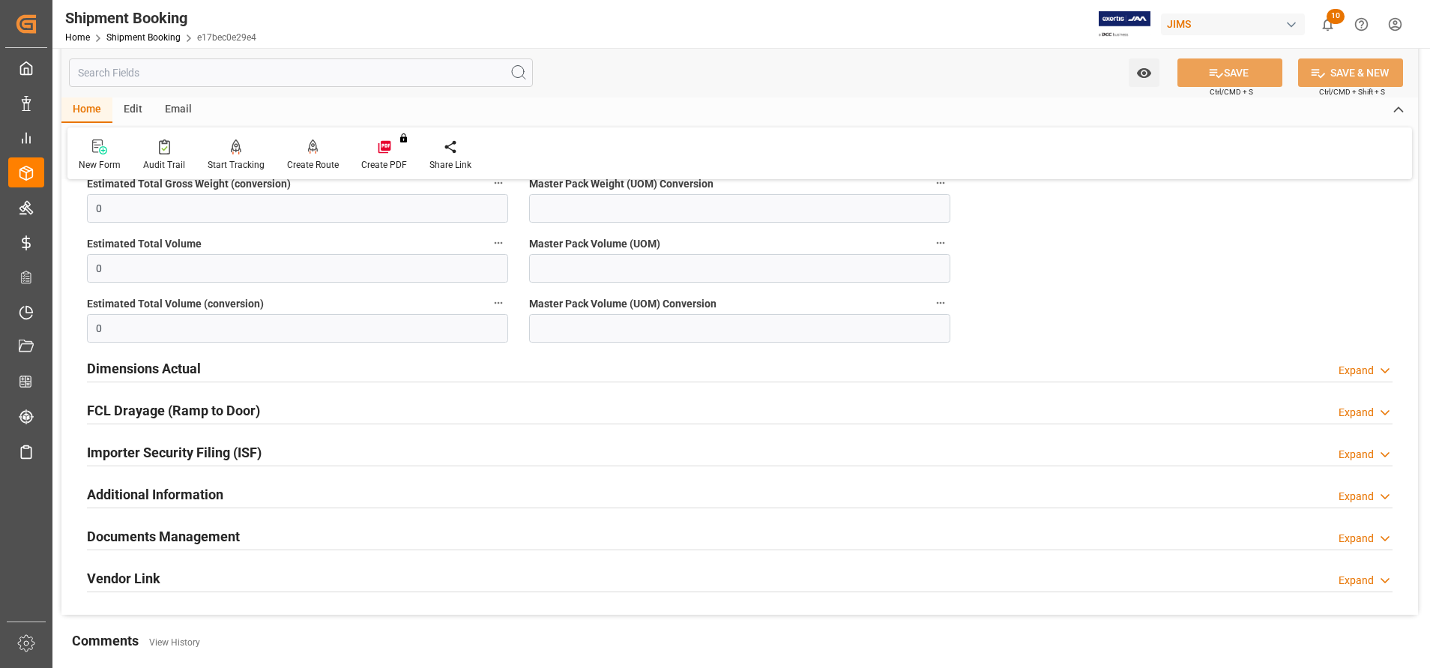
click at [211, 370] on div "Dimensions Actual Expand" at bounding box center [740, 367] width 1306 height 28
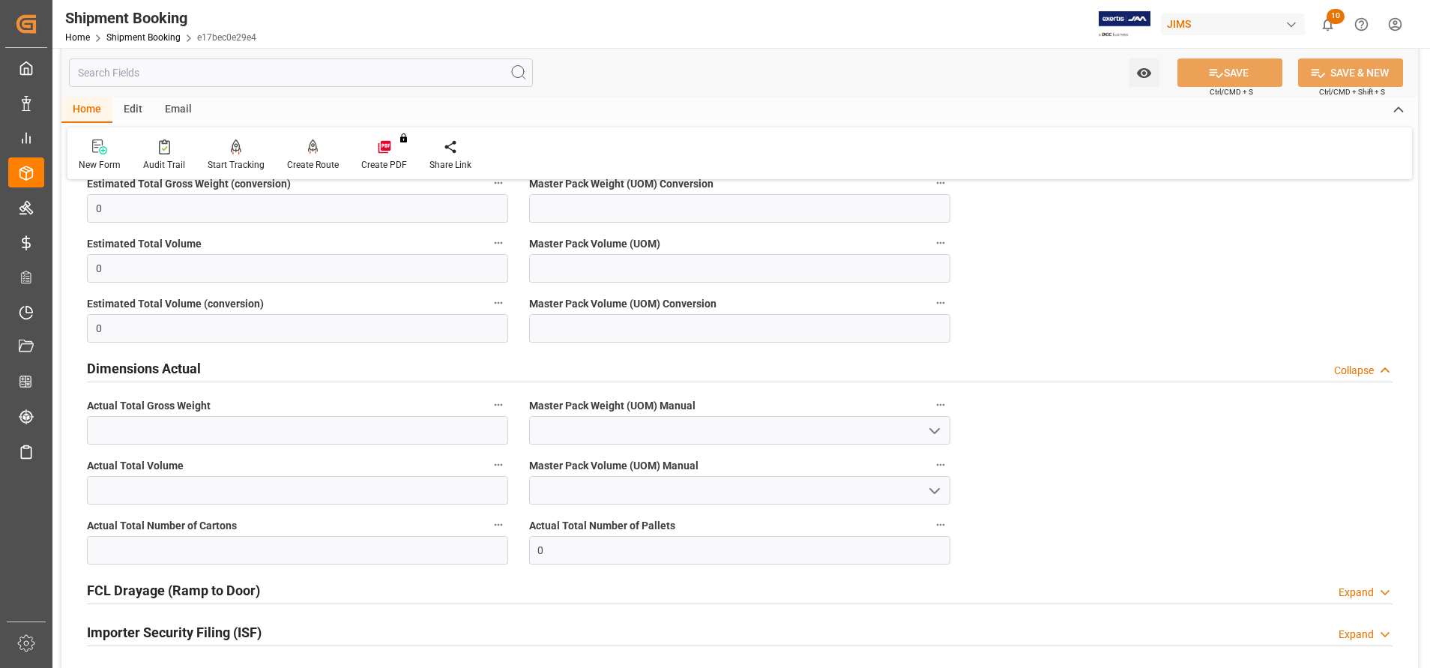
click at [209, 368] on div "Dimensions Actual Collapse" at bounding box center [740, 367] width 1306 height 28
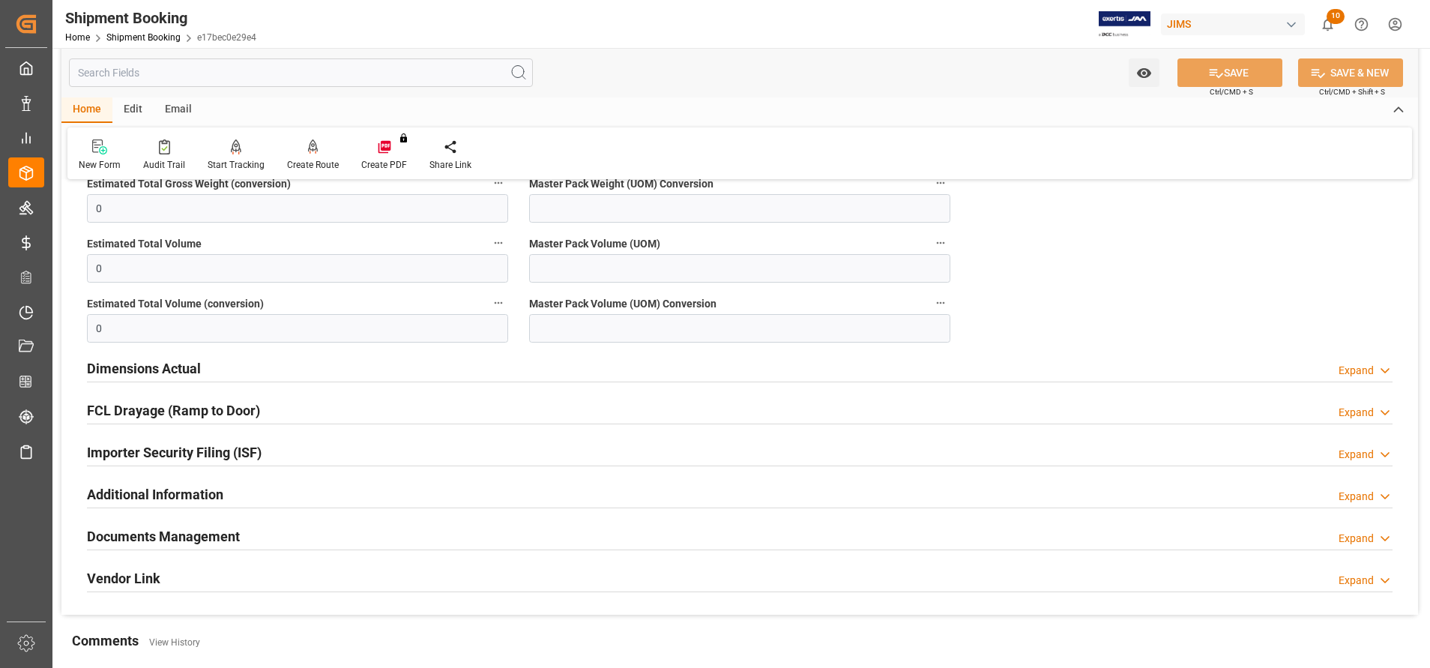
click at [194, 550] on div "Documents Management Expand" at bounding box center [739, 537] width 1327 height 42
click at [198, 542] on h2 "Documents Management" at bounding box center [163, 536] width 153 height 20
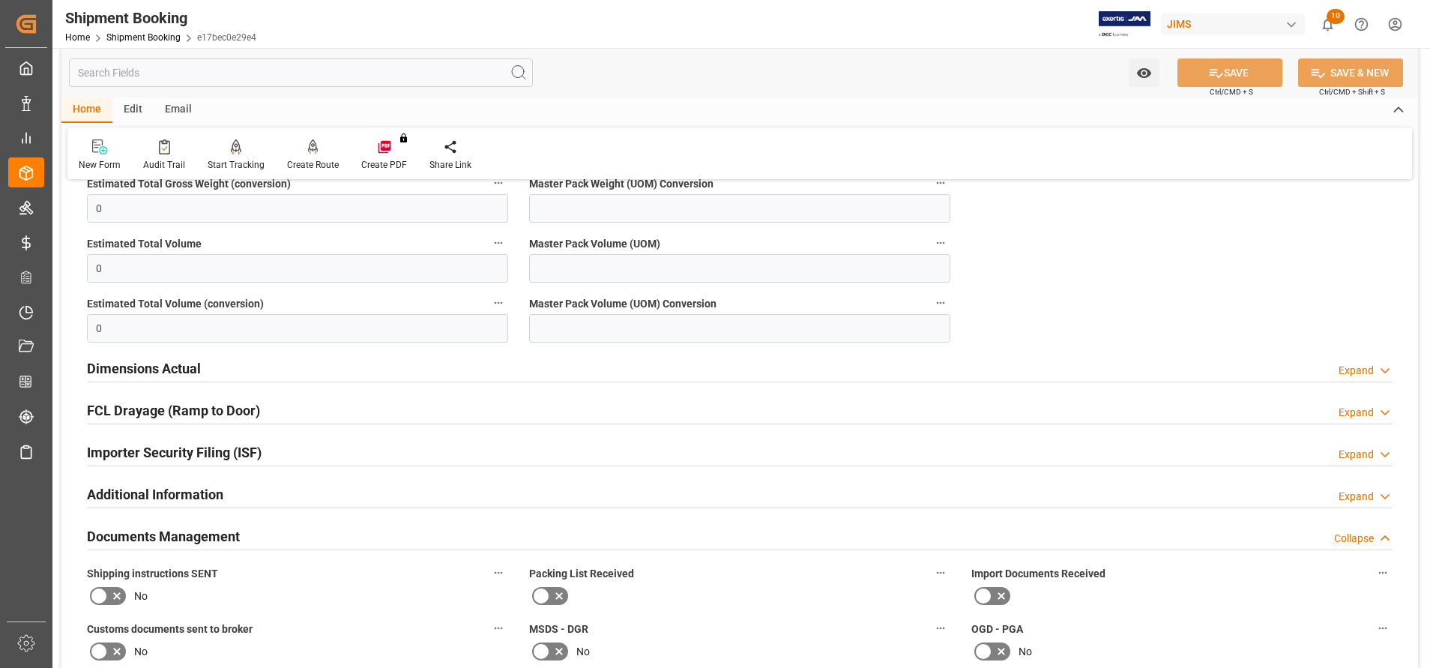
scroll to position [675, 0]
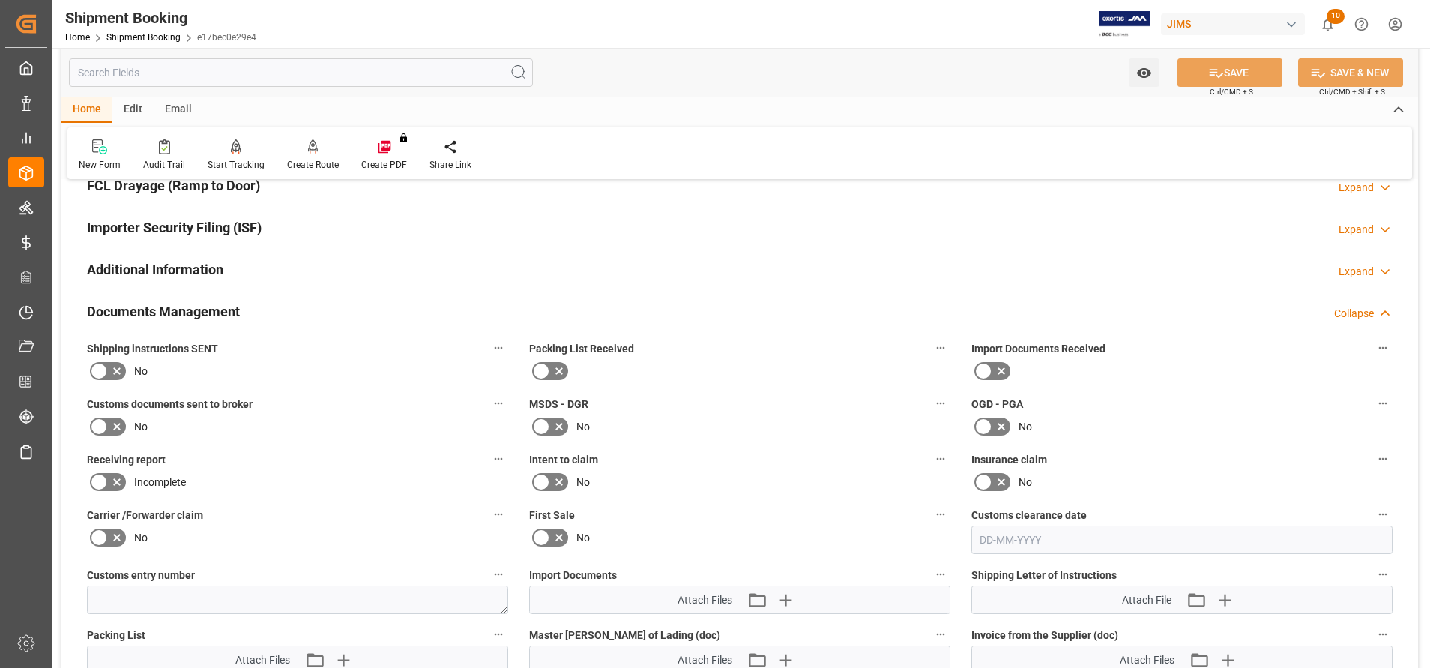
click at [201, 313] on h2 "Documents Management" at bounding box center [163, 311] width 153 height 20
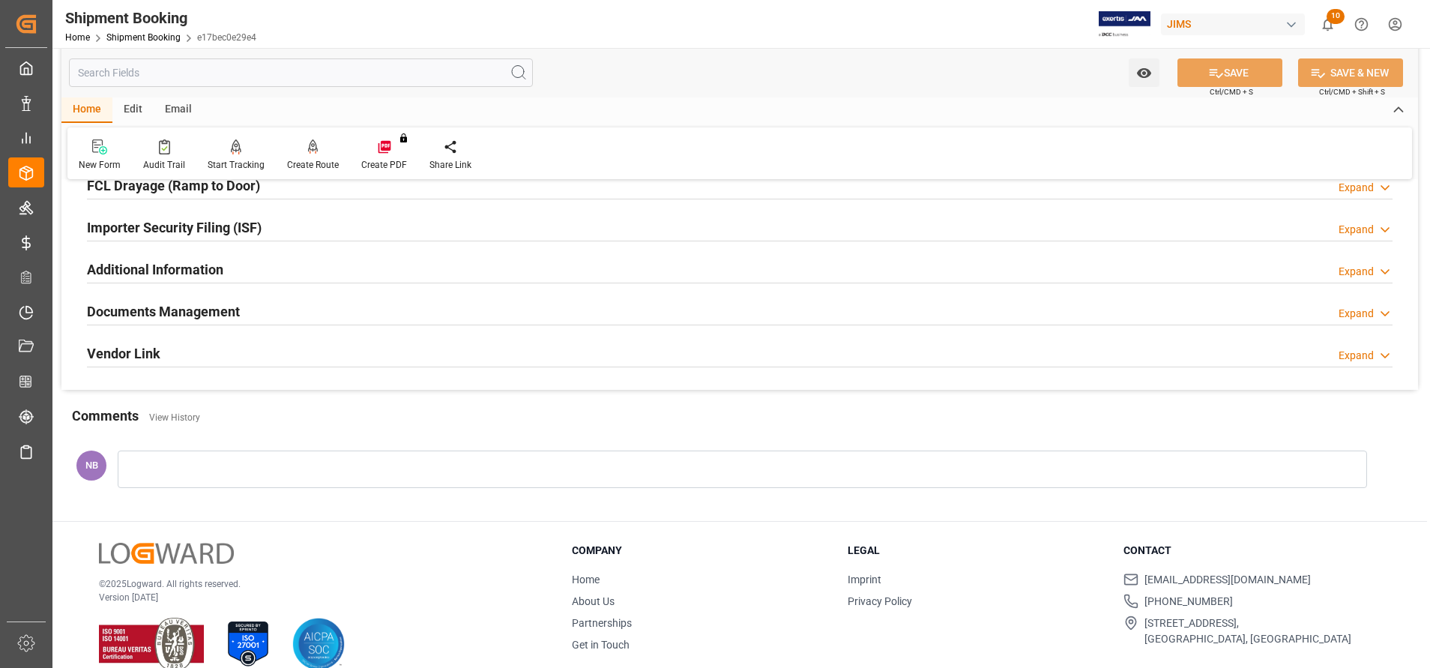
click at [166, 317] on h2 "Documents Management" at bounding box center [163, 311] width 153 height 20
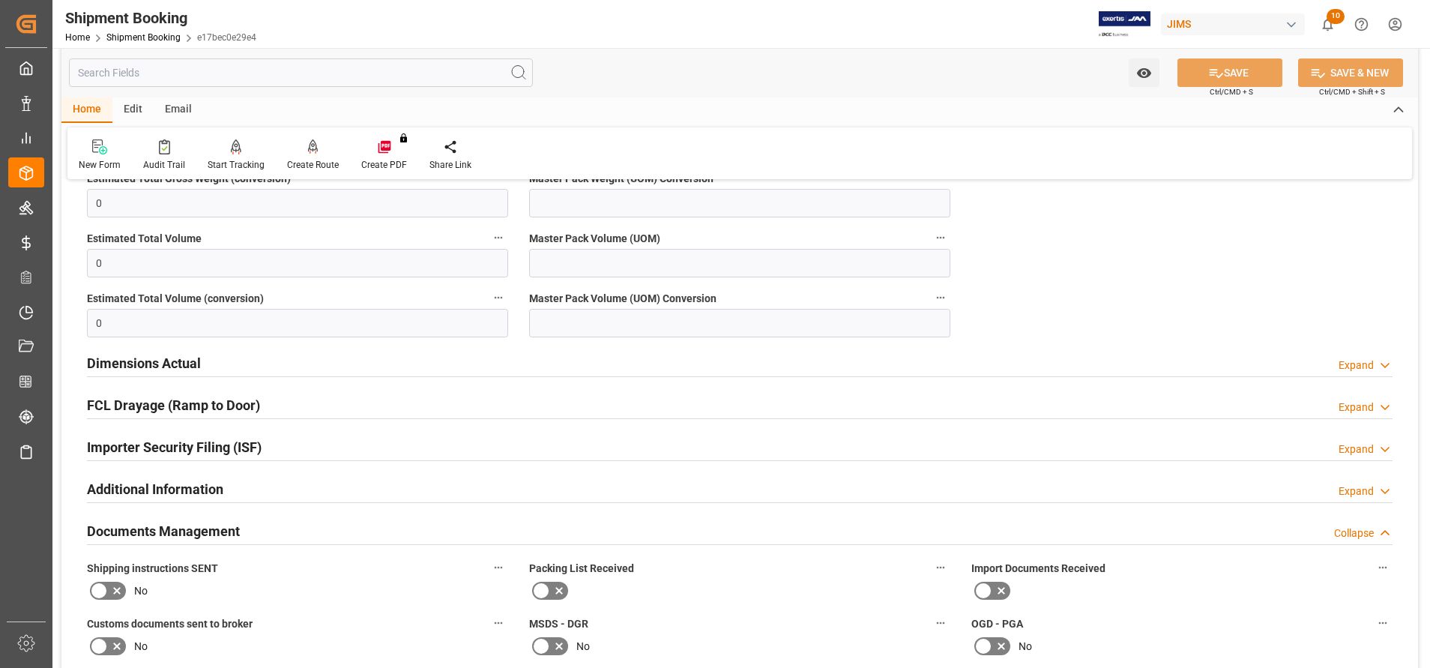
scroll to position [450, 0]
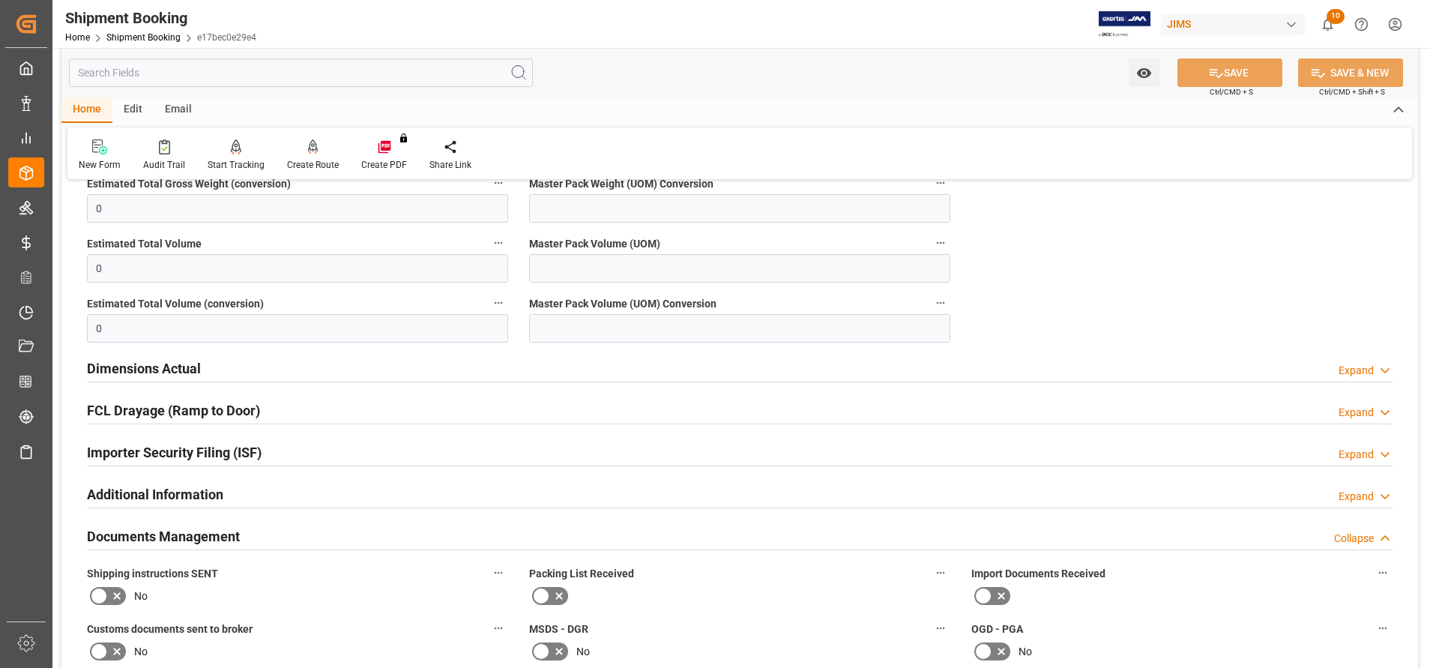
click at [238, 446] on h2 "Importer Security Filing (ISF)" at bounding box center [174, 452] width 175 height 20
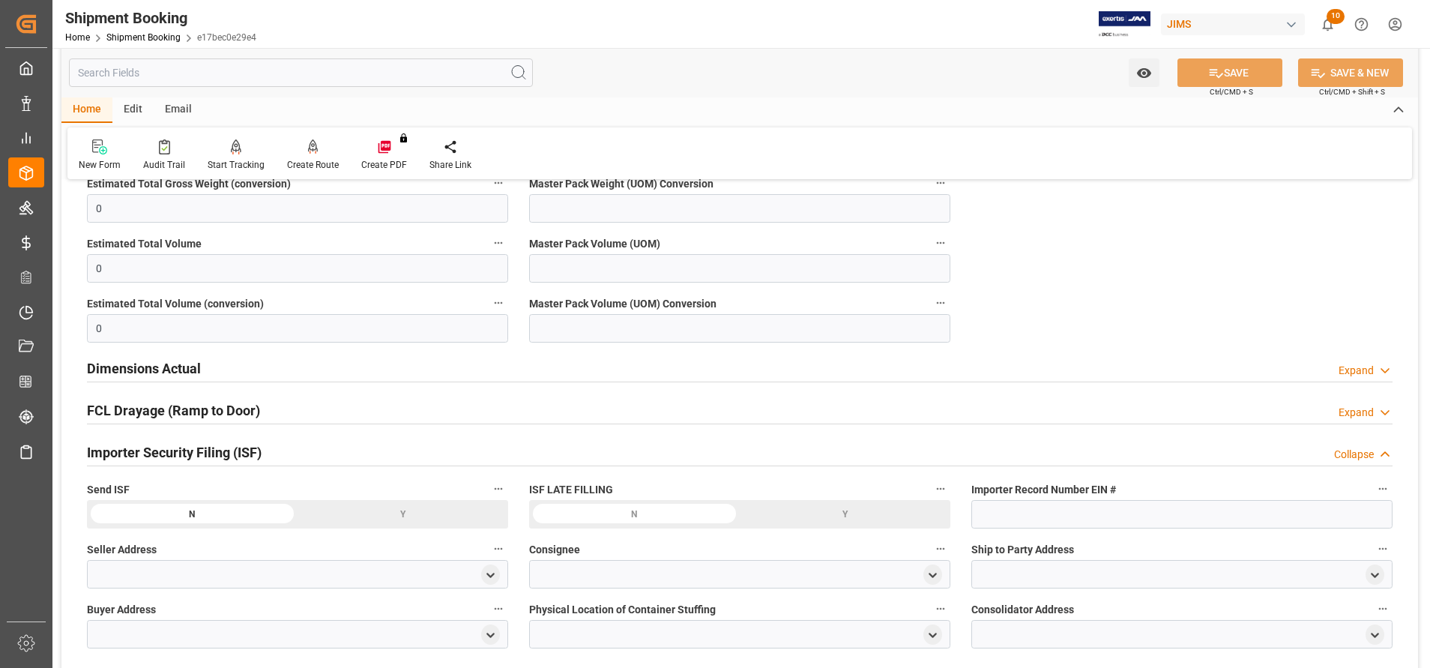
click at [208, 397] on div "FCL Drayage (Ramp to Door)" at bounding box center [173, 409] width 173 height 28
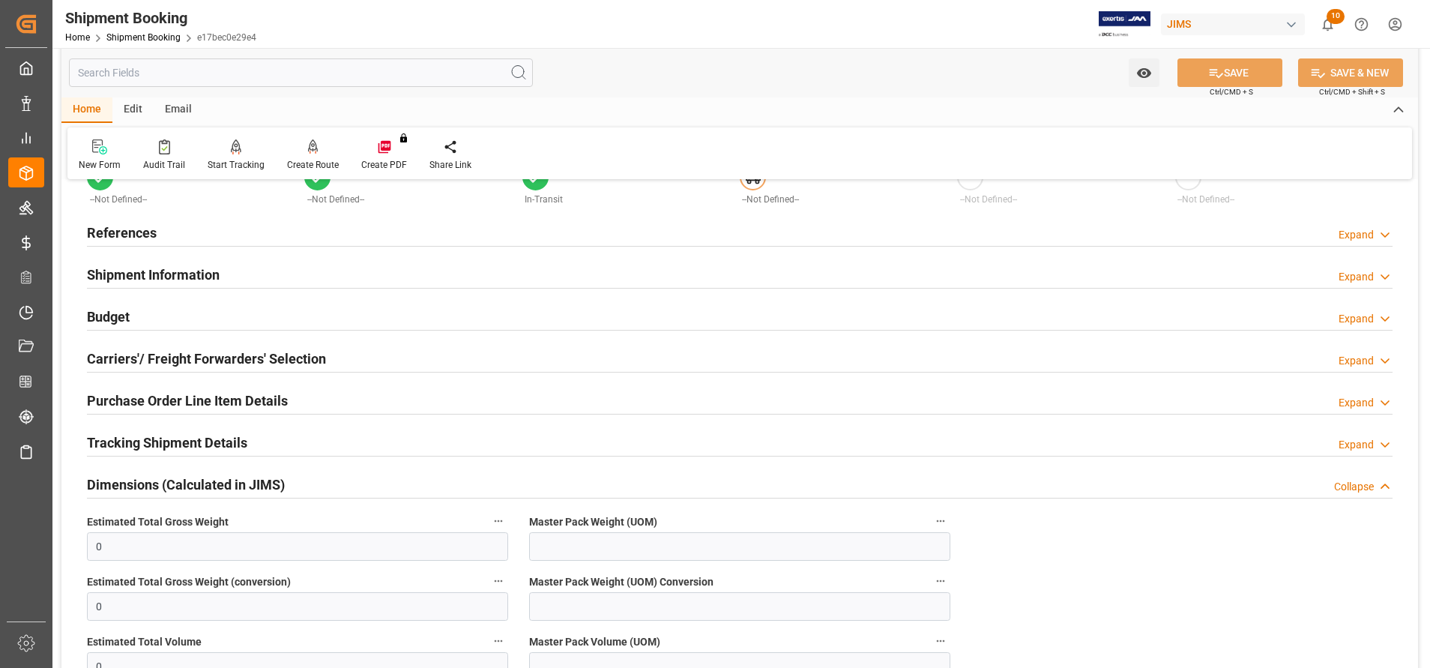
scroll to position [0, 0]
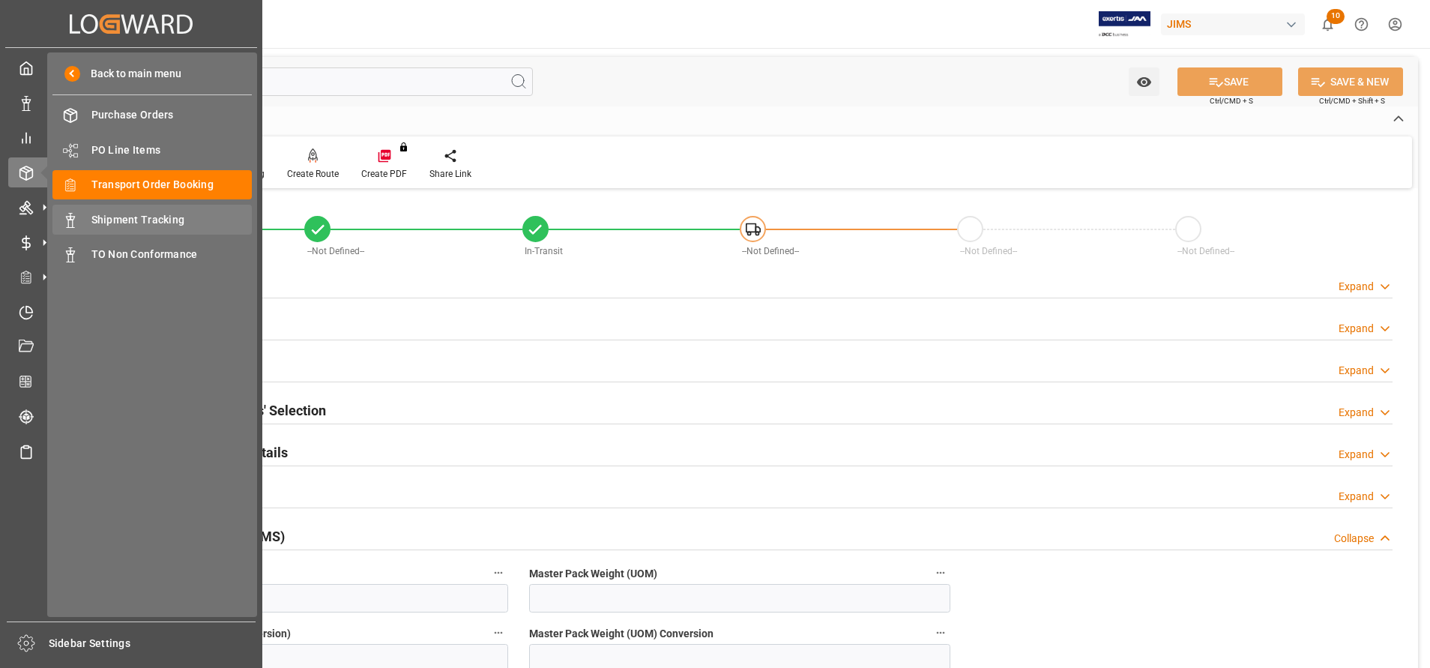
click at [118, 226] on span "Shipment Tracking" at bounding box center [171, 220] width 161 height 16
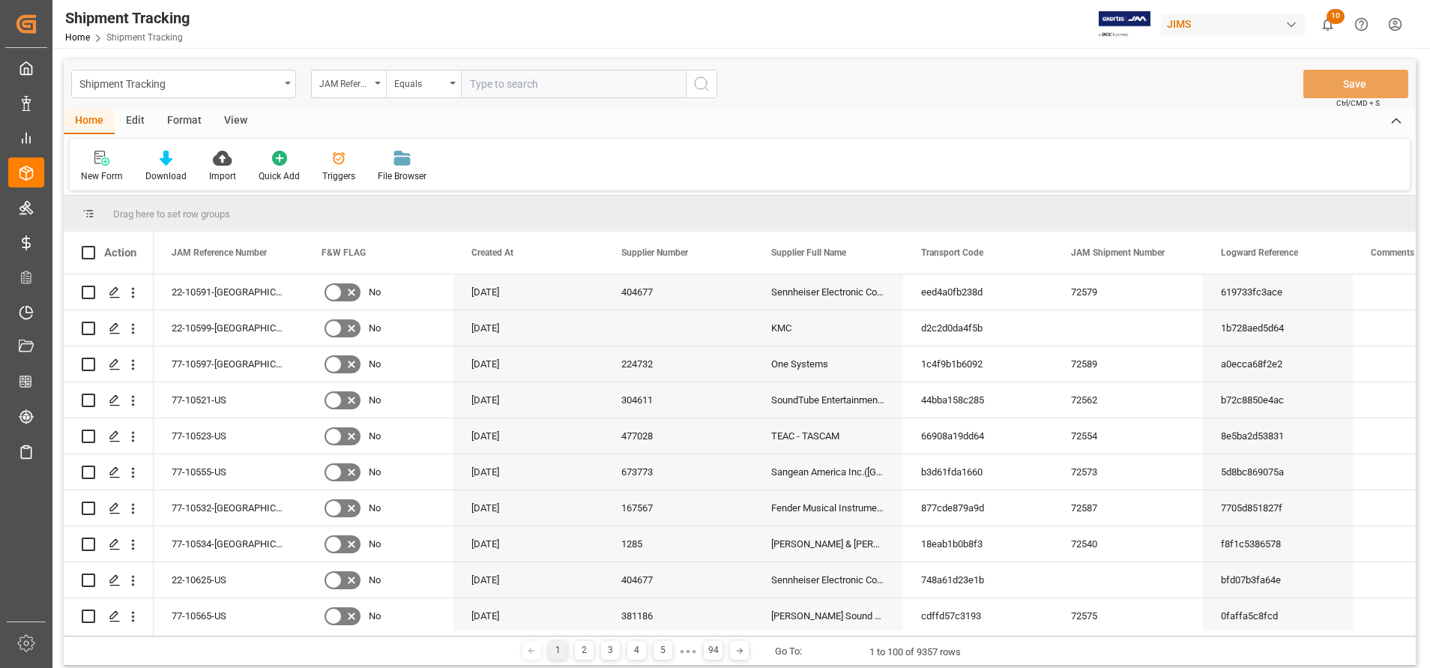
paste input "99-10455-CN"
drag, startPoint x: 684, startPoint y: 76, endPoint x: 708, endPoint y: 98, distance: 32.9
click at [684, 76] on input "99-10455-CN" at bounding box center [573, 84] width 225 height 28
type input "99-10455-CN"
click at [711, 99] on div "Shipment Tracking JAM Reference Number Equals 99-10455-CN Save Ctrl/CMD + S" at bounding box center [740, 83] width 1352 height 49
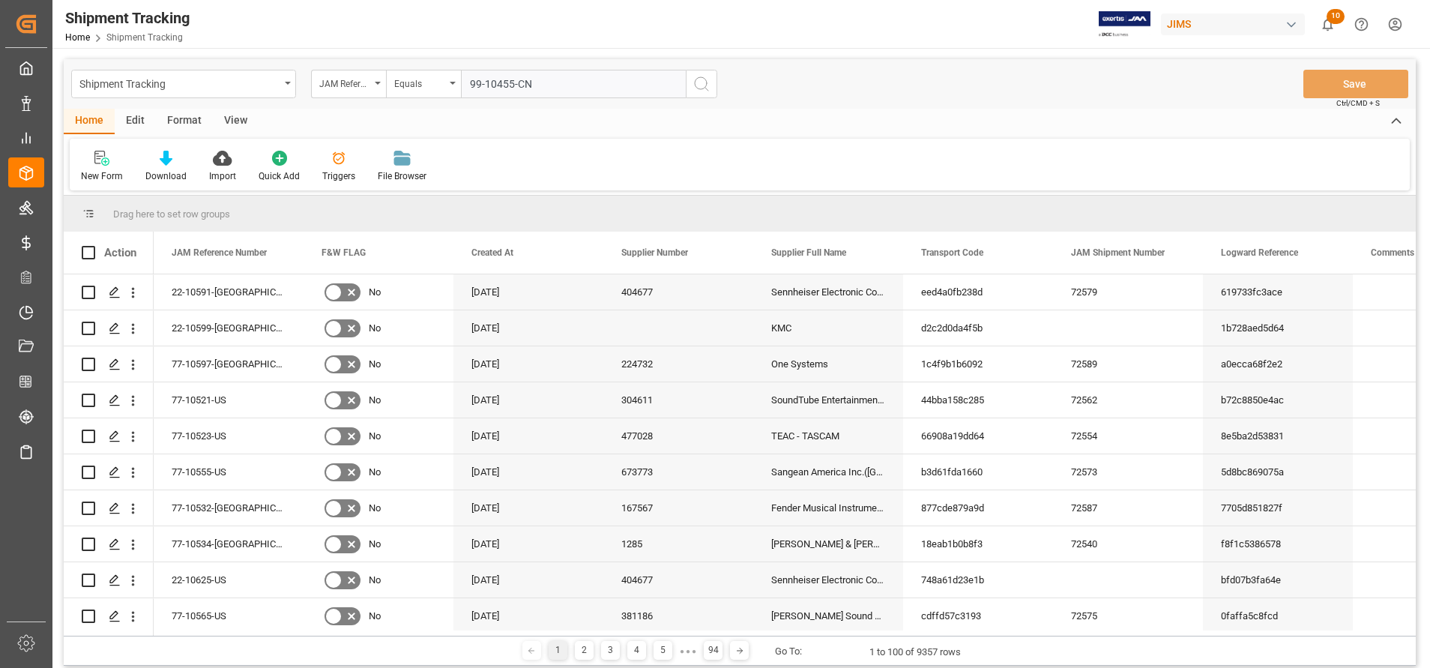
click at [713, 87] on button "search button" at bounding box center [701, 84] width 31 height 28
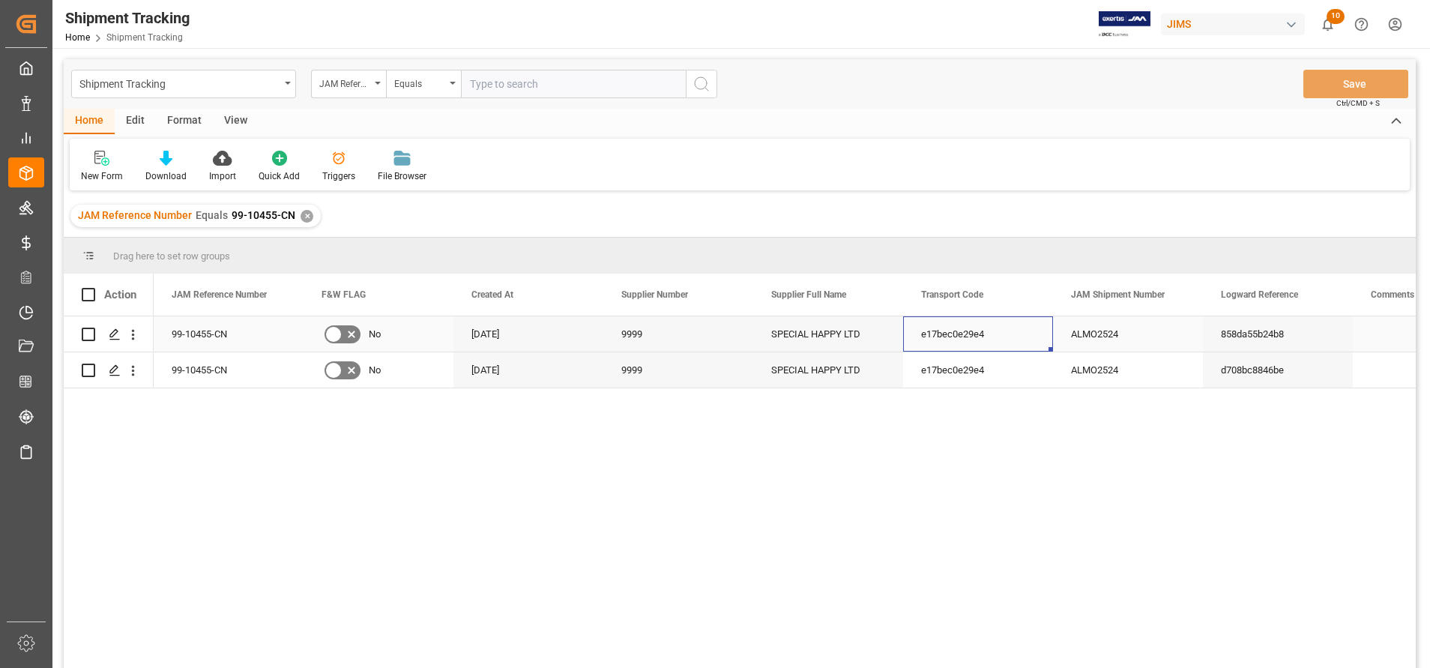
click at [993, 346] on div "e17bec0e29e4" at bounding box center [978, 333] width 150 height 35
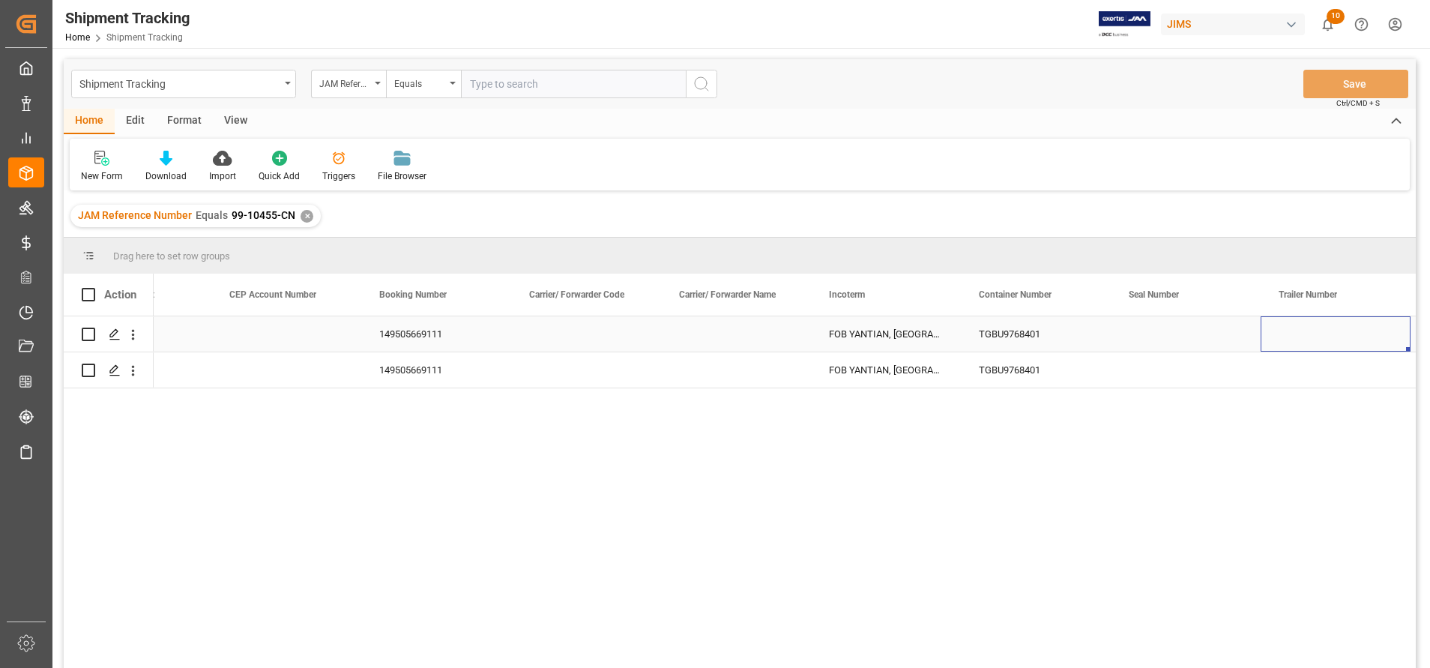
click at [753, 323] on div "Press SPACE to select this row." at bounding box center [736, 333] width 150 height 35
click at [768, 335] on div "Press SPACE to select this row." at bounding box center [736, 333] width 150 height 35
click at [1167, 334] on div "Press SPACE to select this row." at bounding box center [1186, 333] width 150 height 35
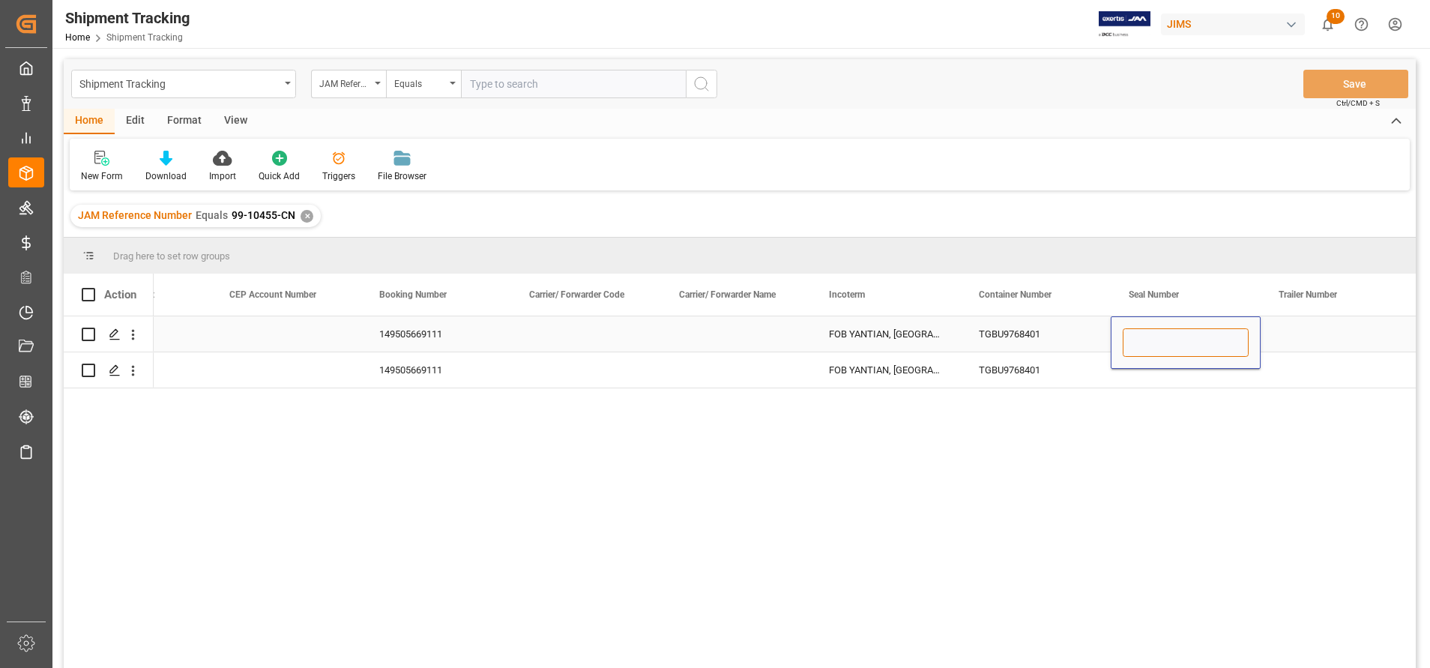
click at [1167, 339] on input "Press SPACE to select this row." at bounding box center [1186, 342] width 126 height 28
paste input "EMCKXY8874"
type input "EMCKXY8874"
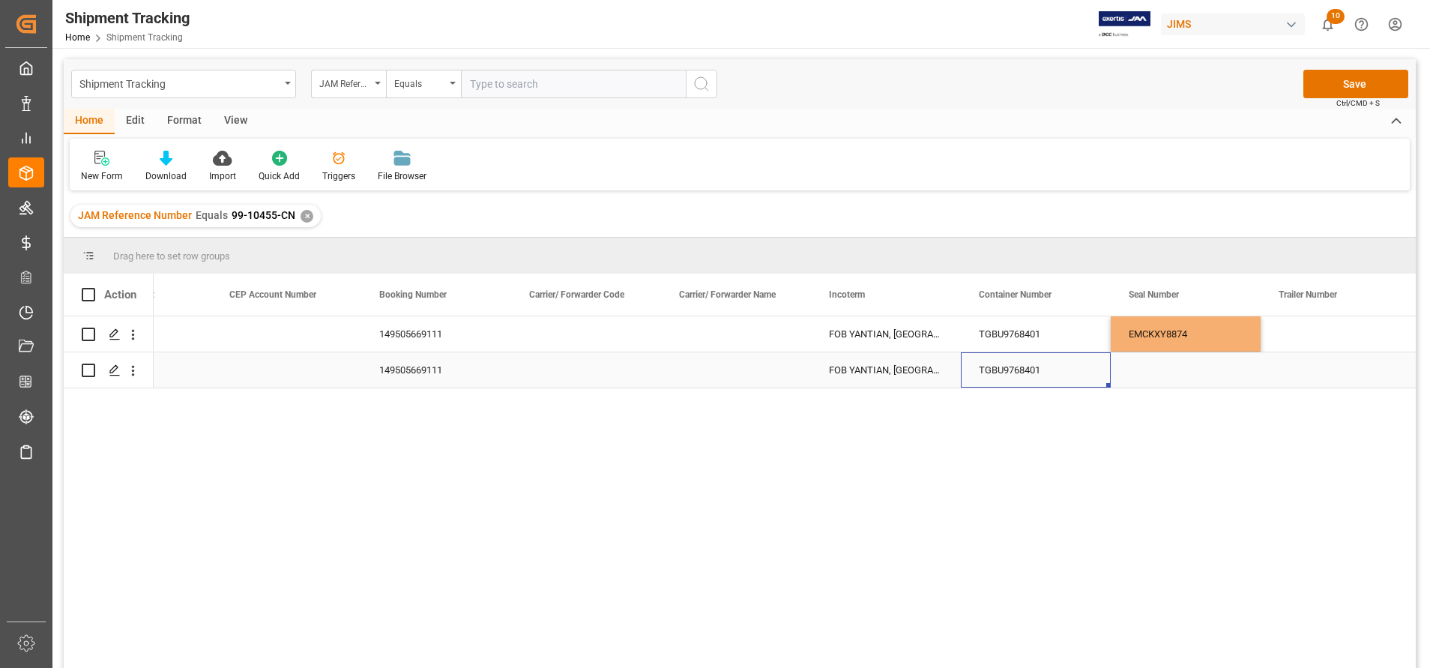
click at [1042, 367] on div "TGBU9768401" at bounding box center [1036, 369] width 150 height 35
click at [1355, 76] on button "Save" at bounding box center [1356, 84] width 105 height 28
click at [1009, 370] on div "TGBU9768401" at bounding box center [1036, 369] width 150 height 35
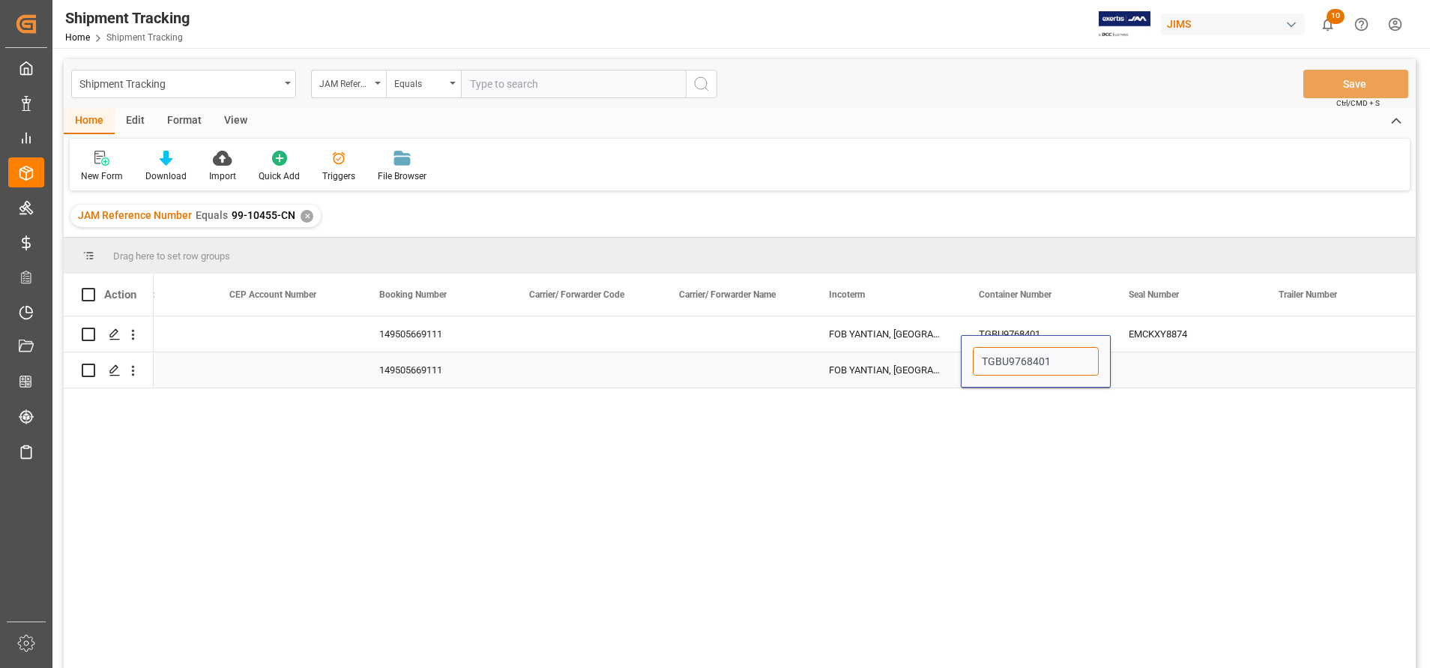
click at [1009, 370] on input "TGBU9768401" at bounding box center [1036, 361] width 126 height 28
paste input "GCXU5328335"
type input "GCXU5328335"
click at [1202, 361] on div "Press SPACE to select this row." at bounding box center [1186, 369] width 150 height 35
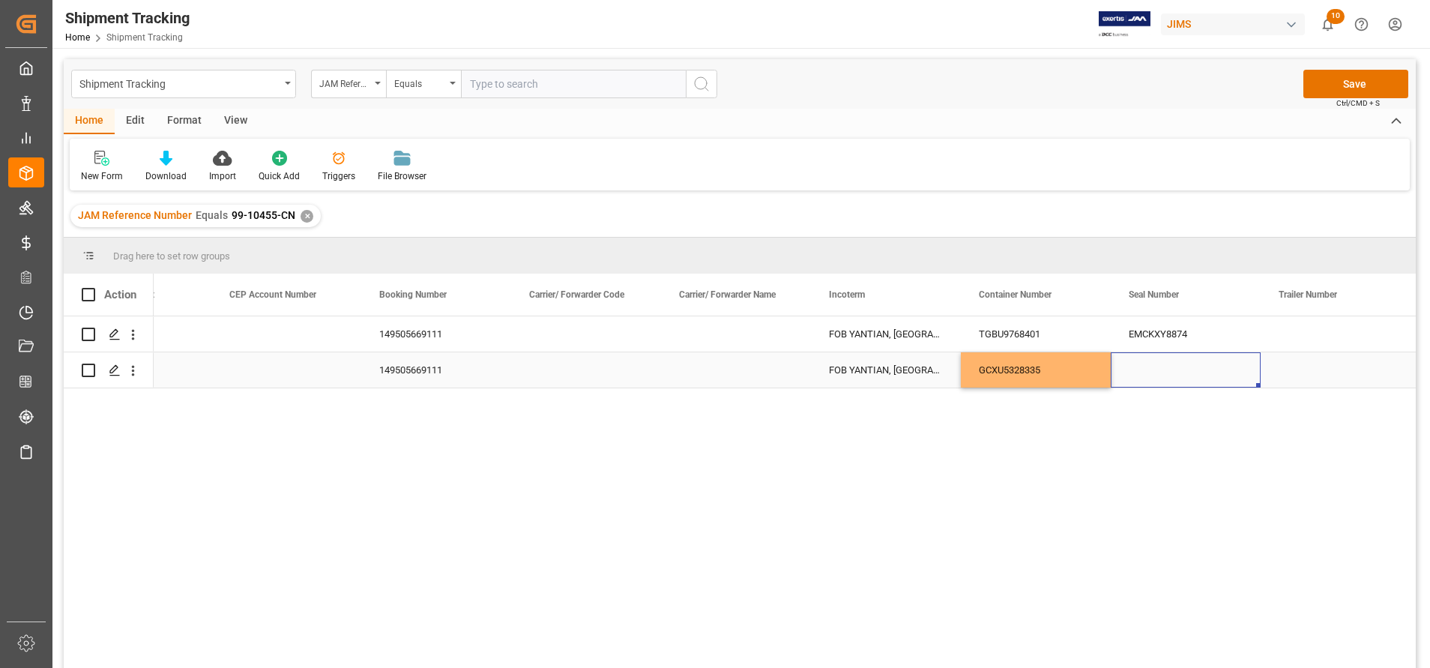
click at [1179, 375] on div "Press SPACE to select this row." at bounding box center [1186, 369] width 150 height 35
click at [1179, 375] on input "Press SPACE to select this row." at bounding box center [1186, 361] width 126 height 28
paste input "EMCKZA7874"
type input "EMCKZA7874"
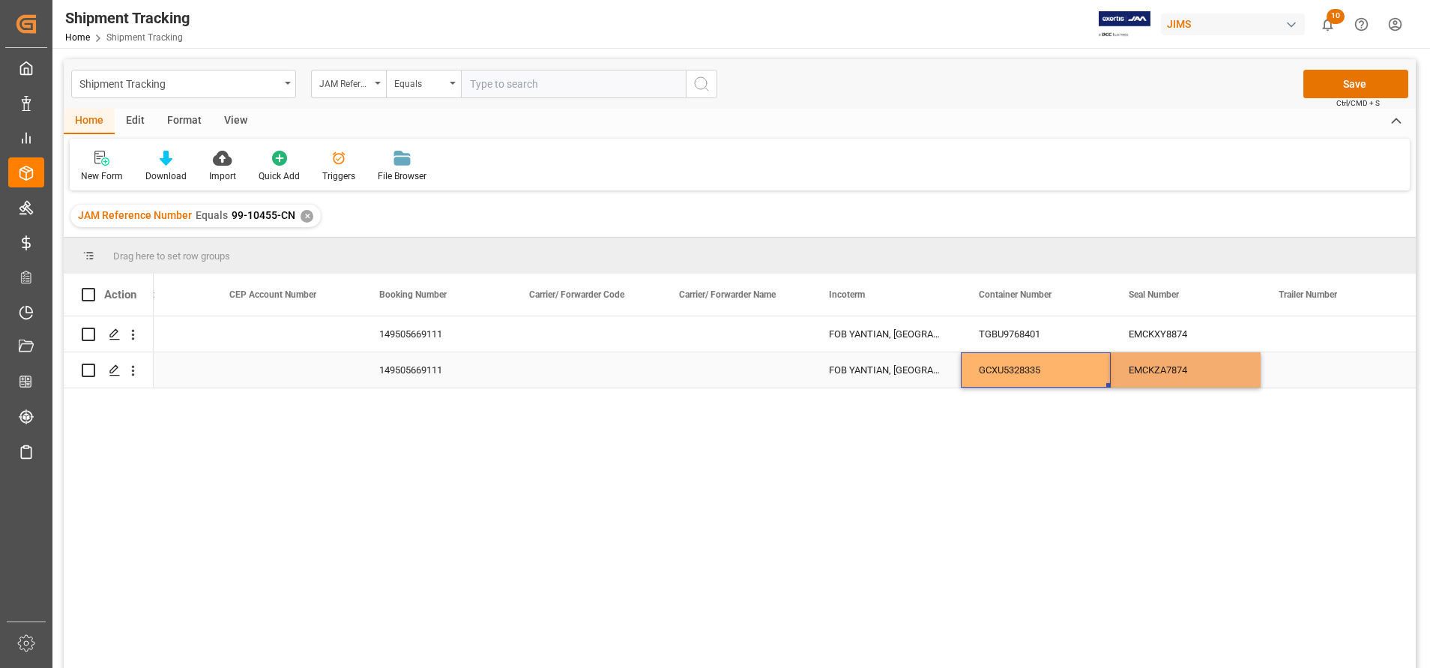
click at [1047, 353] on div "GCXU5328335" at bounding box center [1036, 369] width 150 height 35
click at [1046, 321] on div "TGBU9768401" at bounding box center [1036, 333] width 150 height 35
click at [1368, 88] on button "Save" at bounding box center [1356, 84] width 105 height 28
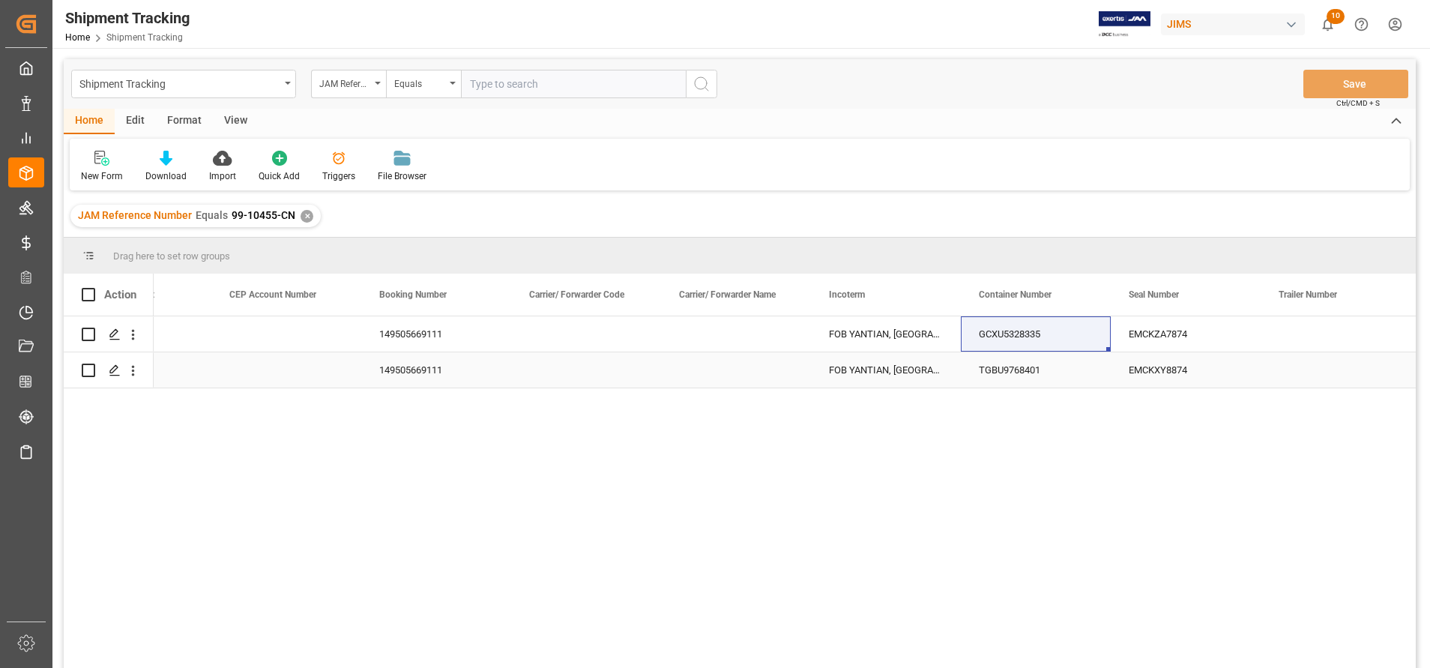
click at [1132, 369] on div "EMCKXY8874" at bounding box center [1186, 369] width 150 height 35
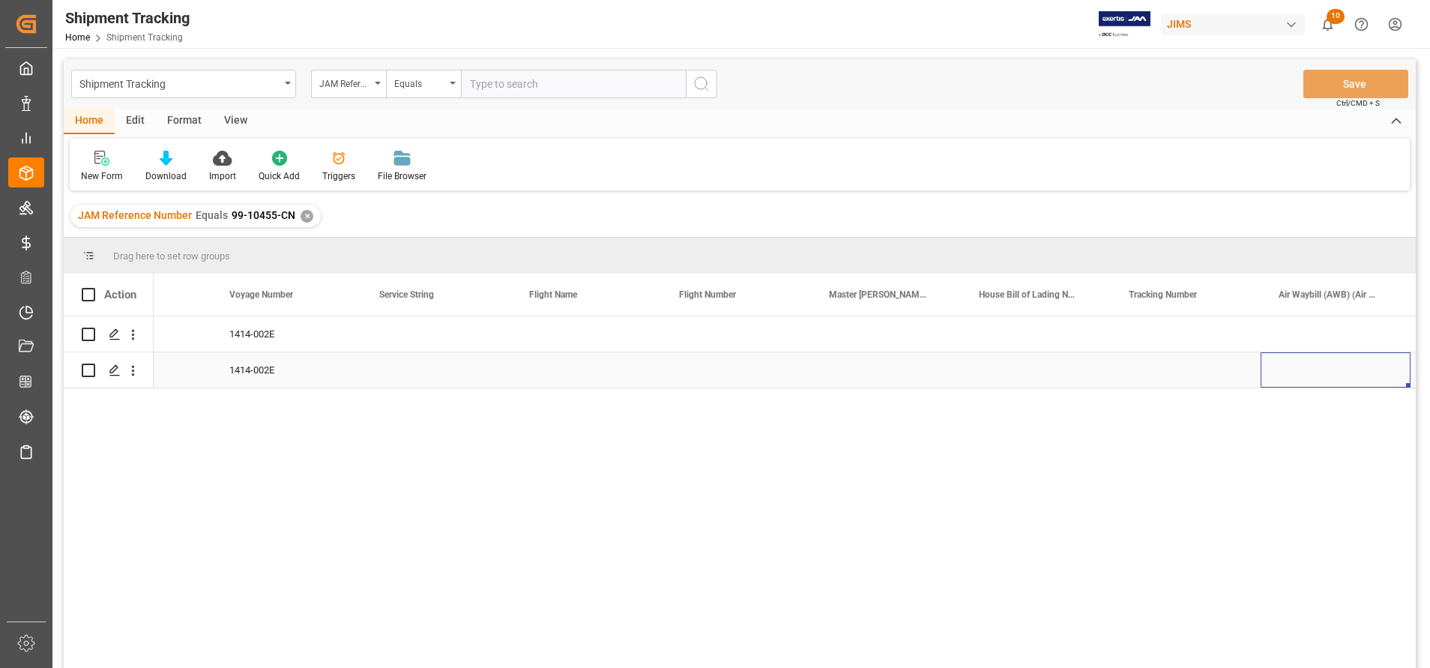
scroll to position [0, 4740]
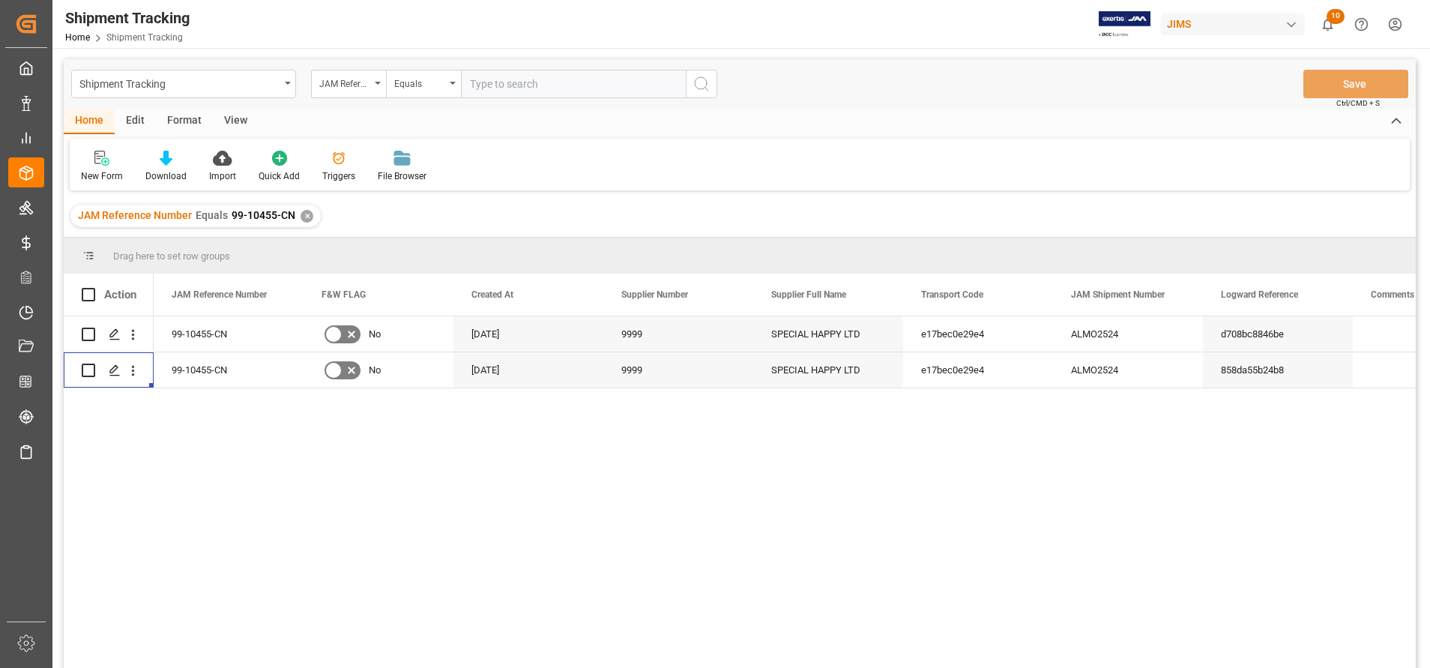
click at [512, 88] on input "text" at bounding box center [573, 84] width 225 height 28
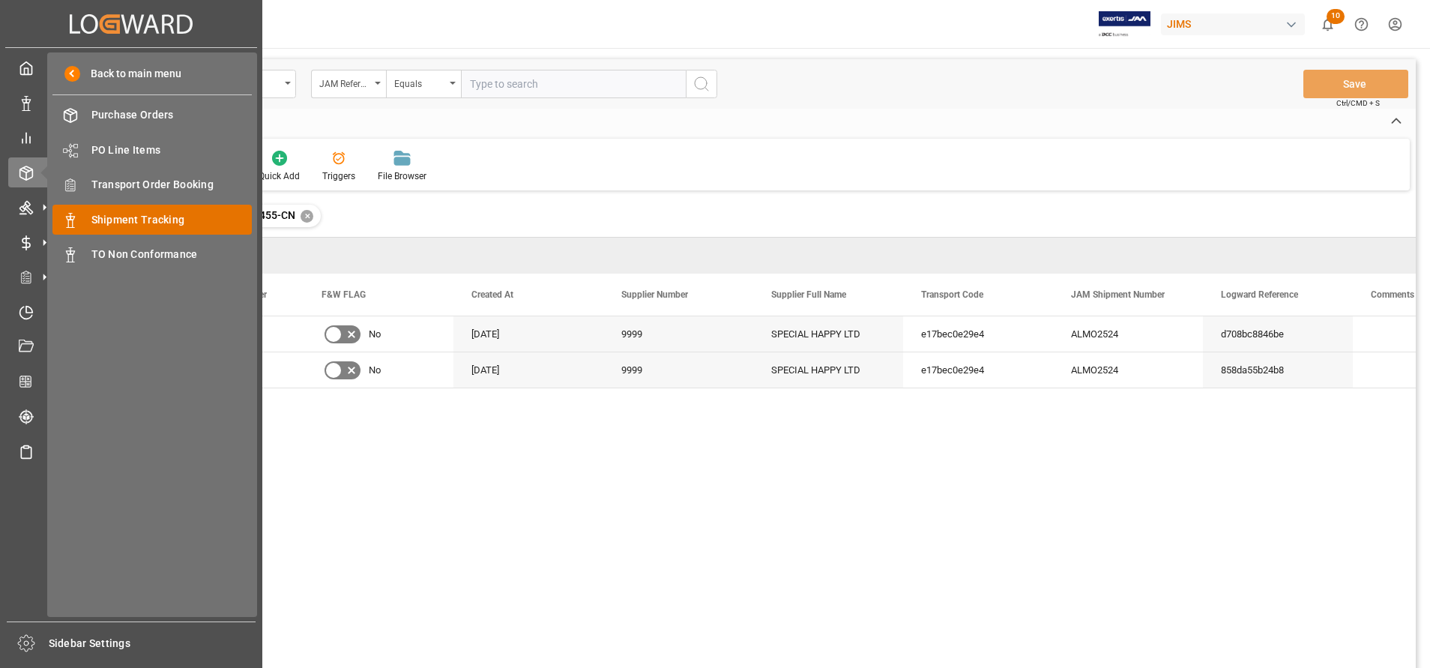
click at [142, 217] on span "Shipment Tracking" at bounding box center [171, 220] width 161 height 16
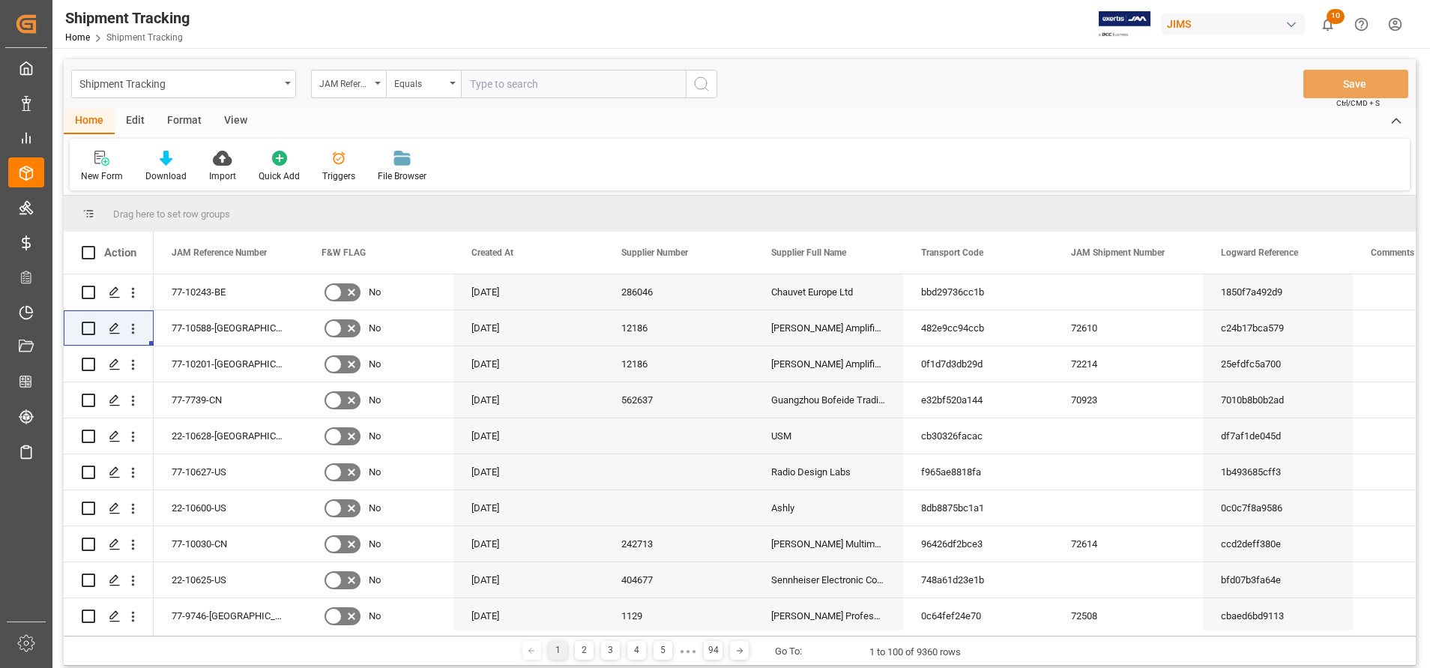
click at [617, 82] on input "text" at bounding box center [573, 84] width 225 height 28
paste input "22-9289-CN"
type input "22-9289-CN"
click at [703, 86] on icon "search button" at bounding box center [702, 84] width 18 height 18
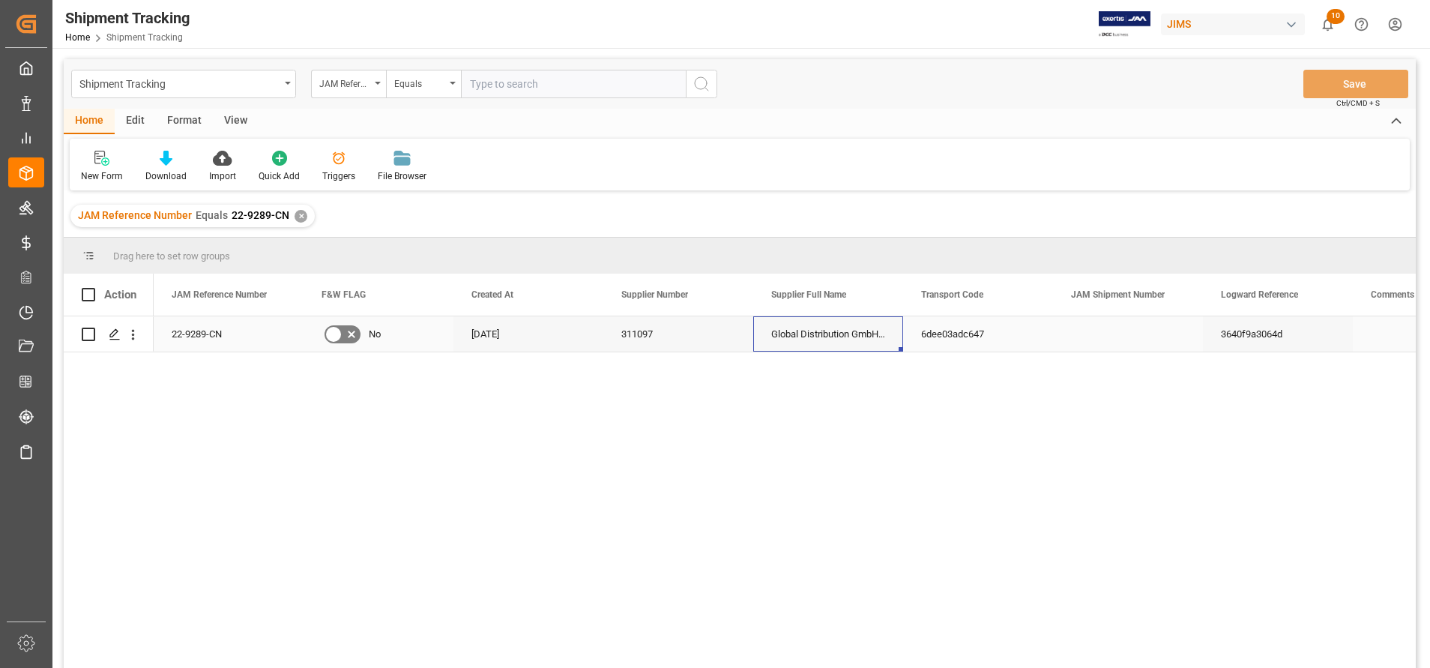
click at [757, 335] on div "Global Distribution GmbH (Reloop)(W/T*)-" at bounding box center [828, 333] width 150 height 35
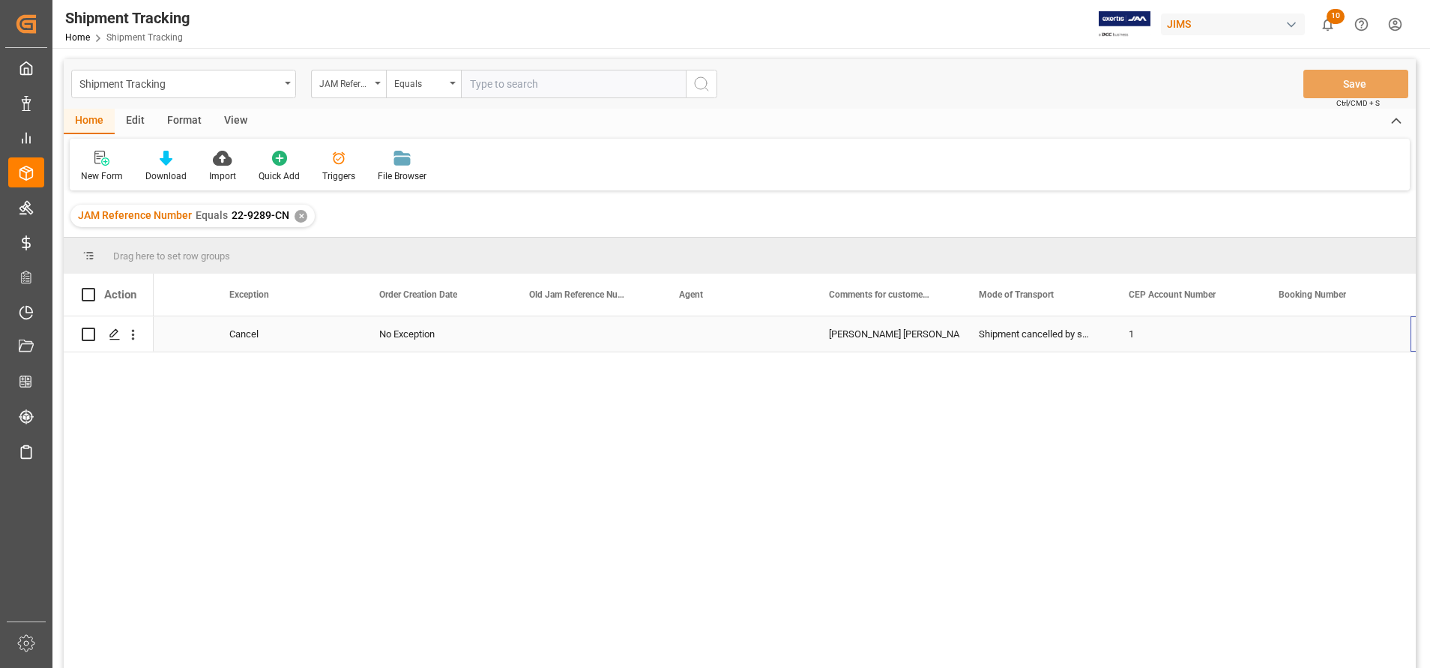
scroll to position [0, 1592]
click at [881, 339] on div "Shipment cancelled by supplier- as per supplier repair products cannot arrange …" at bounding box center [886, 333] width 150 height 35
click at [889, 328] on div "Shipment cancelled by supplier- as per supplier repair products cannot arrange …" at bounding box center [886, 333] width 150 height 35
click at [867, 337] on input "Shipment cancelled by supplier- as per supplier repair products cannot arrange …" at bounding box center [886, 342] width 126 height 28
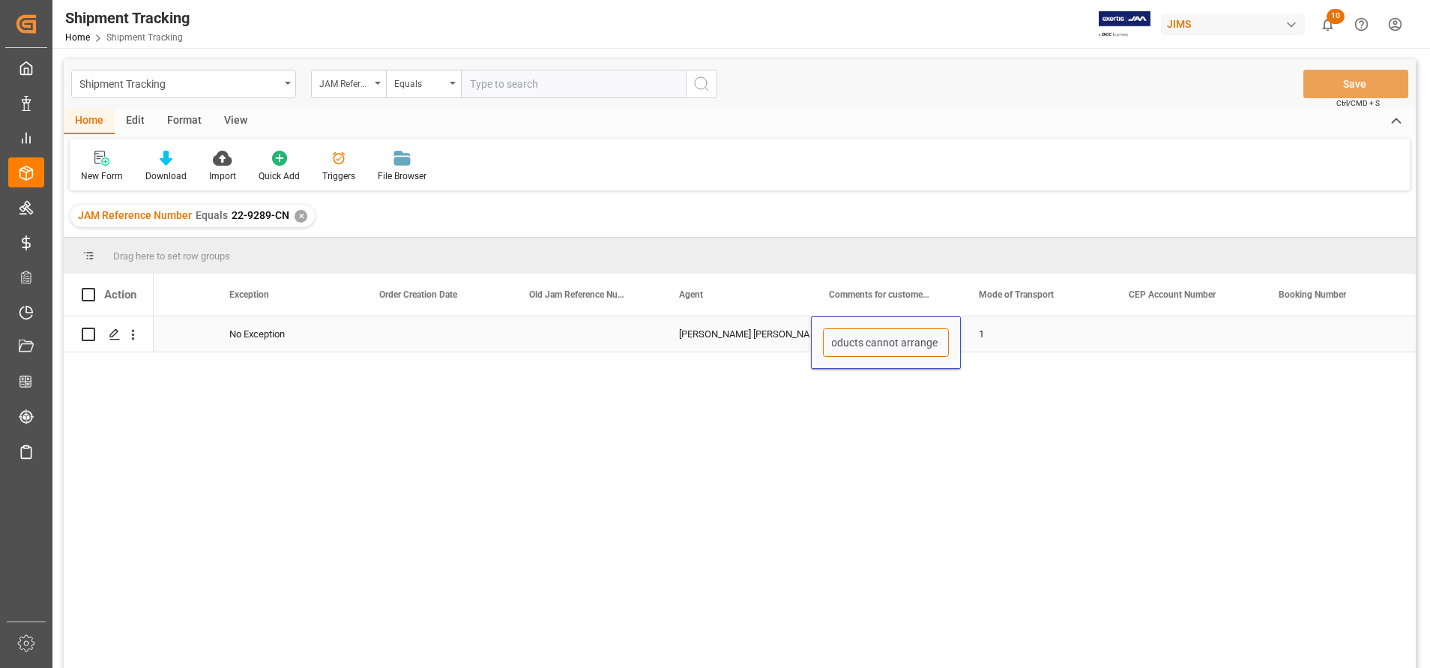
scroll to position [0, 351]
drag, startPoint x: 867, startPoint y: 337, endPoint x: 878, endPoint y: 340, distance: 10.9
click at [878, 340] on input "Shipment cancelled by supplier- as per supplier repair products cannot arrange …" at bounding box center [886, 342] width 126 height 28
click at [642, 359] on div "Cancel No Exception [PERSON_NAME] [PERSON_NAME] Shipment cancelled by supplier-…" at bounding box center [785, 496] width 1262 height 361
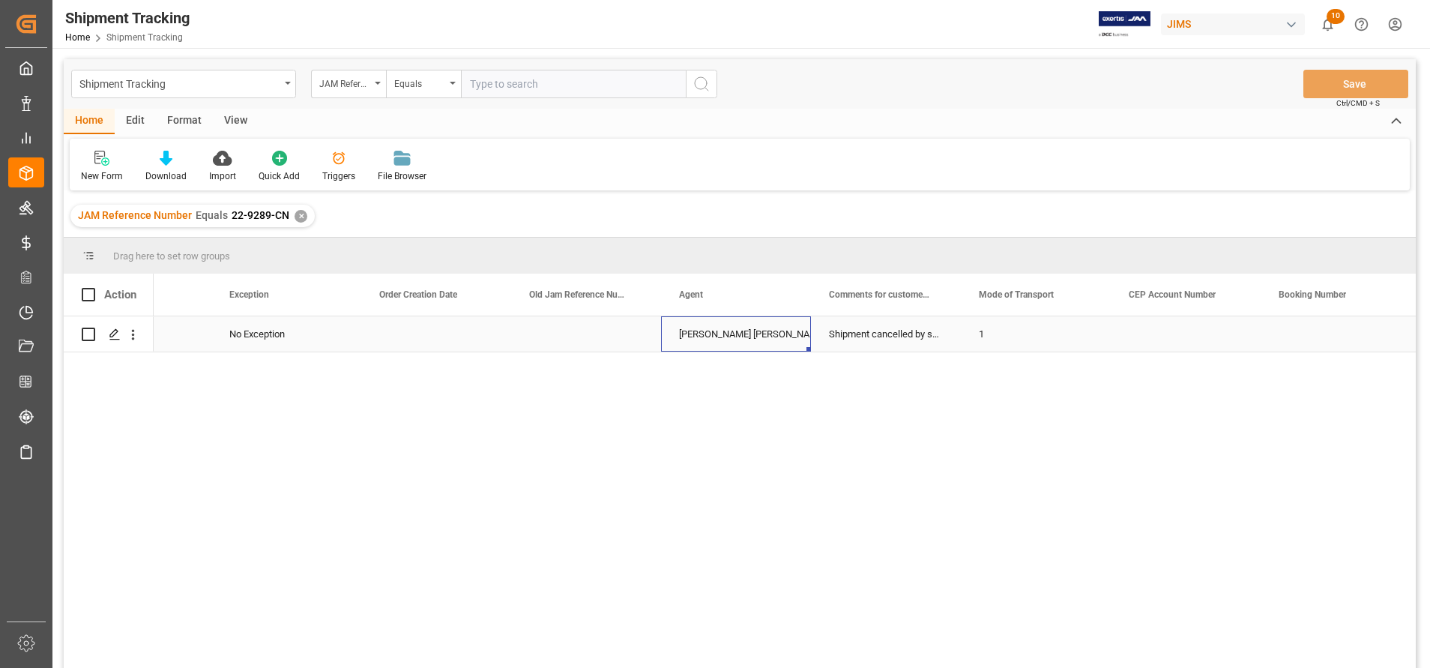
click at [699, 334] on div "[PERSON_NAME] [PERSON_NAME]" at bounding box center [736, 334] width 114 height 34
click at [459, 324] on div "Press SPACE to select this row." at bounding box center [436, 333] width 150 height 35
